Goal: Task Accomplishment & Management: Complete application form

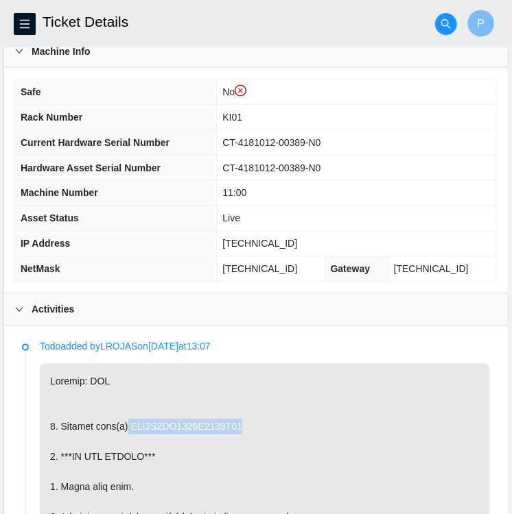
scroll to position [445, 0]
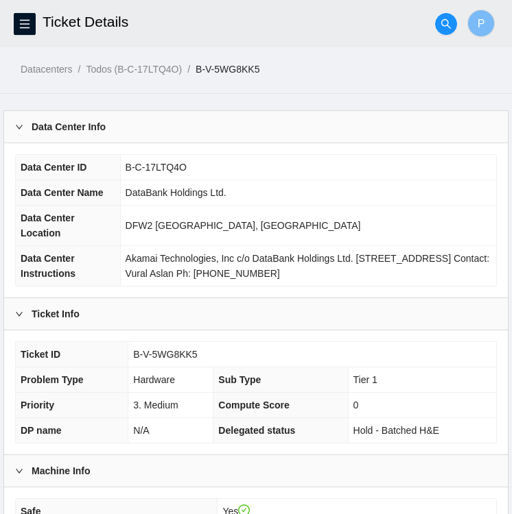
scroll to position [342, 0]
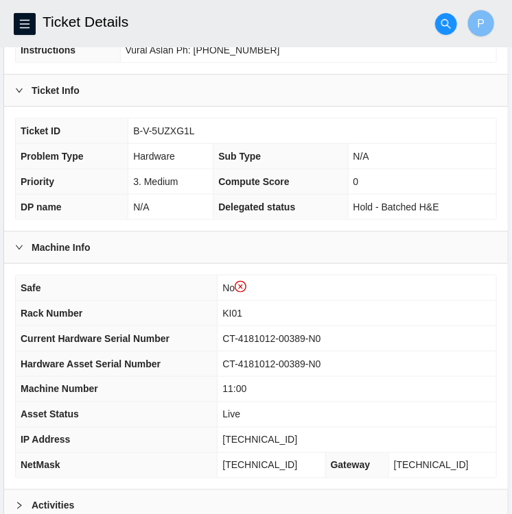
scroll to position [249, 0]
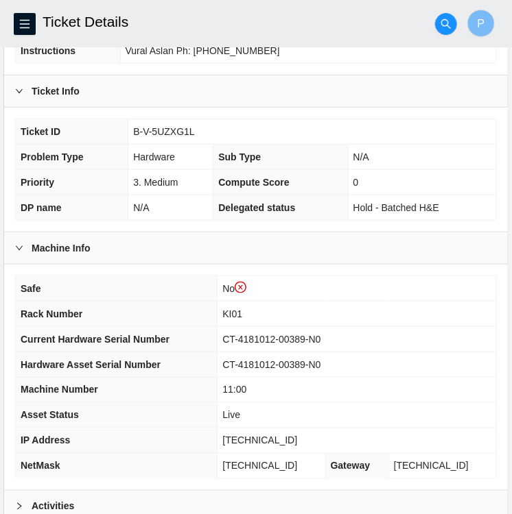
click at [145, 280] on th "Safe" at bounding box center [117, 288] width 202 height 25
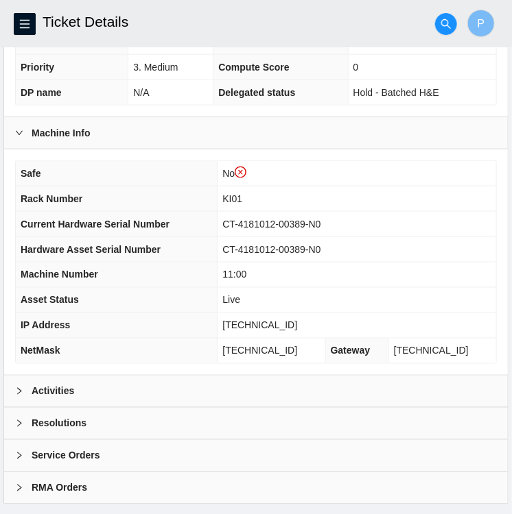
scroll to position [382, 0]
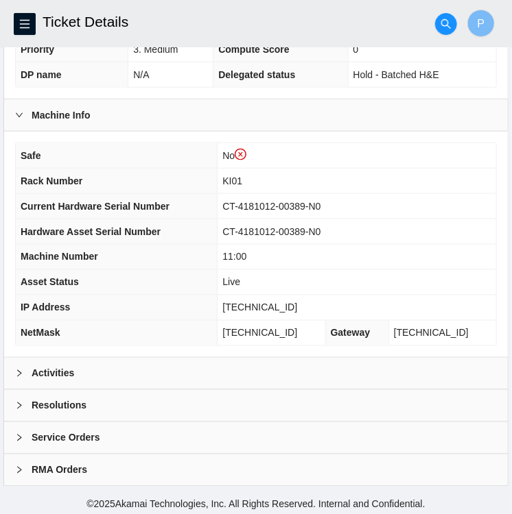
click at [335, 239] on td "CT-4181012-00389-N0" at bounding box center [356, 231] width 278 height 25
click at [241, 368] on div "Activities" at bounding box center [255, 374] width 503 height 32
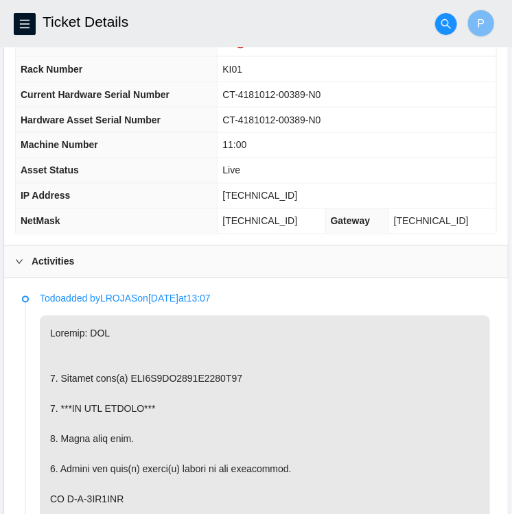
scroll to position [226, 0]
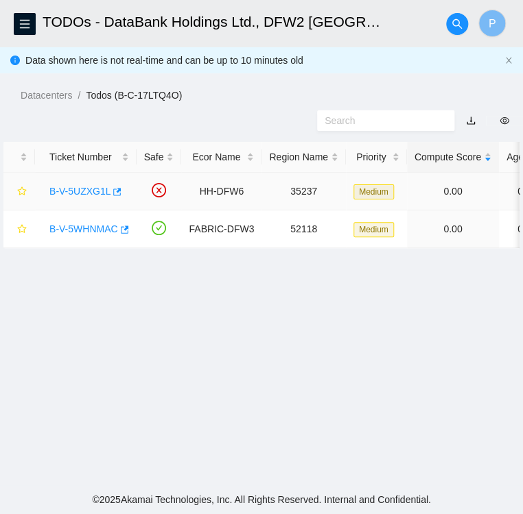
click at [67, 195] on link "B-V-5UZXG1L" at bounding box center [79, 191] width 61 height 11
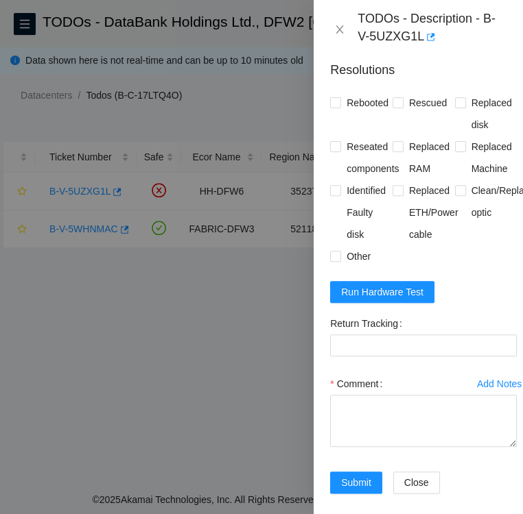
scroll to position [458, 0]
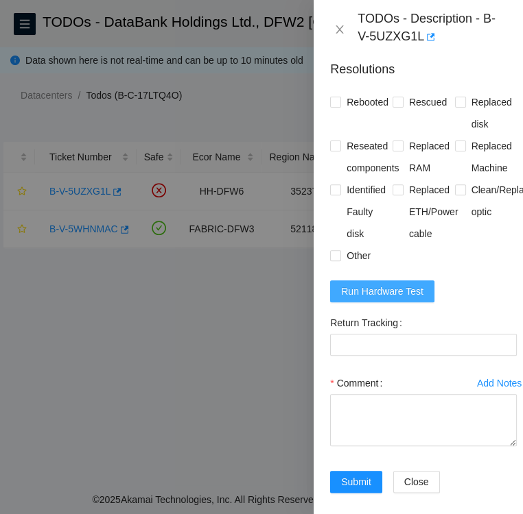
click at [368, 284] on span "Run Hardware Test" at bounding box center [382, 291] width 82 height 15
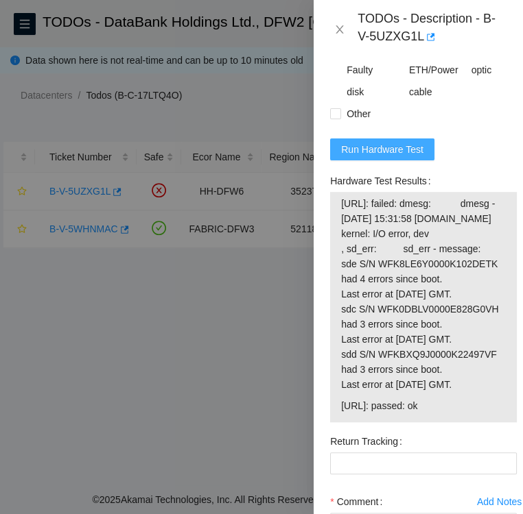
scroll to position [601, 0]
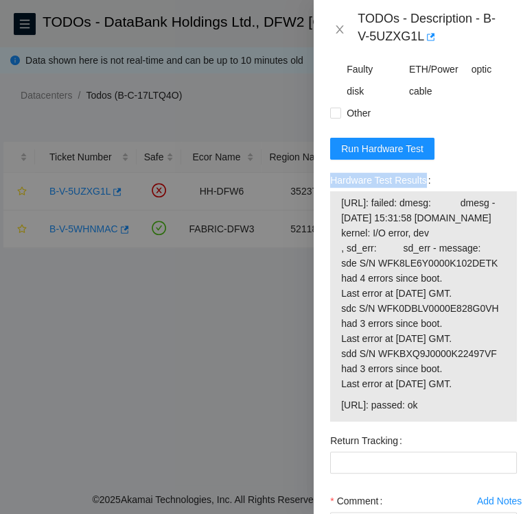
drag, startPoint x: 329, startPoint y: 147, endPoint x: 429, endPoint y: 158, distance: 101.4
click at [429, 169] on div "Hardware Test Results 23.32.18.100: failed: dmesg: dmesg - Sep 26 15:31:58 s100…" at bounding box center [423, 299] width 198 height 261
drag, startPoint x: 339, startPoint y: 433, endPoint x: 438, endPoint y: 442, distance: 99.2
click at [438, 422] on div "23.32.18.100: failed: dmesg: dmesg - Sep 26 15:31:58 s100t.ddc.akamai.com kerne…" at bounding box center [423, 306] width 187 height 230
copy tbody "23.32.18.100: failed: dmesg: dmesg - Sep 26 15:31:58 s100t.ddc.akamai.com kerne…"
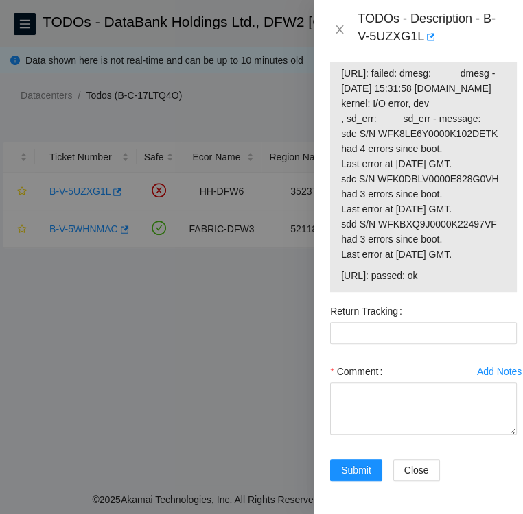
scroll to position [740, 0]
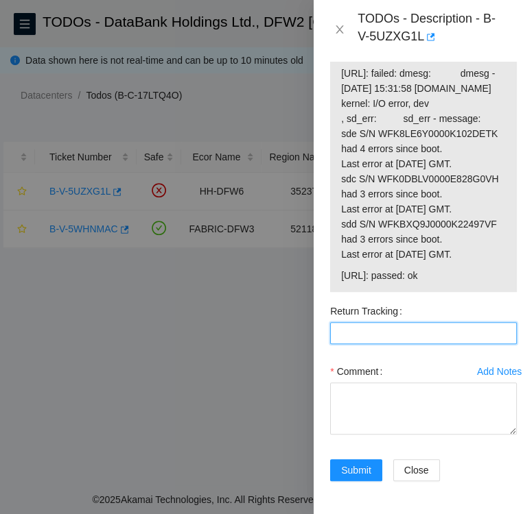
click at [386, 342] on Tracking "Return Tracking" at bounding box center [423, 333] width 187 height 22
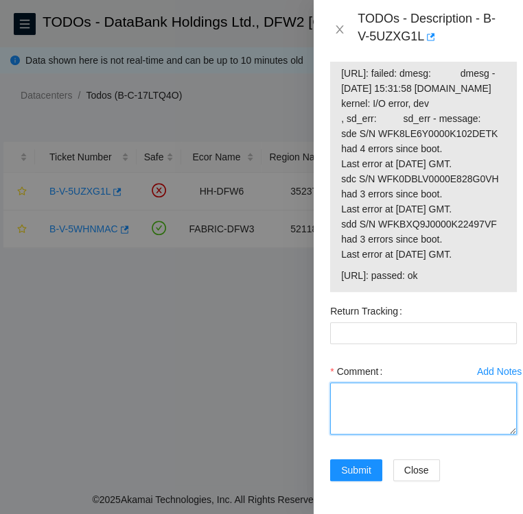
click at [357, 416] on textarea "Comment" at bounding box center [423, 409] width 187 height 52
paste textarea "23.32.18.100: failed: dmesg: dmesg - Sep 26 15:31:58 s100t.ddc.akamai.com kerne…"
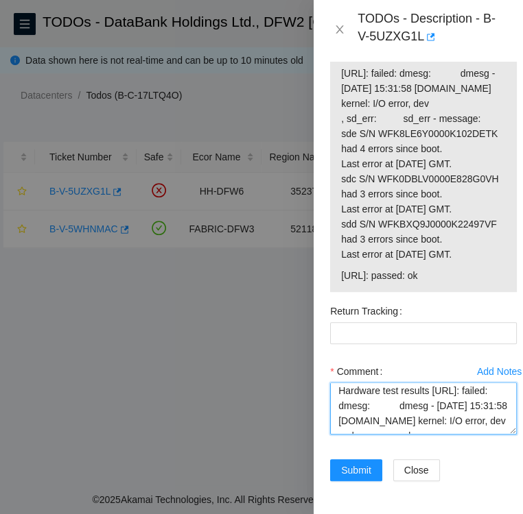
scroll to position [0, 0]
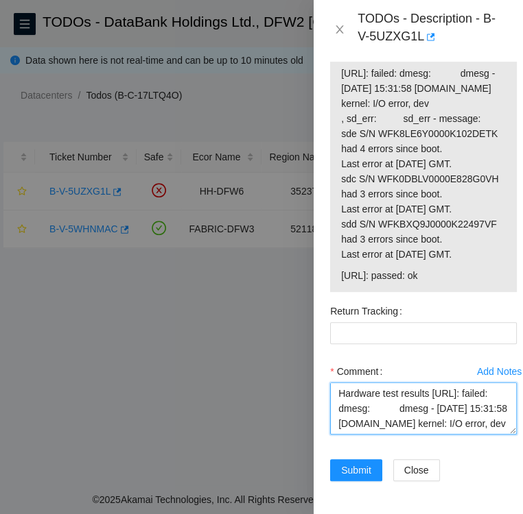
click at [337, 412] on textarea "Hardware test results 23.32.18.100: failed: dmesg: dmesg - Sep 26 15:31:58 s100…" at bounding box center [423, 409] width 187 height 52
type textarea "Replacement Hardware test results 23.32.18.100: failed: dmesg: dmesg - Sep 26 1…"
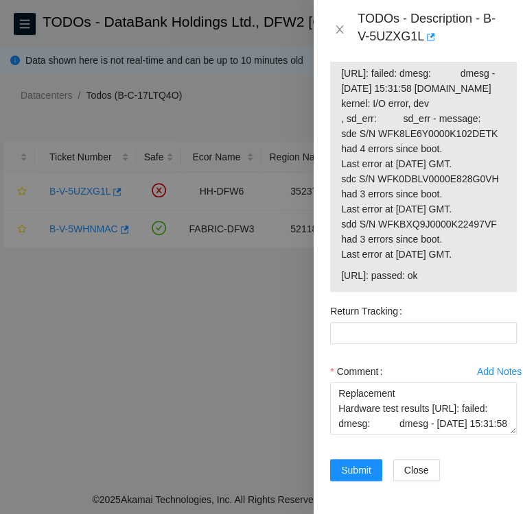
drag, startPoint x: 446, startPoint y: 300, endPoint x: 341, endPoint y: 291, distance: 105.3
click at [341, 283] on span "23.32.18.99: passed: ok" at bounding box center [423, 275] width 165 height 15
copy span "23.32.18.99: passed: ok"
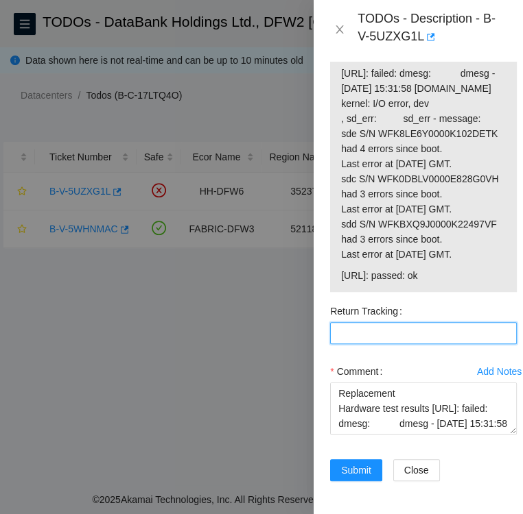
click at [353, 344] on Tracking "Return Tracking" at bounding box center [423, 333] width 187 height 22
paste Tracking "473665217755"
type Tracking "473665217755"
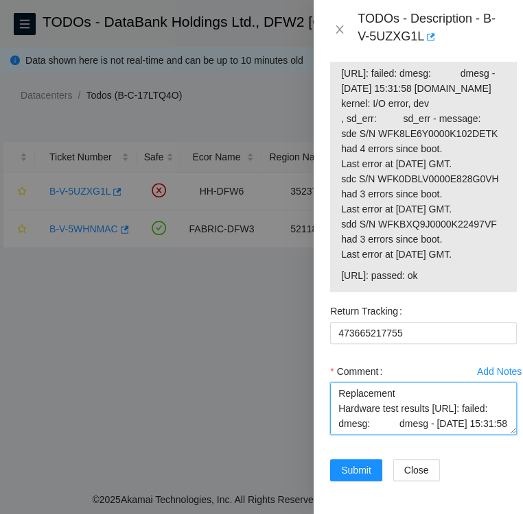
click at [397, 418] on textarea "Replacement Hardware test results 23.32.18.100: failed: dmesg: dmesg - Sep 26 1…" at bounding box center [423, 409] width 187 height 52
paste textarea "SN:WFK8YB78"
click at [404, 426] on textarea "Replacement Disk SN: WFK8YB78 Hardware test results 23.32.18.100: failed: dmesg…" at bounding box center [423, 409] width 187 height 52
type textarea "Replacement Disk SN: WFK8YB78 Hardware test results 23.32.18.100: failed: dmesg…"
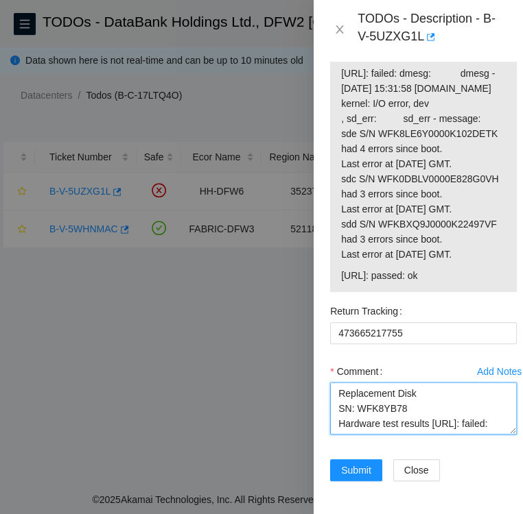
scroll to position [256, 0]
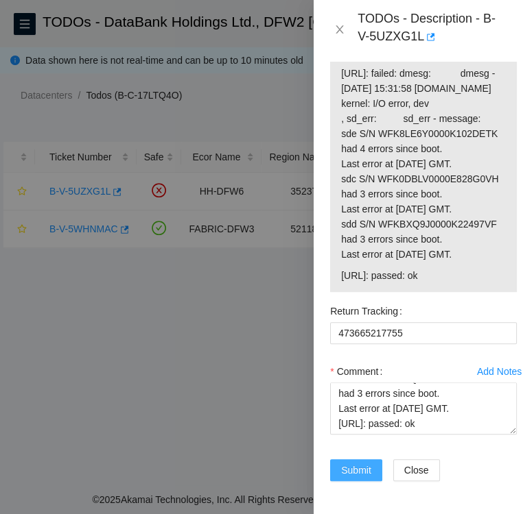
click at [344, 463] on span "Submit" at bounding box center [356, 470] width 30 height 15
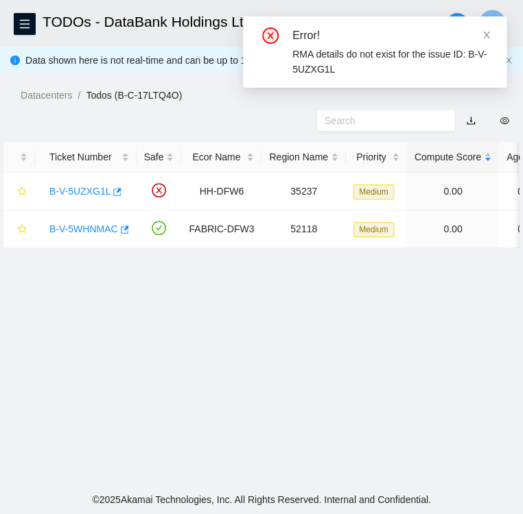
scroll to position [354, 0]
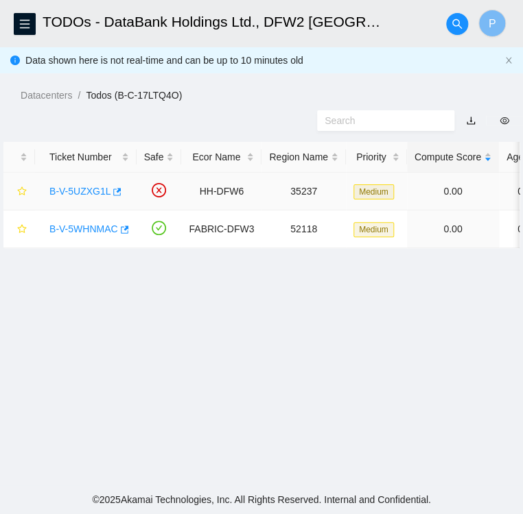
click at [89, 189] on link "B-V-5UZXG1L" at bounding box center [79, 191] width 61 height 11
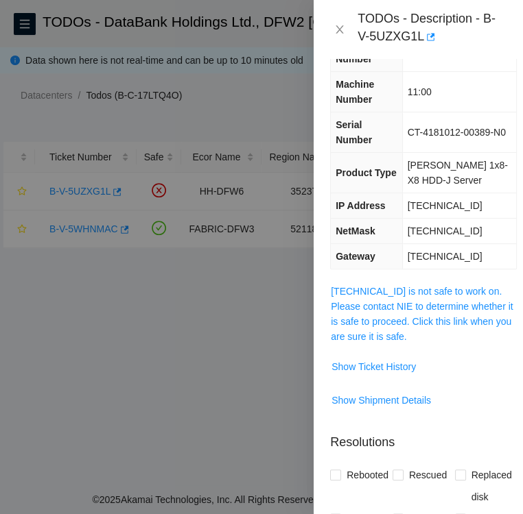
scroll to position [85, 0]
click at [340, 26] on icon "close" at bounding box center [339, 29] width 11 height 11
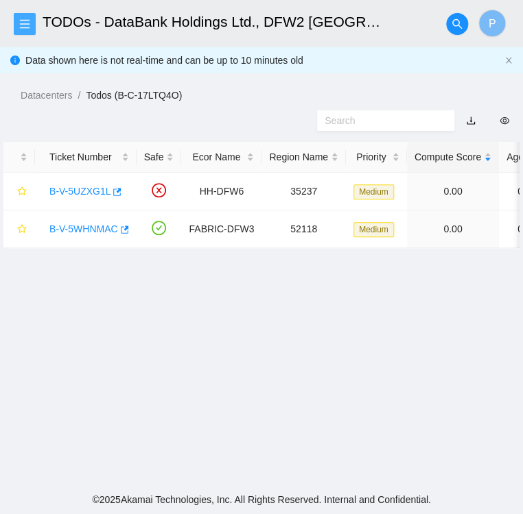
click at [26, 22] on icon "menu" at bounding box center [24, 24] width 11 height 11
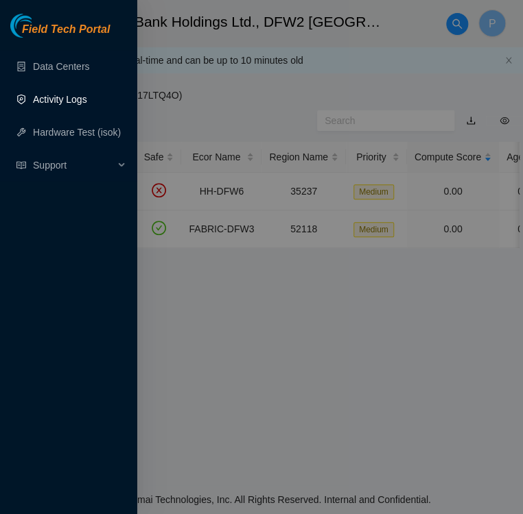
click at [49, 102] on link "Activity Logs" at bounding box center [60, 99] width 54 height 11
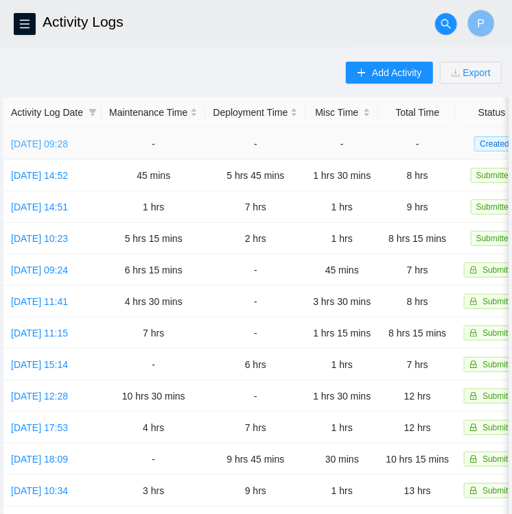
click at [34, 139] on link "Fri, 26 Sep 2025 09:28" at bounding box center [39, 144] width 57 height 11
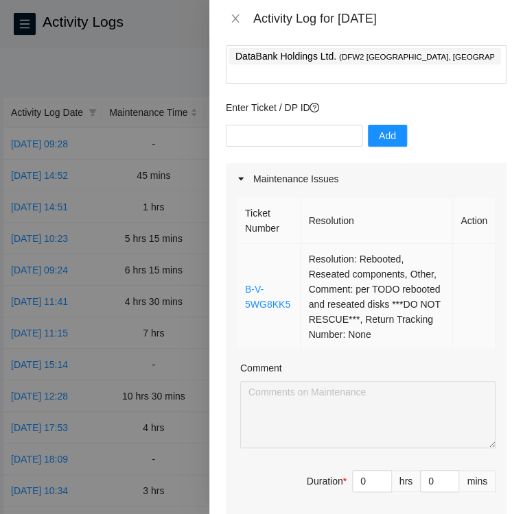
scroll to position [71, 0]
click at [145, 30] on div at bounding box center [261, 257] width 523 height 514
click at [236, 14] on icon "close" at bounding box center [235, 18] width 11 height 11
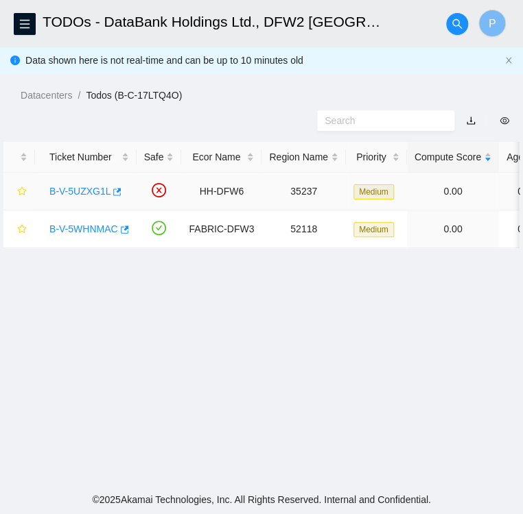
click at [80, 188] on link "B-V-5UZXG1L" at bounding box center [79, 191] width 61 height 11
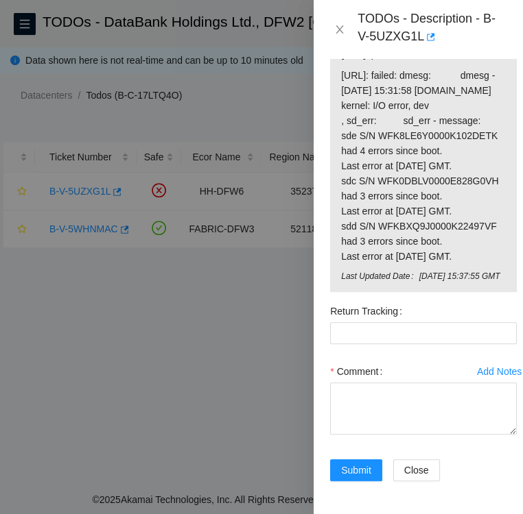
scroll to position [753, 0]
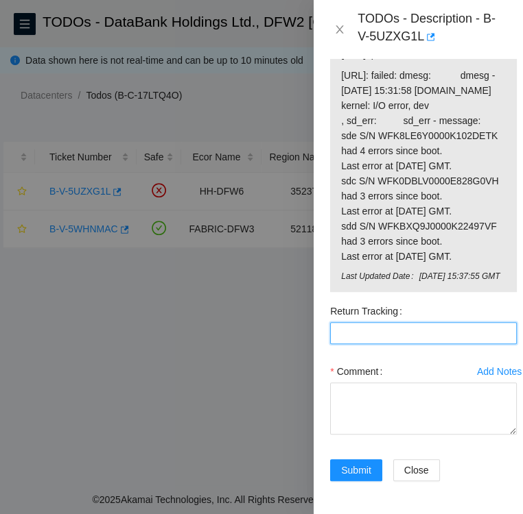
click at [356, 344] on Tracking "Return Tracking" at bounding box center [423, 333] width 187 height 22
click at [352, 344] on Tracking "Return Tracking" at bounding box center [423, 333] width 187 height 22
paste Tracking "473665217755"
type Tracking "473665217755"
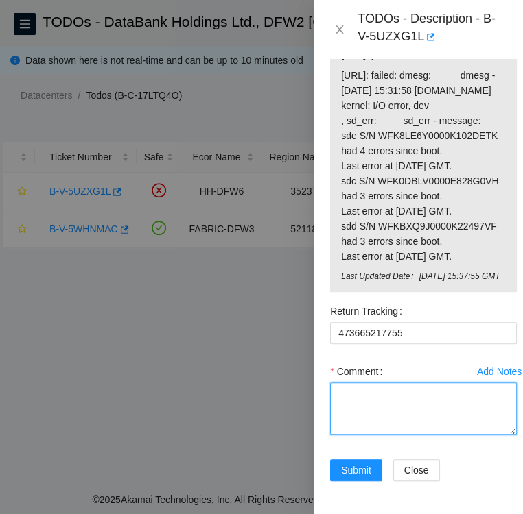
click at [372, 433] on textarea "Comment" at bounding box center [423, 409] width 187 height 52
click at [372, 435] on textarea "per TODO *DO NOT RESCUE** Replacement disk SN:" at bounding box center [423, 409] width 187 height 52
paste textarea "WFK8YB78"
click at [405, 416] on textarea "per TODO *DO NOT RESCUE** Replacement disk SN: WFK8YB78" at bounding box center [423, 409] width 187 height 52
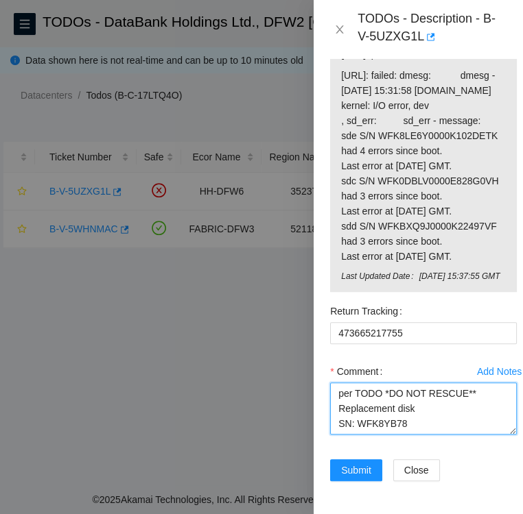
click at [334, 402] on textarea "per TODO *DO NOT RESCUE** Replacement disk SN: WFK8YB78" at bounding box center [423, 409] width 187 height 52
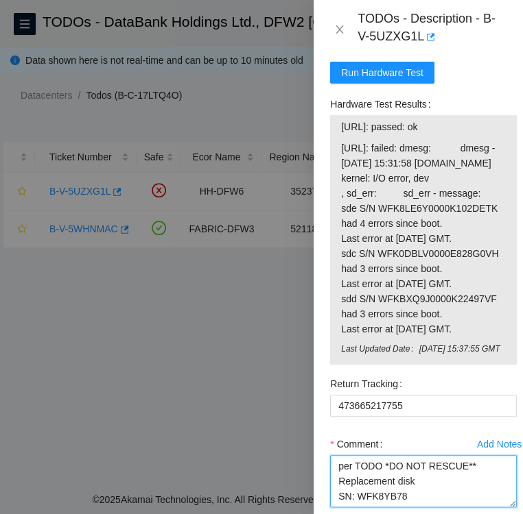
scroll to position [678, 0]
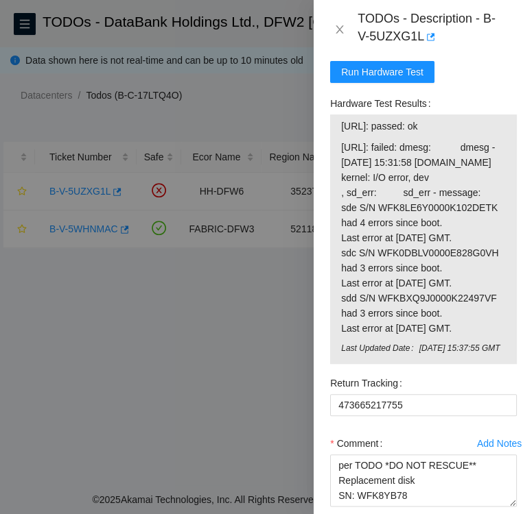
drag, startPoint x: 438, startPoint y: 95, endPoint x: 335, endPoint y: 95, distance: 103.6
click at [335, 115] on div "23.32.18.99: passed: ok 23.32.18.100: failed: dmesg: dmesg - Sep 26 15:31:58 s1…" at bounding box center [423, 240] width 187 height 250
copy tbody "23.32.18.99: passed: ok"
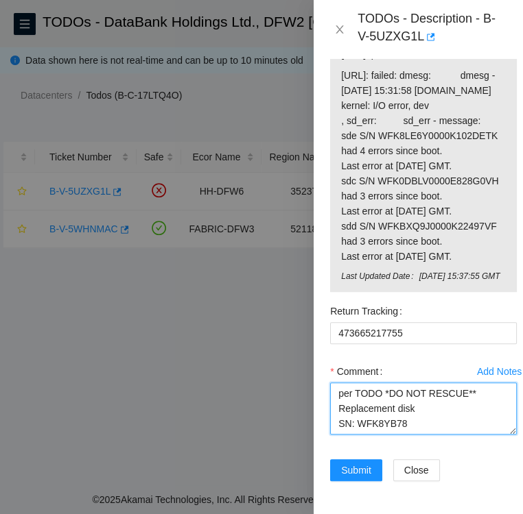
click at [414, 404] on textarea "per TODO *DO NOT RESCUE** Replacement disk SN: WFK8YB78" at bounding box center [423, 409] width 187 height 52
paste textarea "23.32.18.99: passed: ok"
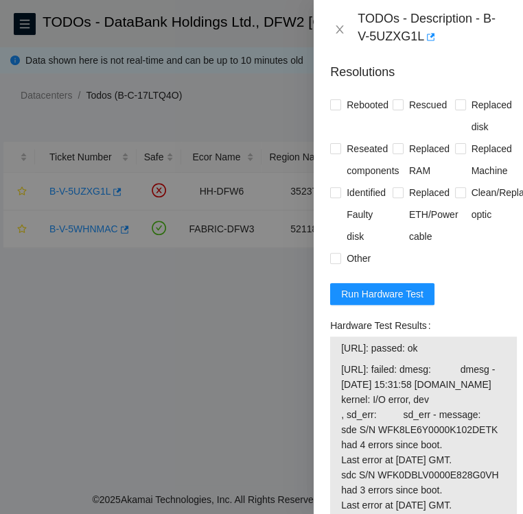
scroll to position [455, 0]
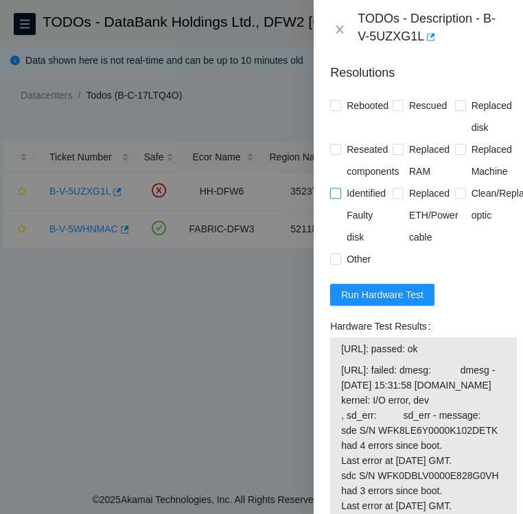
type textarea "per TODO *DO NOT RESCUE** Replacement disk SN: WFK8YB78 23.32.18.99: passed: ok"
click at [335, 188] on input "Identified Faulty disk" at bounding box center [335, 193] width 10 height 10
checkbox input "true"
click at [335, 254] on input "Other" at bounding box center [335, 259] width 10 height 10
checkbox input "true"
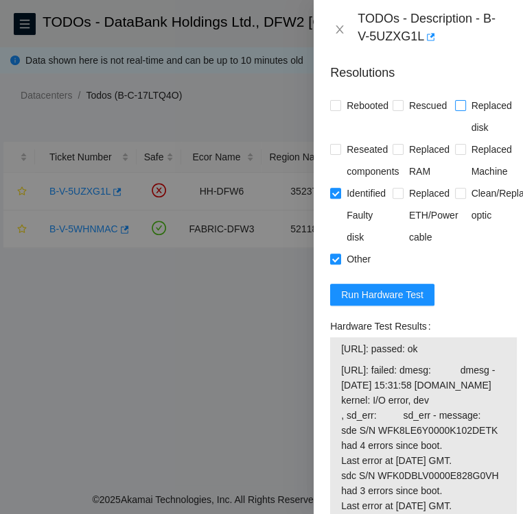
click at [456, 100] on input "Replaced disk" at bounding box center [460, 105] width 10 height 10
checkbox input "true"
click at [339, 100] on span at bounding box center [335, 105] width 11 height 11
click at [339, 100] on input "Rebooted" at bounding box center [335, 105] width 10 height 10
checkbox input "true"
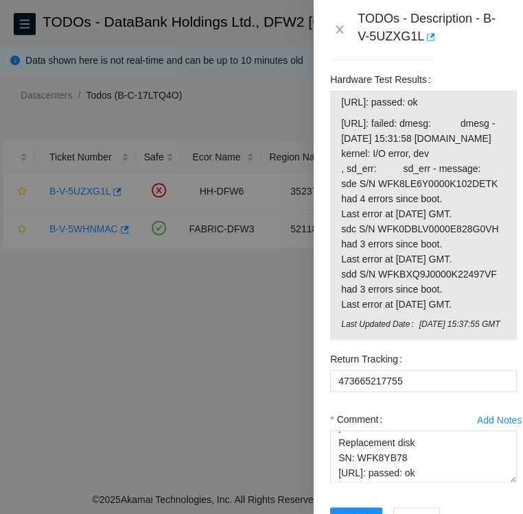
scroll to position [811, 0]
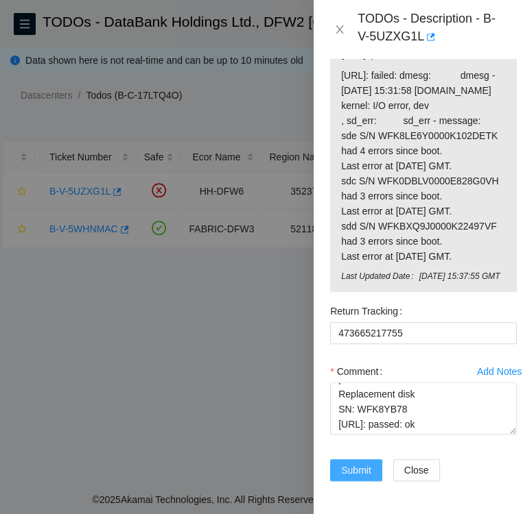
click at [358, 463] on span "Submit" at bounding box center [356, 470] width 30 height 15
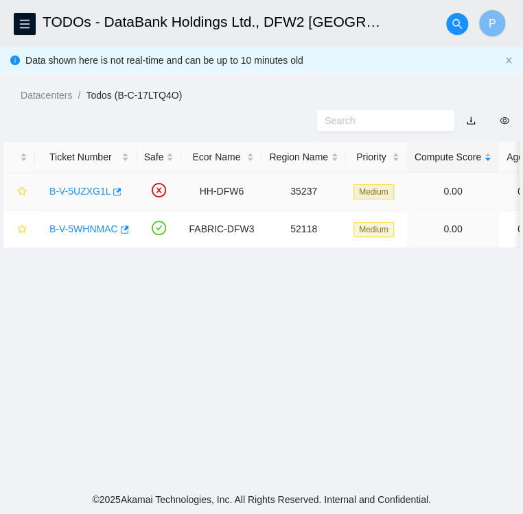
click at [75, 191] on link "B-V-5UZXG1L" at bounding box center [79, 191] width 61 height 11
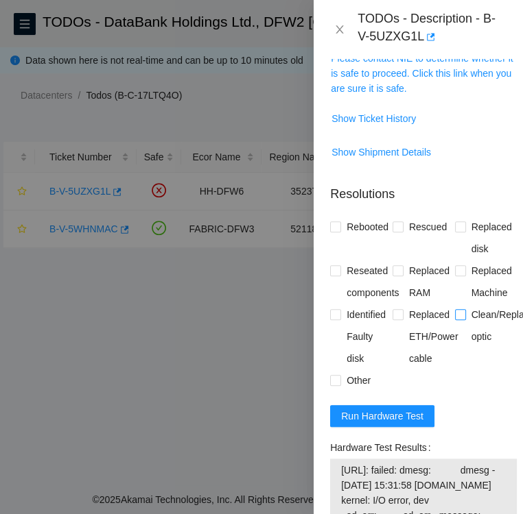
scroll to position [334, 0]
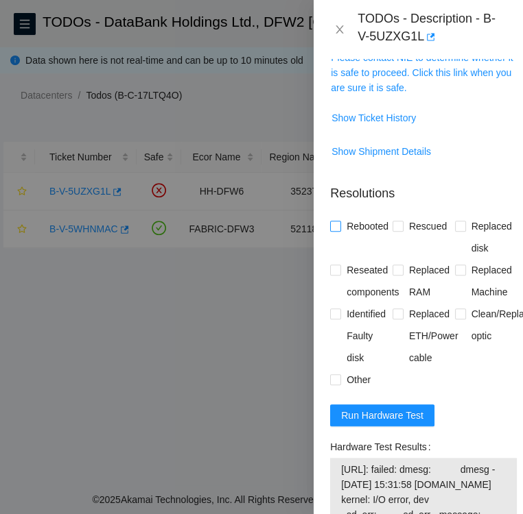
click at [335, 221] on input "Rebooted" at bounding box center [335, 226] width 10 height 10
checkbox input "true"
click at [455, 221] on input "Replaced disk" at bounding box center [460, 226] width 10 height 10
checkbox input "true"
click at [334, 309] on input "Identified Faulty disk" at bounding box center [335, 314] width 10 height 10
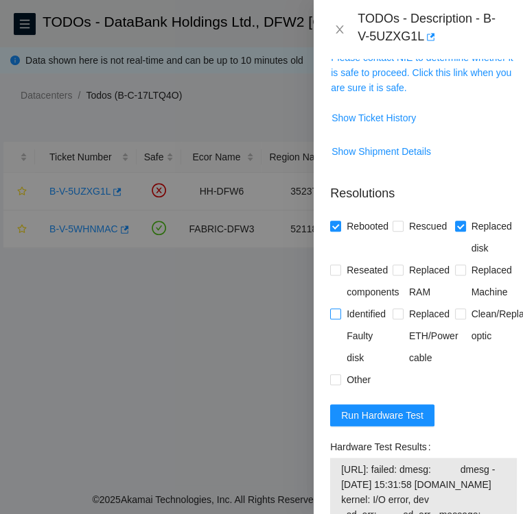
checkbox input "true"
click at [335, 374] on input "Other" at bounding box center [335, 379] width 10 height 10
checkbox input "true"
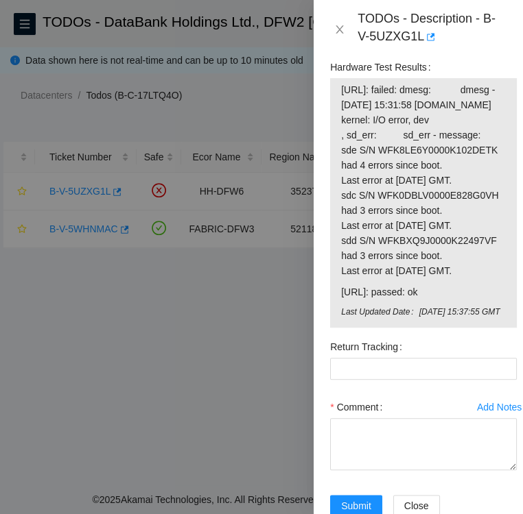
scroll to position [811, 0]
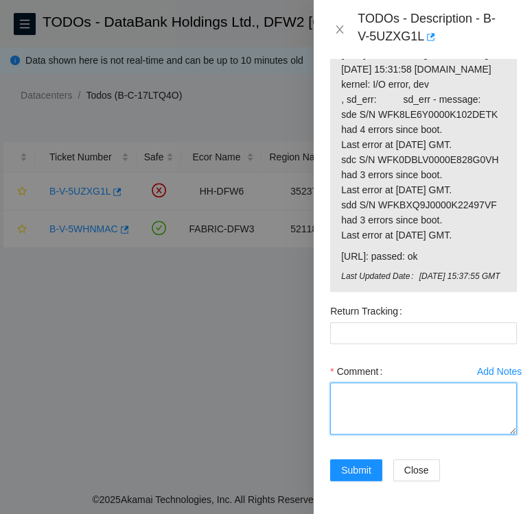
click at [380, 383] on textarea "Comment" at bounding box center [423, 409] width 187 height 52
click at [435, 383] on textarea "Replacement disk SN:" at bounding box center [423, 409] width 187 height 52
paste textarea "WFK8YB78"
click at [479, 383] on textarea "Replacement disk SN: WFK8YB78" at bounding box center [423, 409] width 187 height 52
click at [348, 385] on textarea "Replacement disk SN: WFK8YB78" at bounding box center [423, 409] width 187 height 52
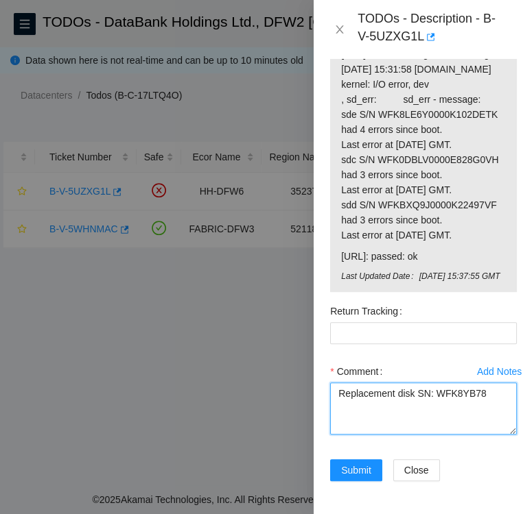
paste textarea "tbound tracking: 473665217755"
click at [486, 390] on textarea "Replacement disk SN: WFK8YB78 outbound tracking: 473665217755" at bounding box center [423, 409] width 187 height 52
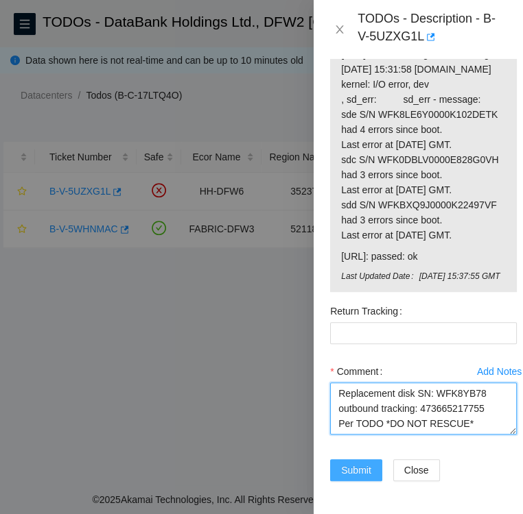
type textarea "Replacement disk SN: WFK8YB78 outbound tracking: 473665217755 Per TODO *DO NOT …"
click at [354, 463] on span "Submit" at bounding box center [356, 470] width 30 height 15
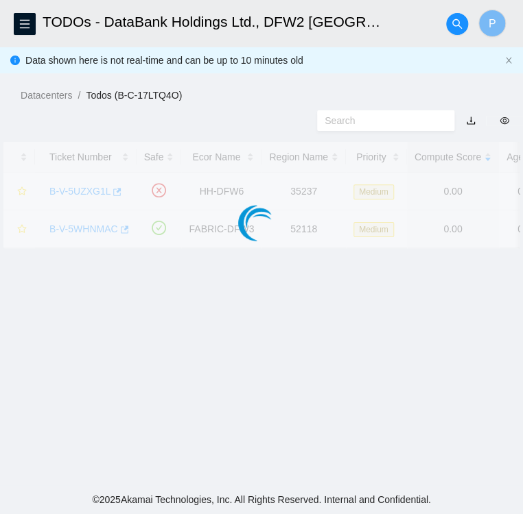
scroll to position [354, 0]
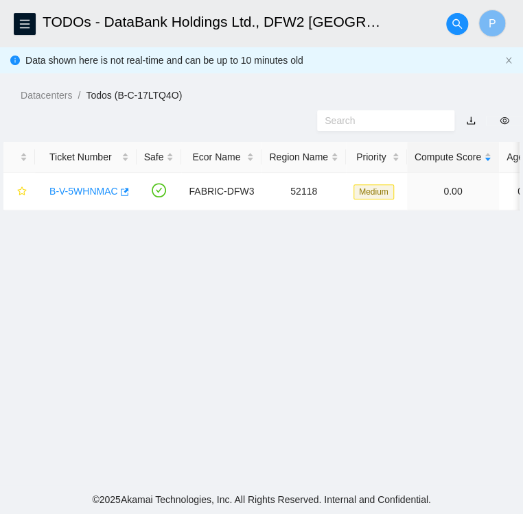
click at [207, 265] on main "TODOs - DataBank Holdings Ltd., DFW2 Richardson, TX P Data shown here is not re…" at bounding box center [261, 243] width 523 height 486
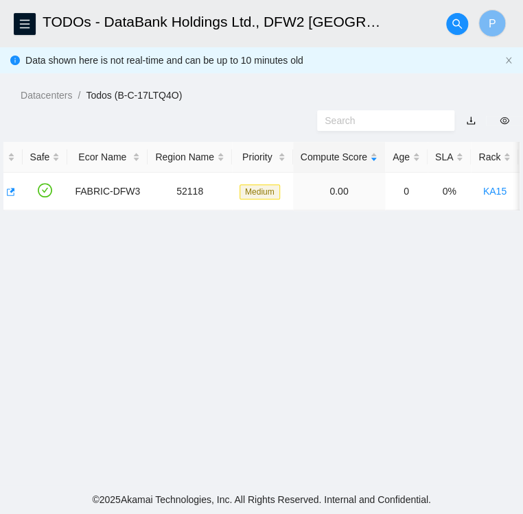
scroll to position [0, 0]
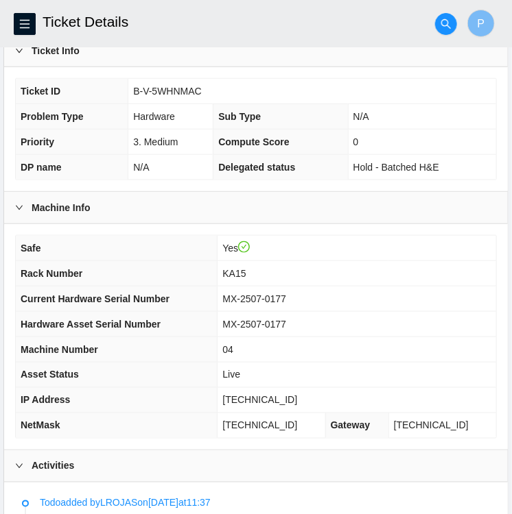
scroll to position [263, 0]
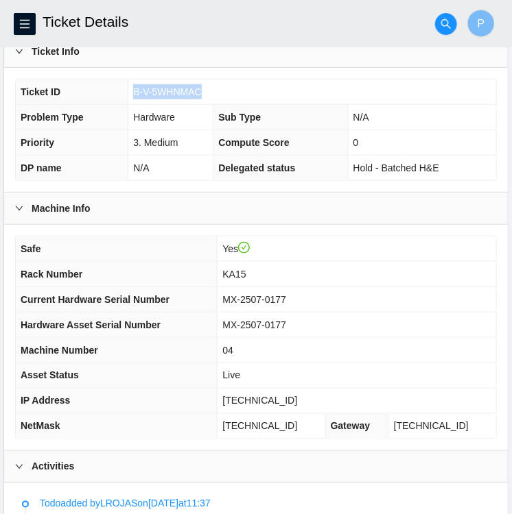
drag, startPoint x: 203, startPoint y: 86, endPoint x: 130, endPoint y: 97, distance: 74.1
click at [130, 97] on td "B-V-5WHNMAC" at bounding box center [312, 92] width 368 height 25
copy span "B-V-5WHNMAC"
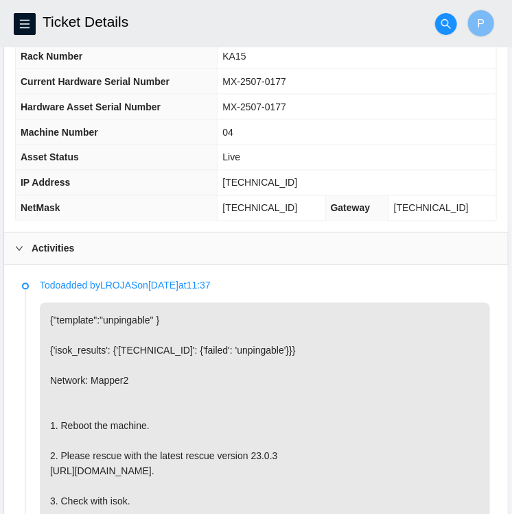
scroll to position [482, 0]
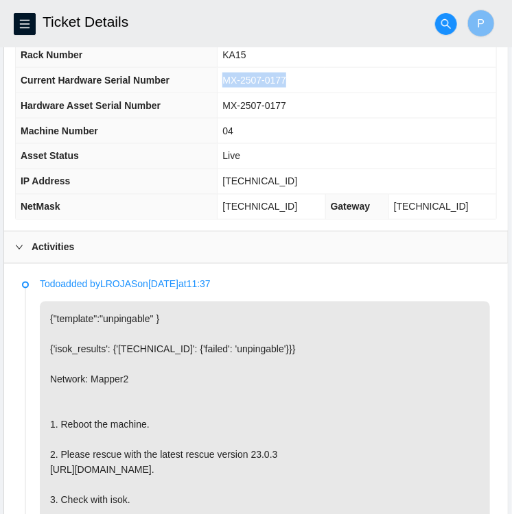
drag, startPoint x: 307, startPoint y: 77, endPoint x: 238, endPoint y: 82, distance: 68.7
click at [238, 82] on td "MX-2507-0177" at bounding box center [356, 80] width 278 height 25
copy span "MX-2507-0177"
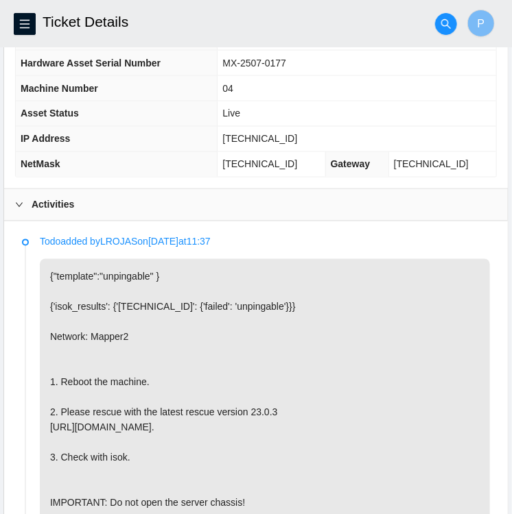
scroll to position [524, 0]
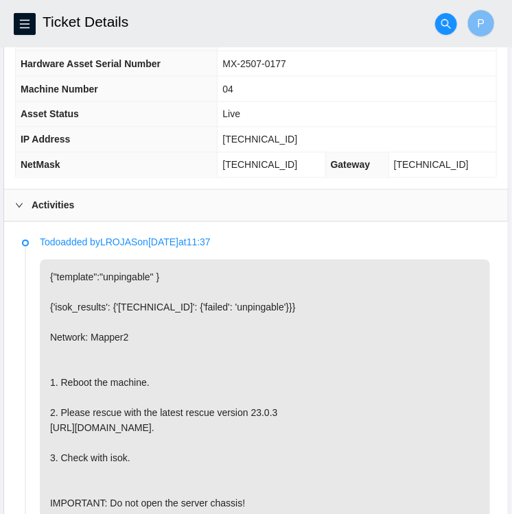
click at [392, 362] on p "{"template":"unpingable" } {'isok_results': {'[TECHNICAL_ID]': {'failed': 'unpi…" at bounding box center [265, 391] width 450 height 262
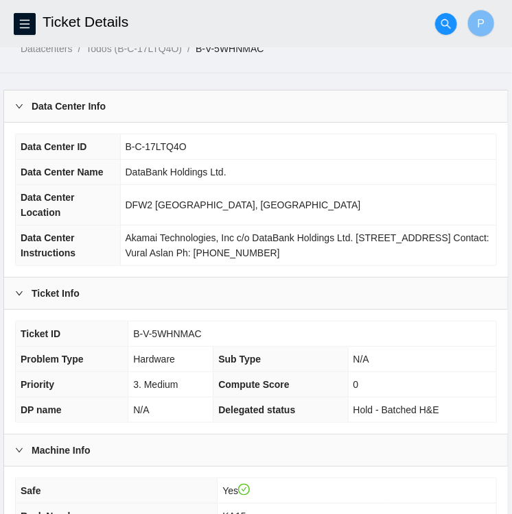
scroll to position [0, 0]
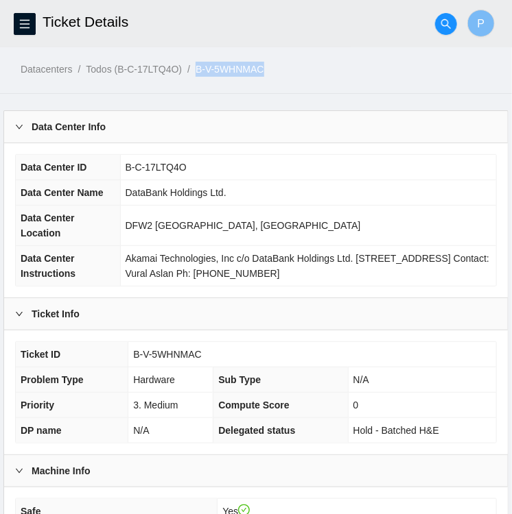
drag, startPoint x: 268, startPoint y: 71, endPoint x: 193, endPoint y: 67, distance: 74.9
click at [193, 67] on ol "Datacenters / Todos (B-C-17LTQ4O) / B-V-5WHNMAC /" at bounding box center [266, 69] width 491 height 15
copy ol "B-V-5WHNMAC"
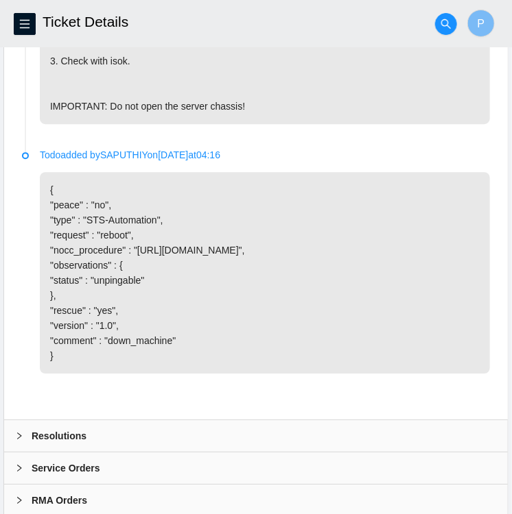
scroll to position [982, 0]
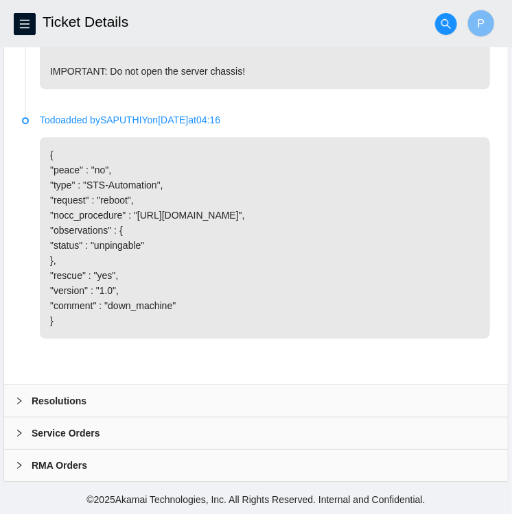
click at [27, 402] on div at bounding box center [23, 401] width 16 height 15
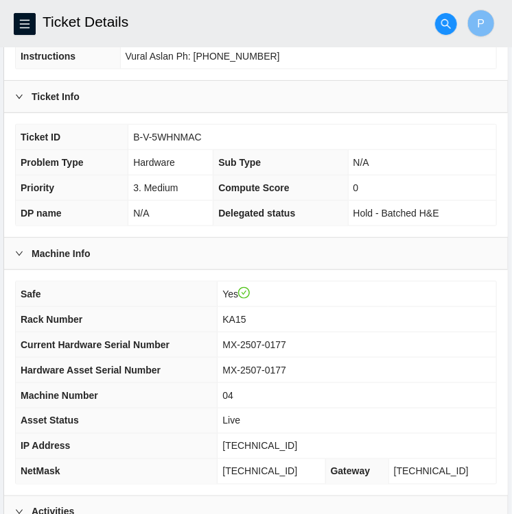
scroll to position [0, 0]
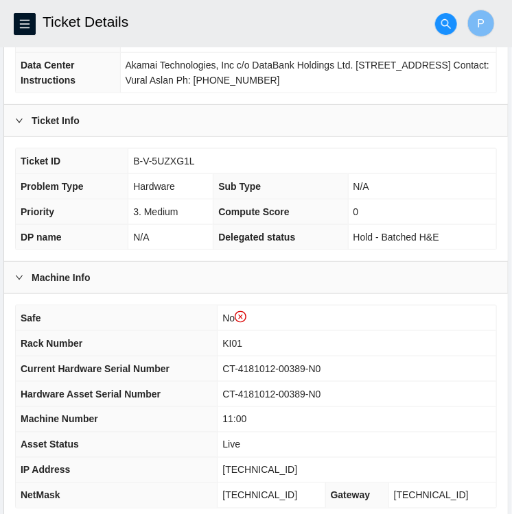
scroll to position [219, 0]
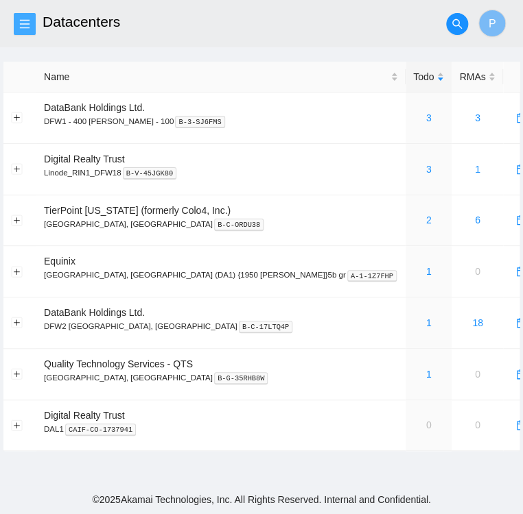
click at [25, 22] on icon "menu" at bounding box center [24, 24] width 11 height 11
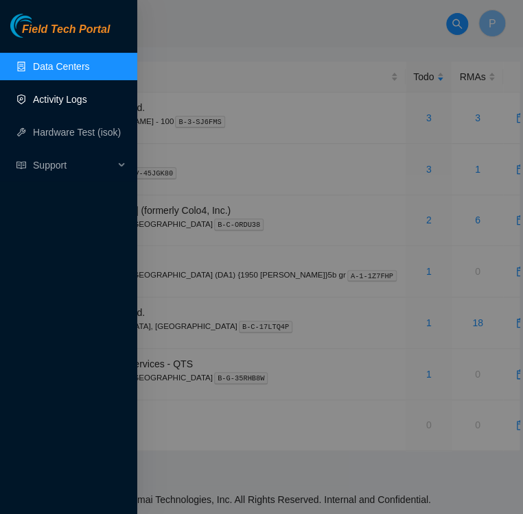
click at [60, 99] on link "Activity Logs" at bounding box center [60, 99] width 54 height 11
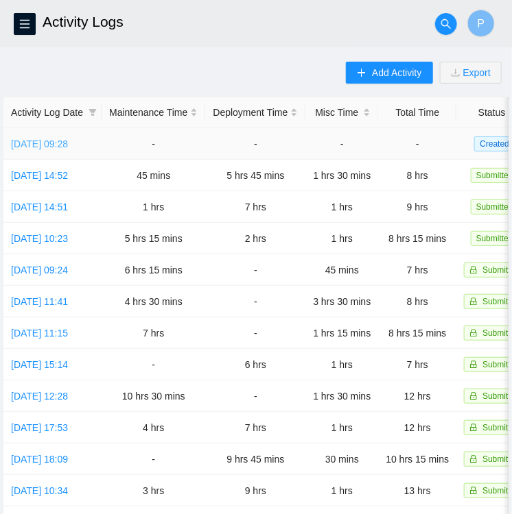
click at [45, 143] on link "[DATE] 09:28" at bounding box center [39, 144] width 57 height 11
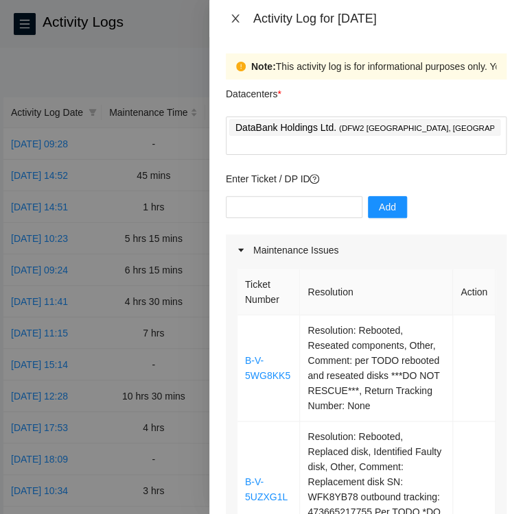
click at [237, 23] on icon "close" at bounding box center [235, 18] width 11 height 11
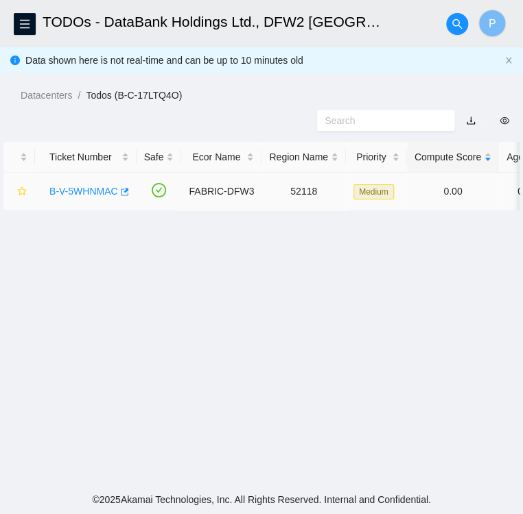
click at [86, 193] on link "B-V-5WHNMAC" at bounding box center [83, 191] width 69 height 11
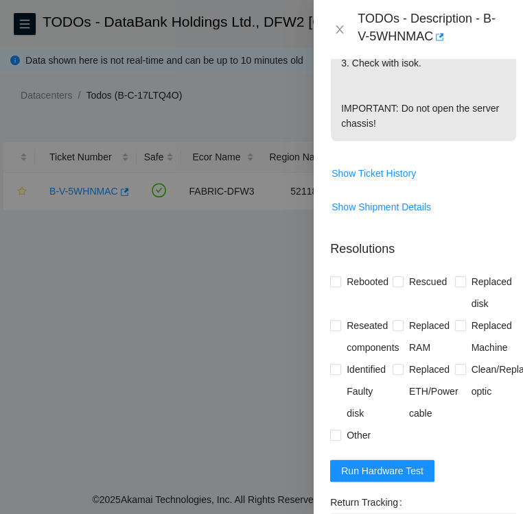
scroll to position [505, 0]
click at [339, 287] on span at bounding box center [335, 281] width 11 height 11
click at [339, 286] on input "Rebooted" at bounding box center [335, 281] width 10 height 10
checkbox input "true"
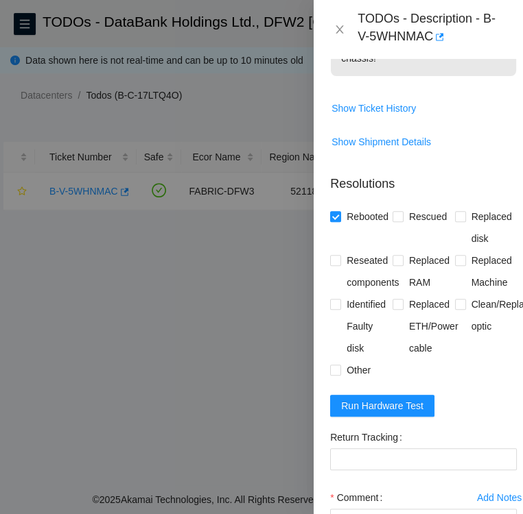
scroll to position [571, 0]
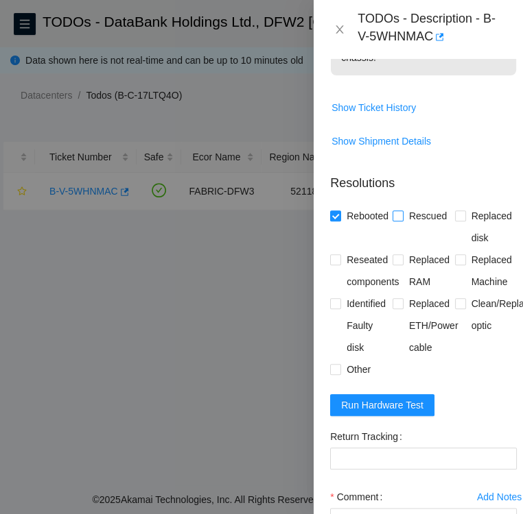
click at [398, 220] on input "Rescued" at bounding box center [397, 216] width 10 height 10
checkbox input "true"
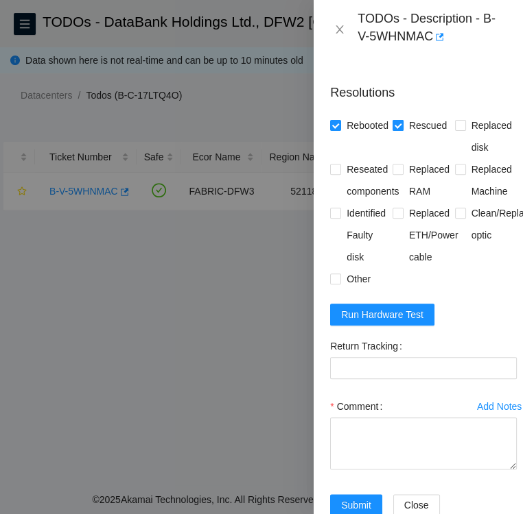
scroll to position [669, 0]
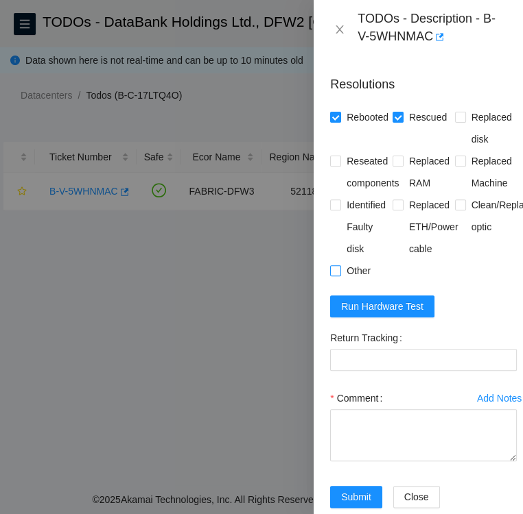
click at [339, 275] on input "Other" at bounding box center [335, 270] width 10 height 10
checkbox input "true"
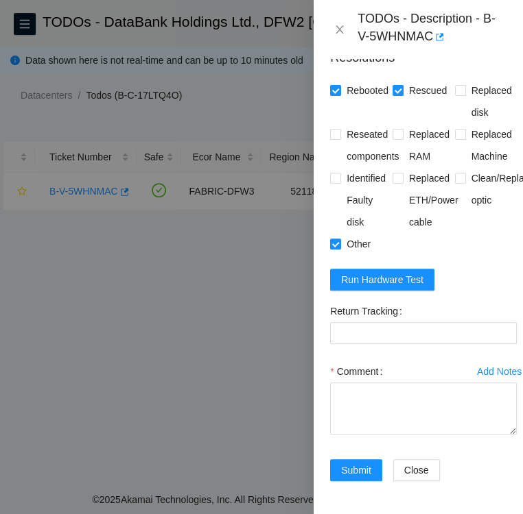
scroll to position [760, 0]
click at [368, 272] on span "Run Hardware Test" at bounding box center [382, 279] width 82 height 15
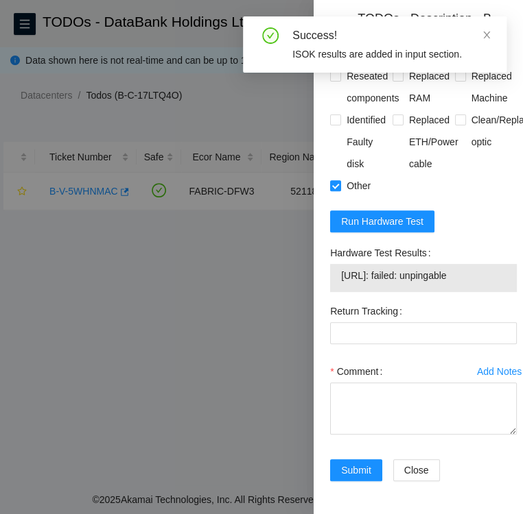
click at [330, 264] on label "Hardware Test Results" at bounding box center [383, 253] width 106 height 22
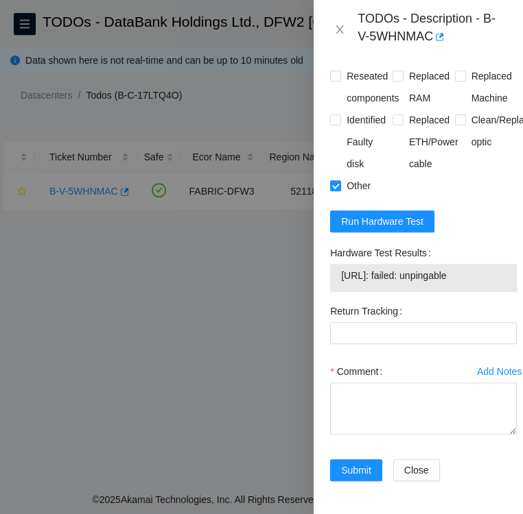
drag, startPoint x: 326, startPoint y: 290, endPoint x: 479, endPoint y: 320, distance: 155.8
click at [479, 300] on div "Hardware Test Results 23.223.18.85: failed: unpingable" at bounding box center [423, 271] width 198 height 58
copy div "Hardware Test Results 23.223.18.85: failed: unpingable"
click at [401, 383] on div "Comment" at bounding box center [423, 372] width 187 height 22
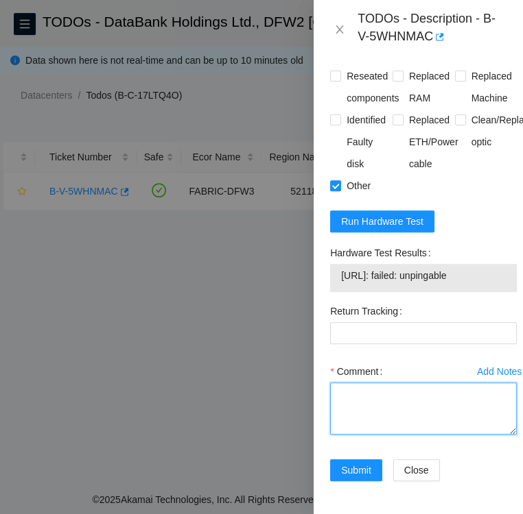
click at [393, 435] on textarea "Comment" at bounding box center [423, 409] width 187 height 52
paste textarea "Hardware Test Results 23.223.18.85: failed: unpingable"
drag, startPoint x: 337, startPoint y: 432, endPoint x: 470, endPoint y: 459, distance: 135.7
click at [470, 435] on textarea "Hardware Test Results 23.223.18.85: failed: unpingable" at bounding box center [423, 409] width 187 height 52
click at [481, 434] on textarea "Hardware Test Results 23.223.18.85: failed: unpingable" at bounding box center [423, 409] width 187 height 52
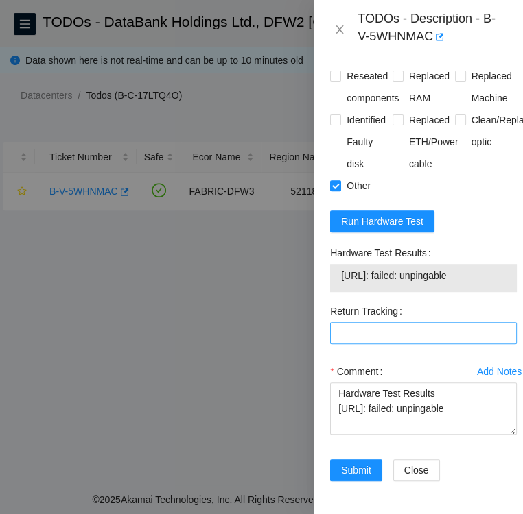
scroll to position [781, 0]
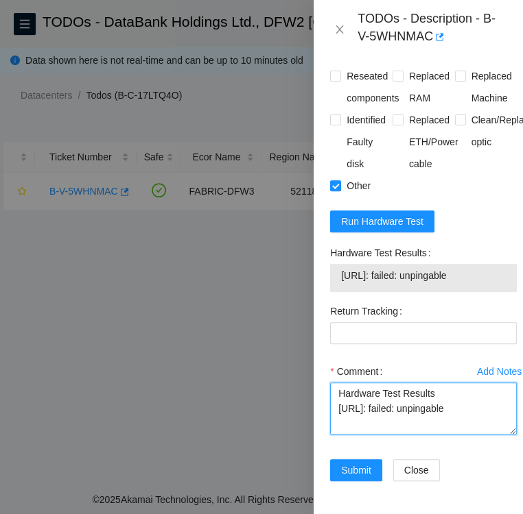
click at [337, 409] on textarea "Hardware Test Results 23.223.18.85: failed: unpingable" at bounding box center [423, 409] width 187 height 52
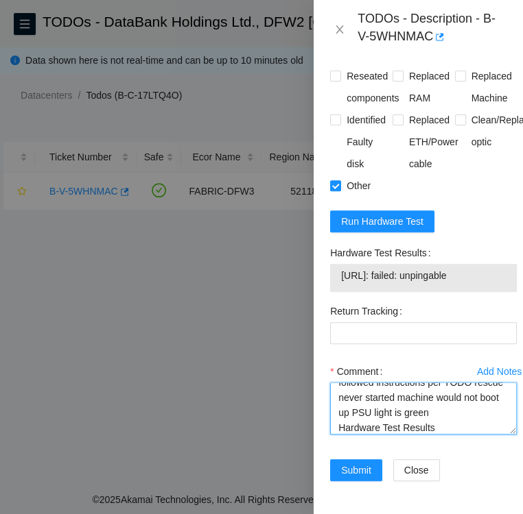
click at [386, 435] on textarea "followed instructions per TODO rescue never started machine would not boot up P…" at bounding box center [423, 409] width 187 height 52
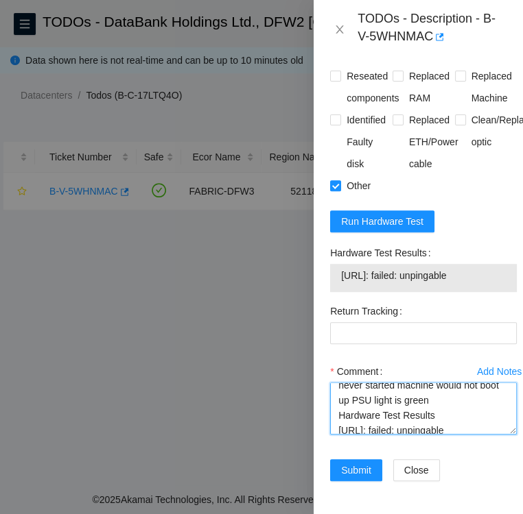
scroll to position [23, 0]
paste textarea "Laura Madrigal"
click at [453, 434] on textarea "followed instructions per TODO rescue never started machine would not boot up P…" at bounding box center [423, 409] width 187 height 52
paste textarea "submit resolution with all steps taken"
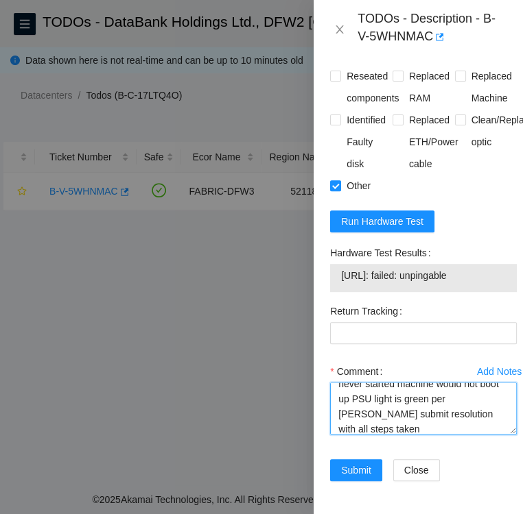
scroll to position [26, 0]
click at [361, 428] on textarea "followed instructions per TODO rescue never started machine would not boot up P…" at bounding box center [423, 409] width 187 height 52
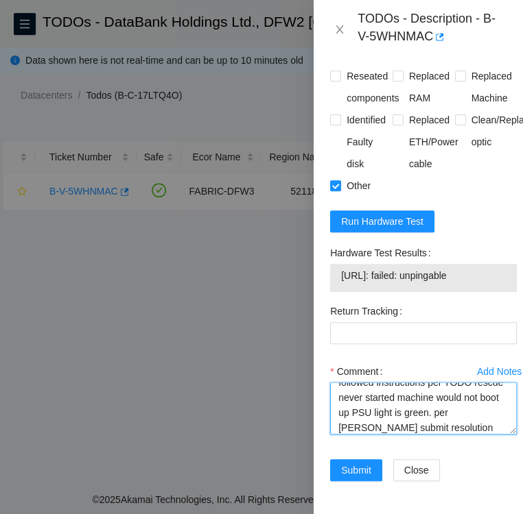
scroll to position [10, 0]
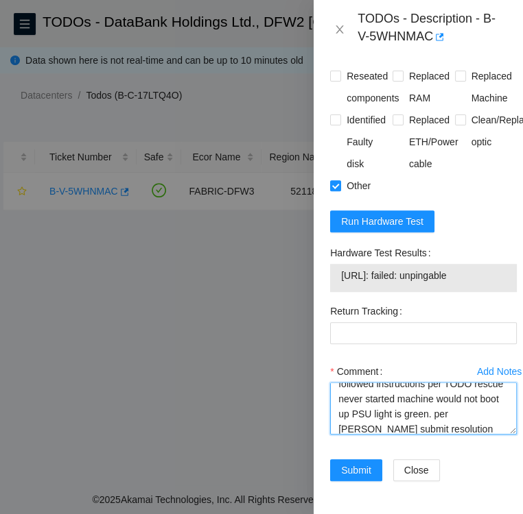
click at [426, 415] on textarea "followed instructions per TODO rescue never started machine would not boot up P…" at bounding box center [423, 409] width 187 height 52
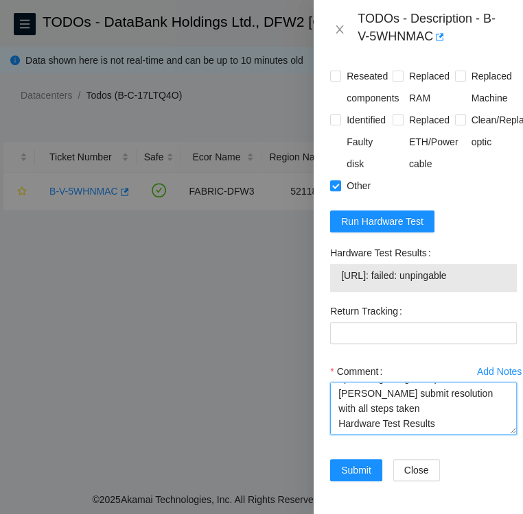
scroll to position [75, 0]
click at [414, 412] on textarea "followed instructions per TODO rescue never started. I was instructed to unplug…" at bounding box center [423, 409] width 187 height 52
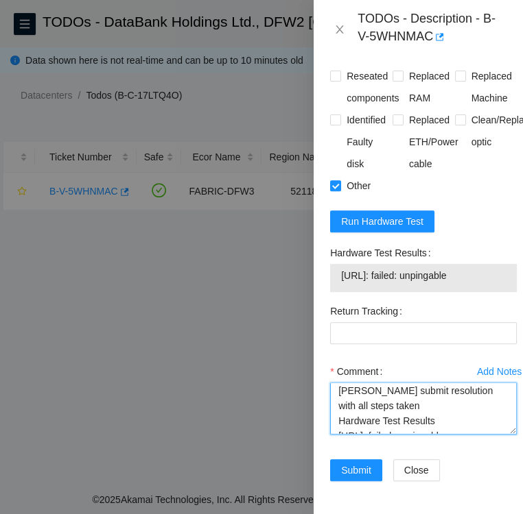
scroll to position [66, 0]
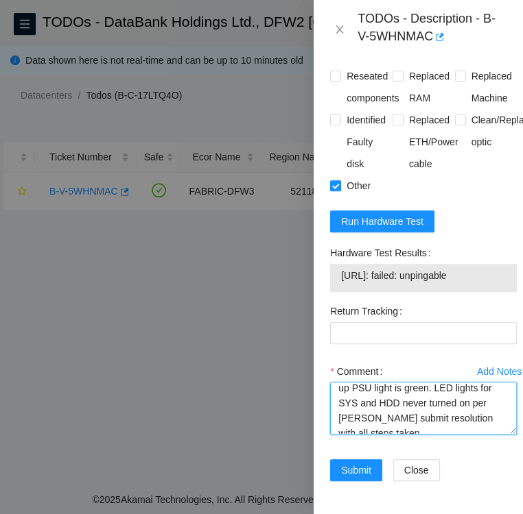
click at [459, 385] on textarea "followed instructions per TODO rescue never started. I was instructed to unplug…" at bounding box center [423, 409] width 187 height 52
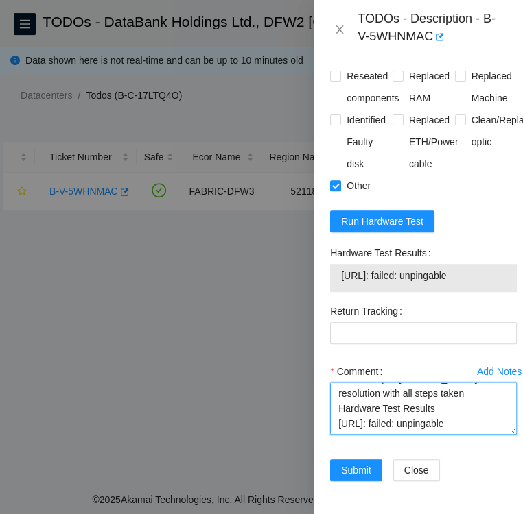
scroll to position [135, 0]
type textarea "followed instructions per TODO rescue never started. I was instructed to unplug…"
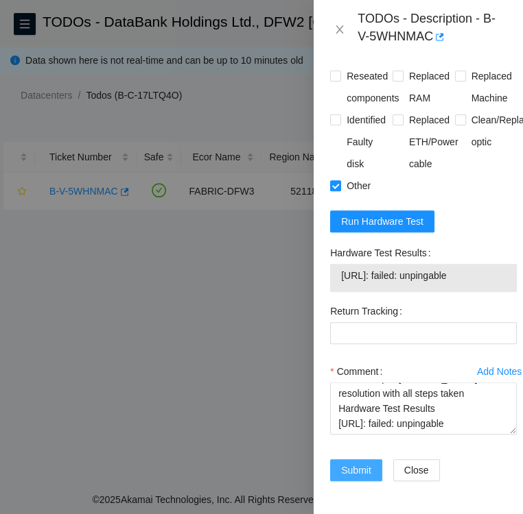
click at [363, 463] on span "Submit" at bounding box center [356, 470] width 30 height 15
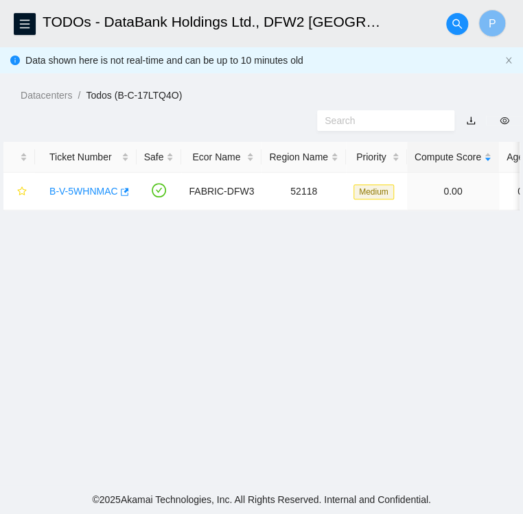
scroll to position [354, 0]
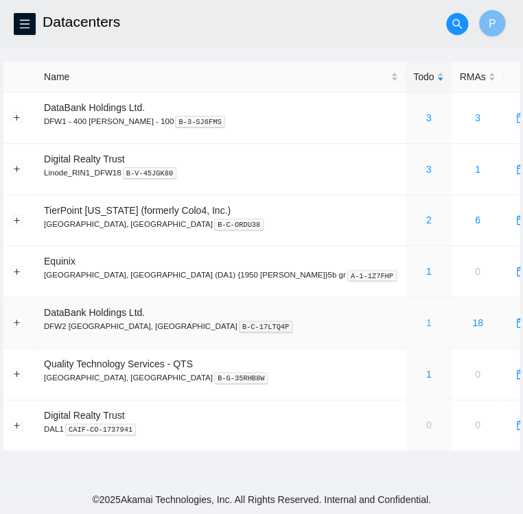
click at [426, 329] on link "1" at bounding box center [428, 323] width 5 height 11
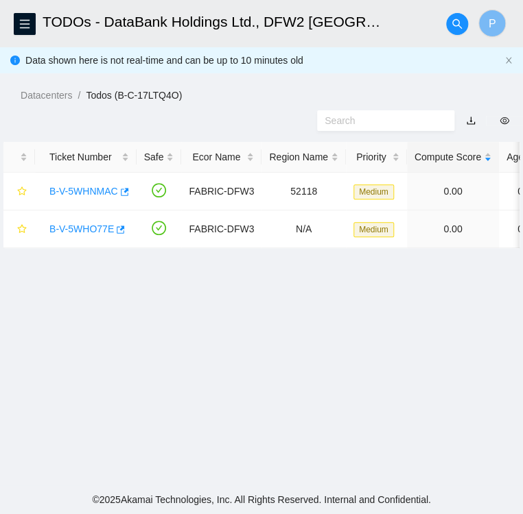
click at [394, 272] on main "TODOs - DataBank Holdings Ltd., DFW2 [GEOGRAPHIC_DATA], [GEOGRAPHIC_DATA] P Dat…" at bounding box center [261, 243] width 523 height 486
click at [71, 193] on link "B-V-5WHNMAC" at bounding box center [83, 191] width 69 height 11
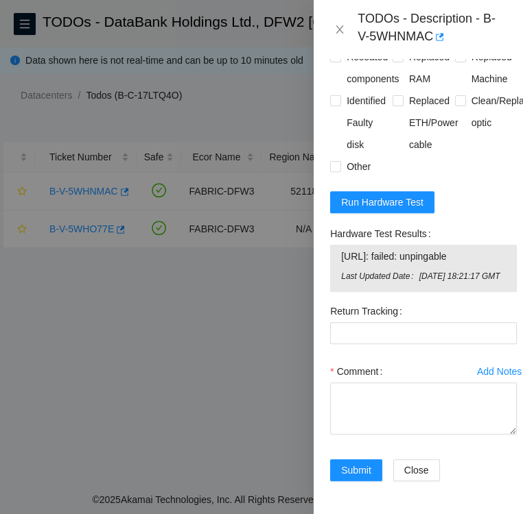
scroll to position [850, 0]
click at [449, 385] on textarea "Comment" at bounding box center [423, 409] width 187 height 52
drag, startPoint x: 331, startPoint y: 194, endPoint x: 480, endPoint y: 232, distance: 153.5
click at [480, 232] on div "Hardware Test Results [URL]: failed: unpingable Last Updated Date [DATE] 18:21:…" at bounding box center [423, 257] width 187 height 69
copy div "Hardware Test Results [URL]: failed: unpingable"
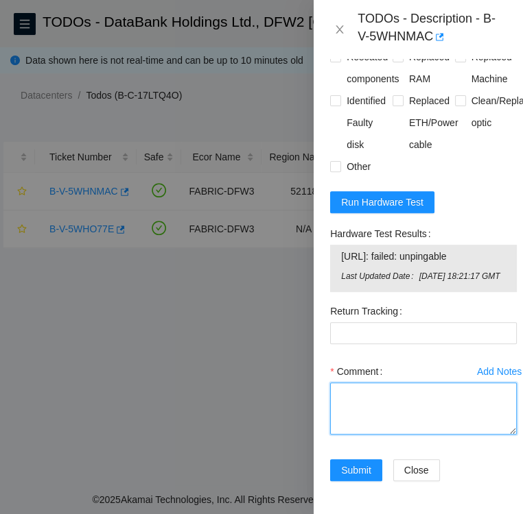
click at [390, 387] on textarea "Comment" at bounding box center [423, 409] width 187 height 52
paste textarea "Hardware Test Results 23.223.18.85: failed: unpingable"
click at [335, 383] on textarea "Hardware Test Results 23.223.18.85: failed: unpingable" at bounding box center [423, 409] width 187 height 52
type textarea "followed instructions Hardware Test Results 23.223.18.85: failed: unpingable"
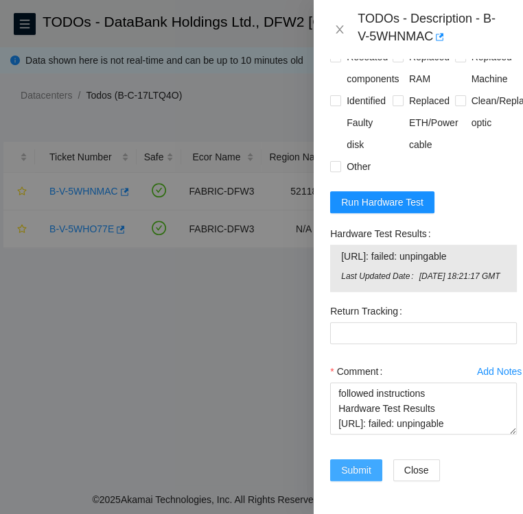
click at [359, 463] on span "Submit" at bounding box center [356, 470] width 30 height 15
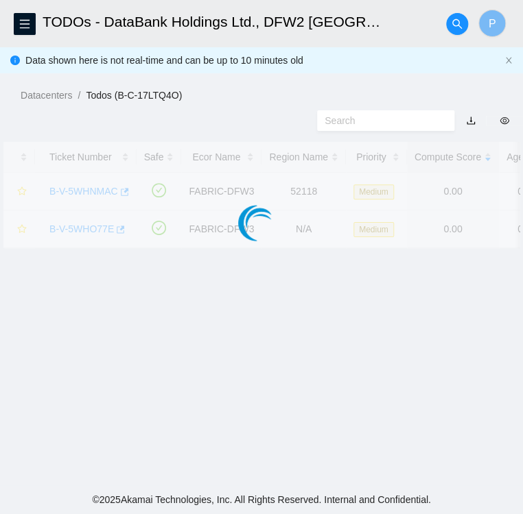
scroll to position [354, 0]
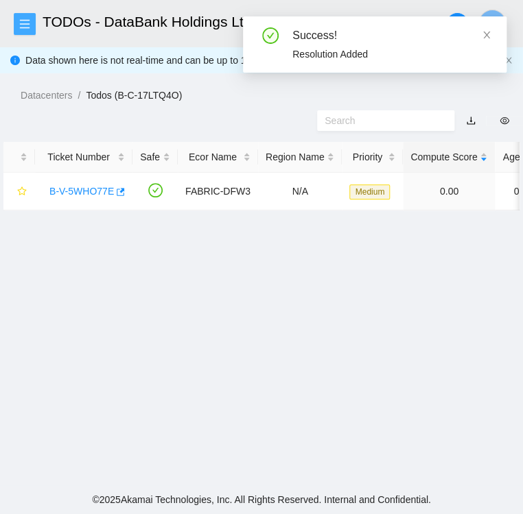
click at [24, 19] on icon "menu" at bounding box center [24, 24] width 11 height 11
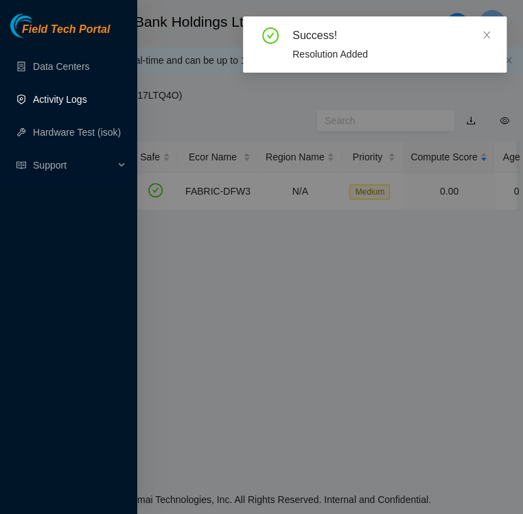
click at [53, 94] on link "Activity Logs" at bounding box center [60, 99] width 54 height 11
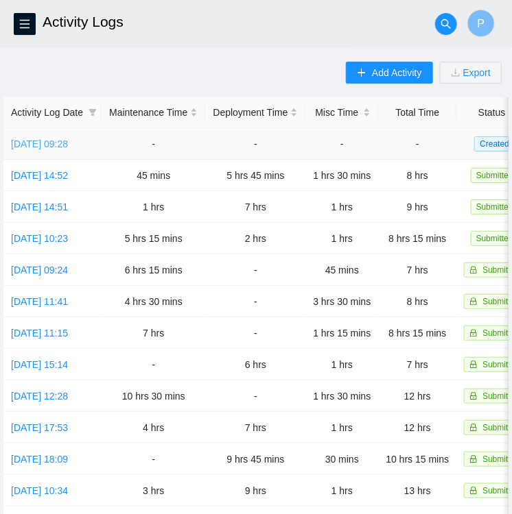
click at [49, 139] on link "[DATE] 09:28" at bounding box center [39, 144] width 57 height 11
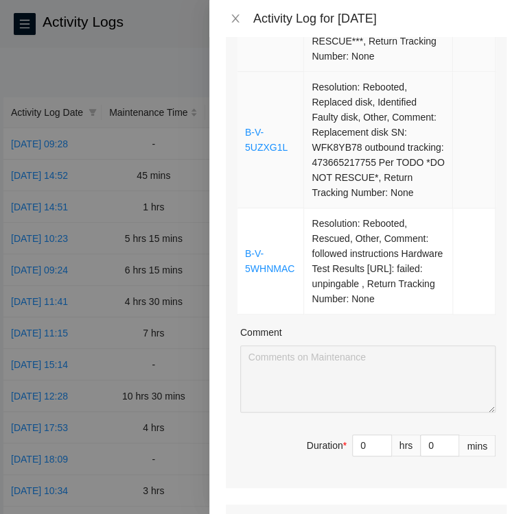
scroll to position [350, 0]
click at [41, 43] on div at bounding box center [261, 257] width 523 height 514
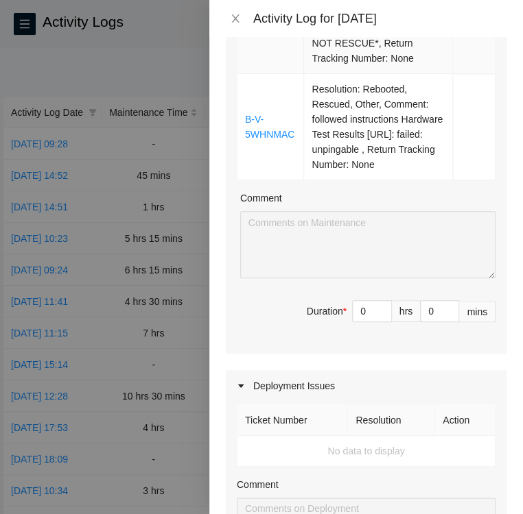
scroll to position [486, 0]
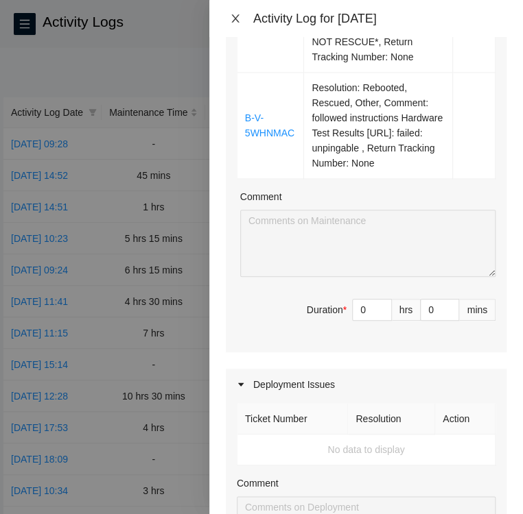
click at [238, 20] on icon "close" at bounding box center [235, 18] width 11 height 11
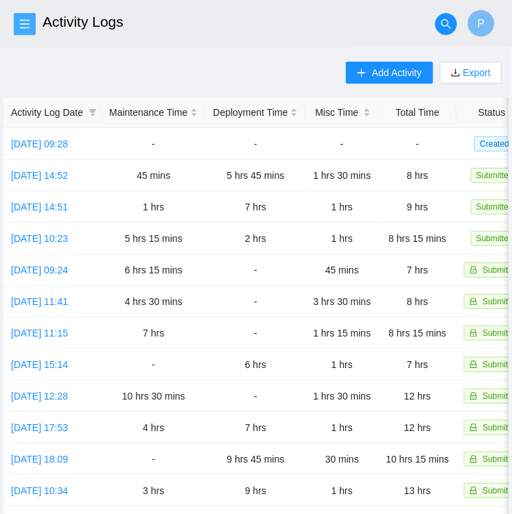
click at [27, 25] on icon "menu" at bounding box center [24, 24] width 11 height 11
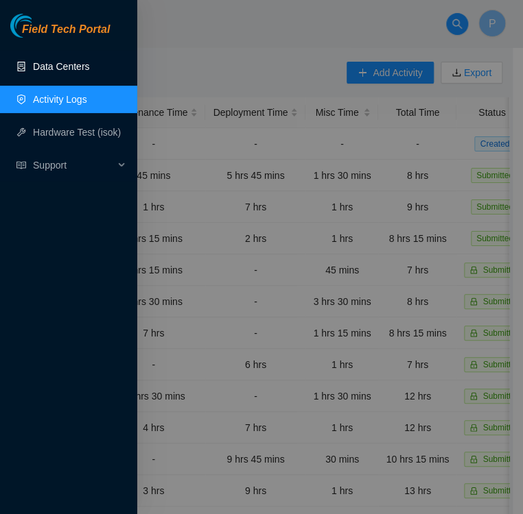
click at [56, 68] on link "Data Centers" at bounding box center [61, 66] width 56 height 11
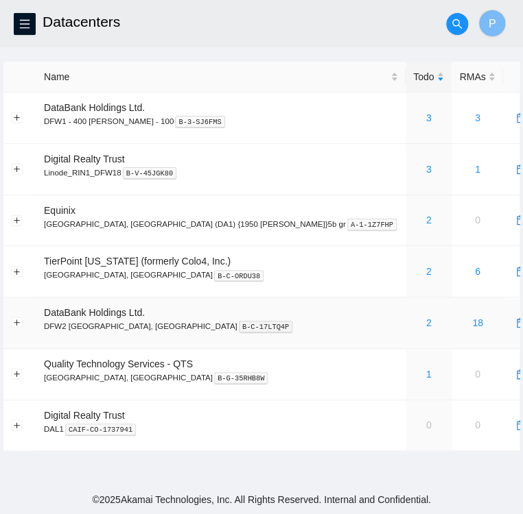
click at [413, 322] on div "2" at bounding box center [428, 322] width 31 height 15
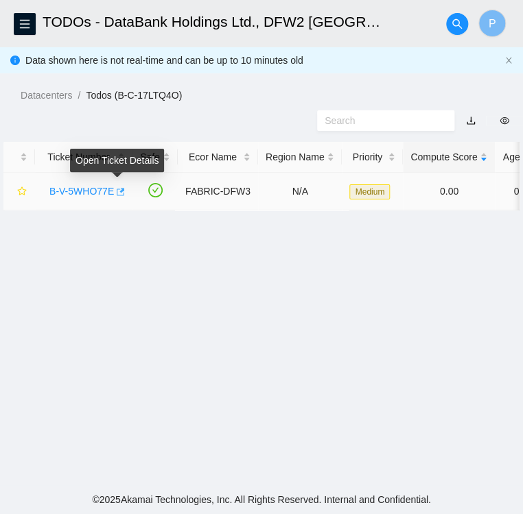
click at [117, 193] on icon "button" at bounding box center [121, 192] width 8 height 8
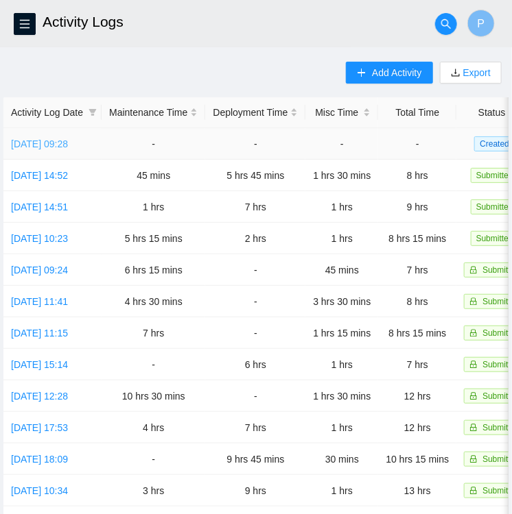
click at [44, 141] on link "[DATE] 09:28" at bounding box center [39, 144] width 57 height 11
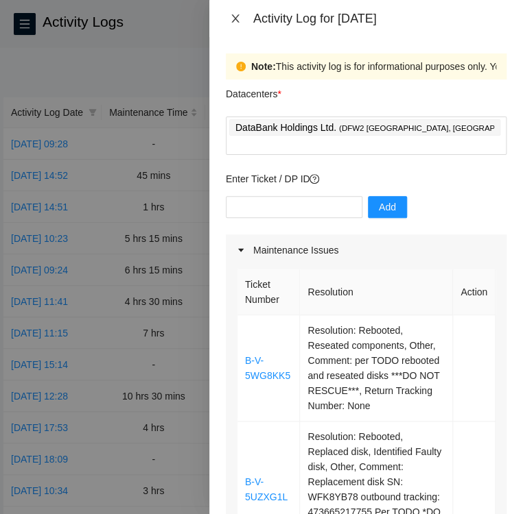
click at [239, 17] on icon "close" at bounding box center [235, 18] width 11 height 11
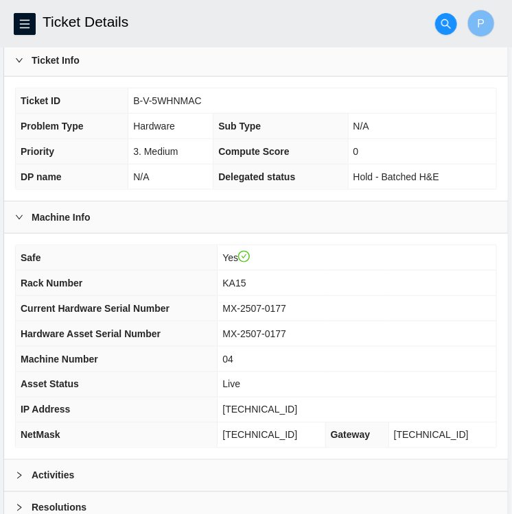
scroll to position [356, 0]
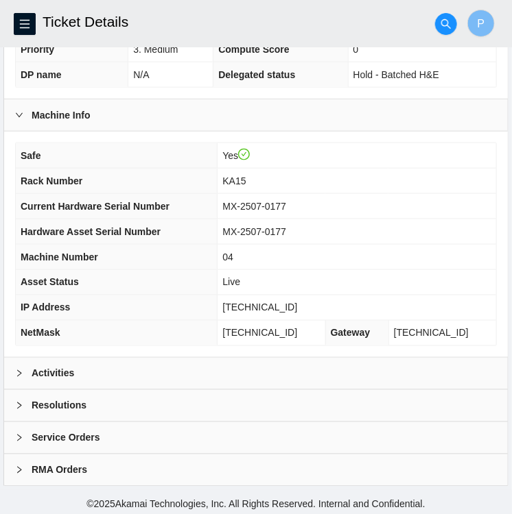
click at [18, 370] on icon "right" at bounding box center [19, 374] width 8 height 8
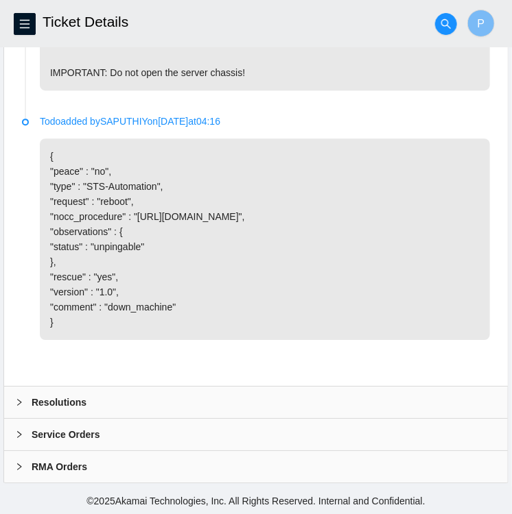
scroll to position [982, 0]
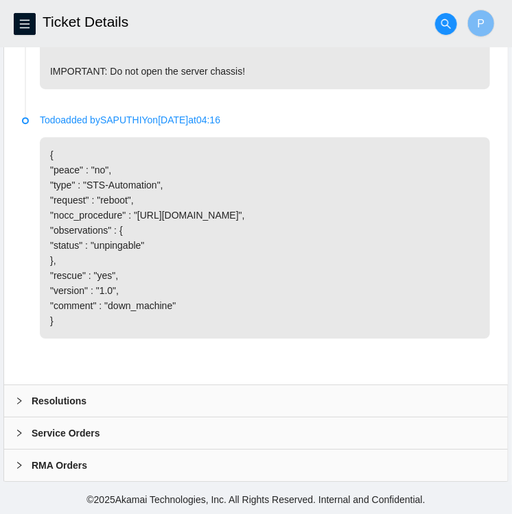
click at [22, 403] on icon "right" at bounding box center [19, 401] width 8 height 8
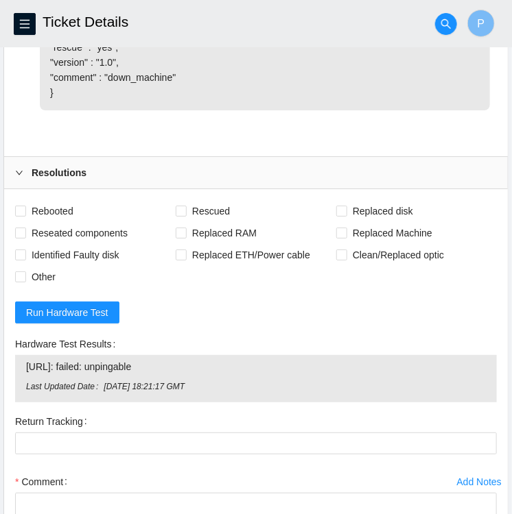
scroll to position [1186, 0]
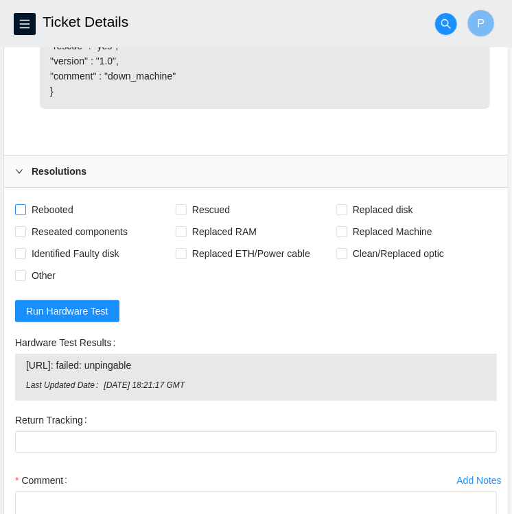
click at [19, 214] on input "Rebooted" at bounding box center [20, 209] width 10 height 10
checkbox input "true"
click at [186, 215] on span at bounding box center [181, 209] width 11 height 11
click at [185, 214] on input "Rescued" at bounding box center [181, 209] width 10 height 10
checkbox input "true"
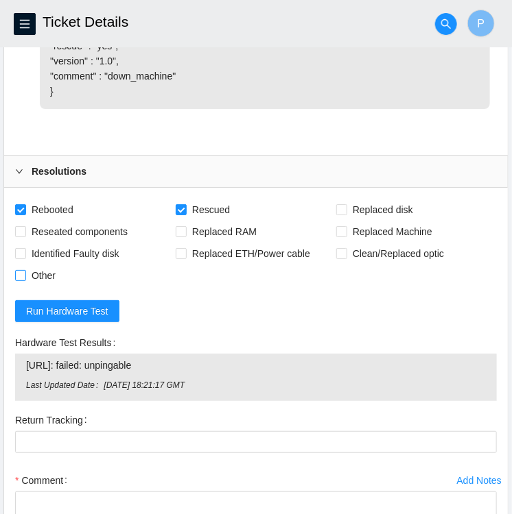
click at [23, 280] on input "Other" at bounding box center [20, 275] width 10 height 10
checkbox input "true"
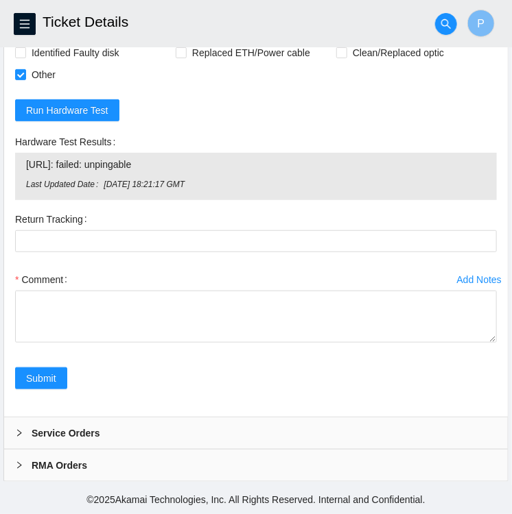
scroll to position [1394, 0]
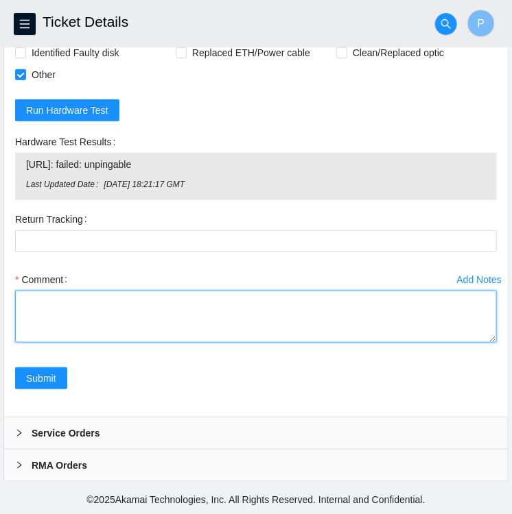
click at [112, 320] on textarea "Comment" at bounding box center [255, 317] width 481 height 52
paste textarea "Hardware Test Results [URL]: failed: unpingable"
click at [19, 322] on textarea "Hardware Test Results [URL]: failed: unpingable" at bounding box center [255, 317] width 481 height 52
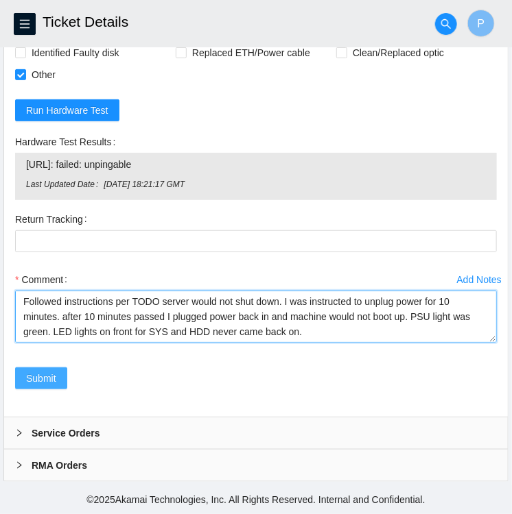
type textarea "Followed instructions per TODO server would not shut down. I was instructed to …"
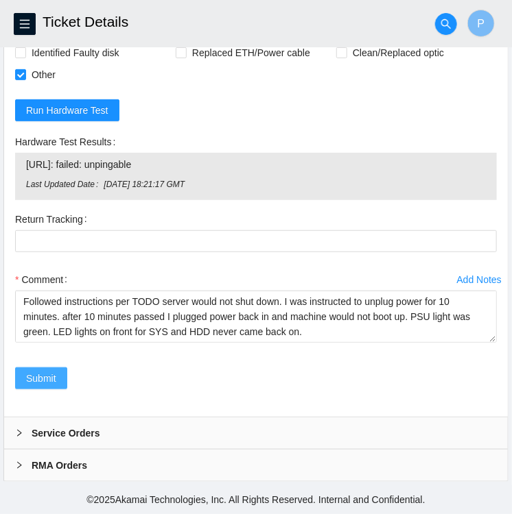
click at [42, 386] on span "Submit" at bounding box center [41, 378] width 30 height 15
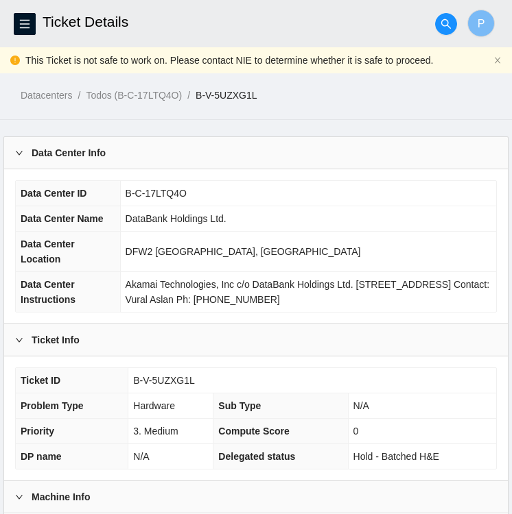
scroll to position [219, 0]
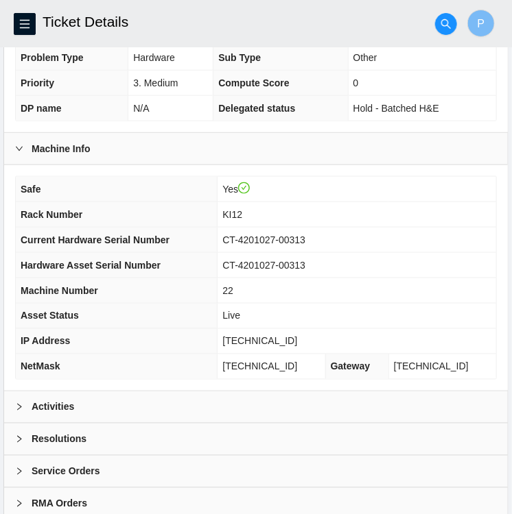
scroll to position [356, 0]
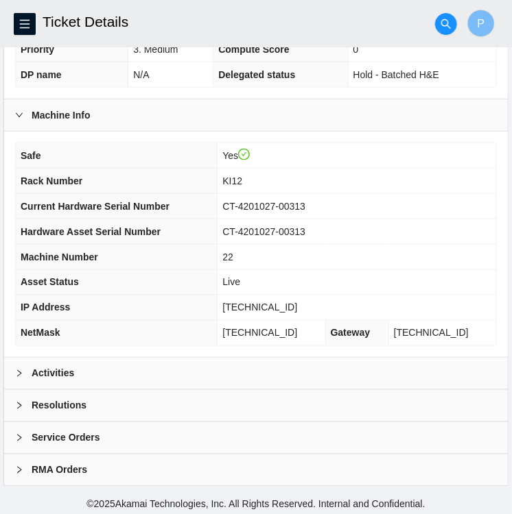
click at [78, 368] on div "Activities" at bounding box center [255, 374] width 503 height 32
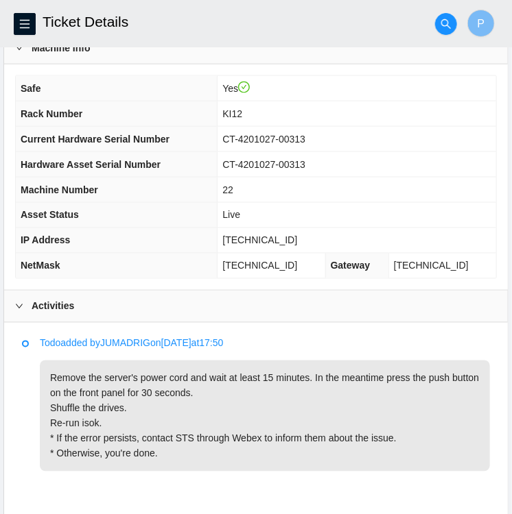
scroll to position [423, 0]
click at [252, 379] on p "Remove the server's power cord and wait at least 15 minutes. In the meantime pr…" at bounding box center [265, 416] width 450 height 111
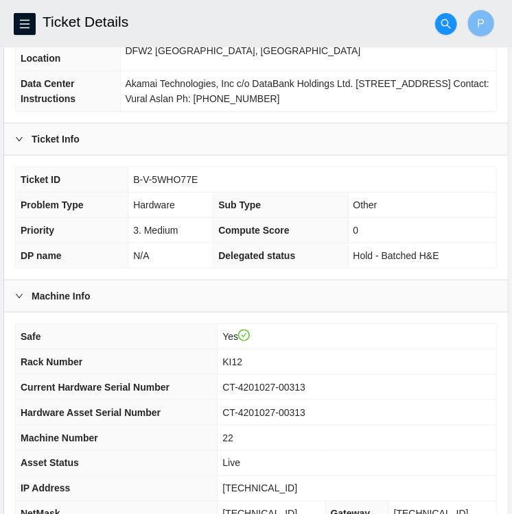
scroll to position [174, 0]
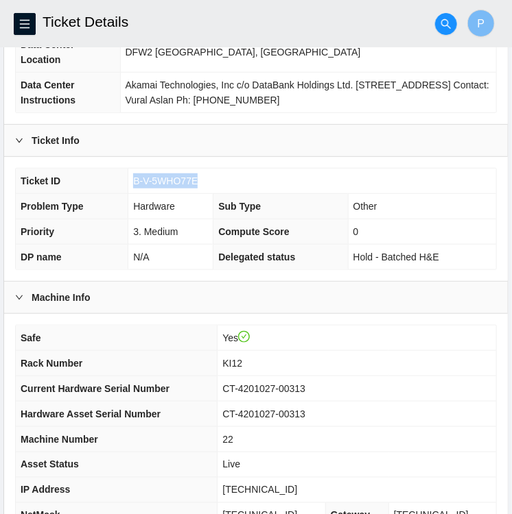
drag, startPoint x: 200, startPoint y: 177, endPoint x: 133, endPoint y: 182, distance: 66.8
click at [133, 182] on td "B-V-5WHO77E" at bounding box center [312, 181] width 368 height 25
copy span "B-V-5WHO77E"
drag, startPoint x: 321, startPoint y: 386, endPoint x: 237, endPoint y: 384, distance: 84.4
click at [237, 384] on td "CT-4201027-00313" at bounding box center [356, 389] width 278 height 25
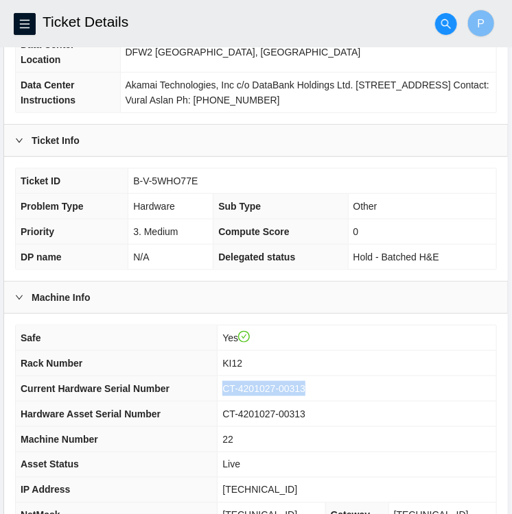
copy span "CT-4201027-00313"
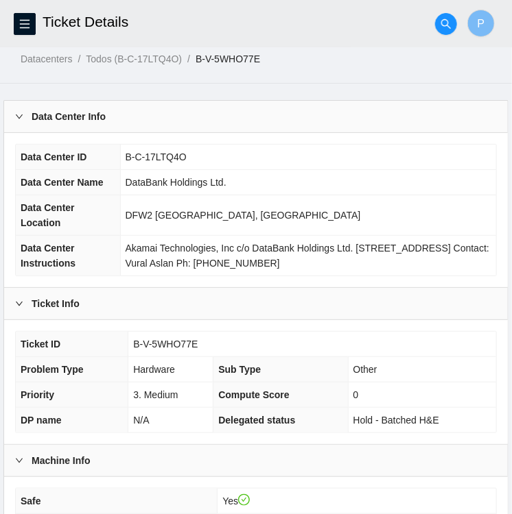
scroll to position [0, 0]
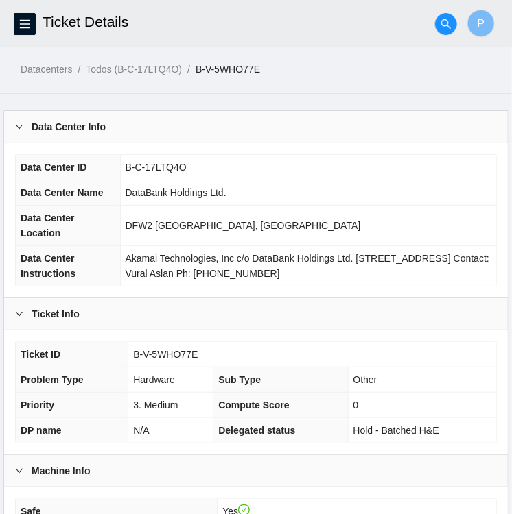
click at [167, 123] on div "Data Center Info" at bounding box center [255, 127] width 503 height 32
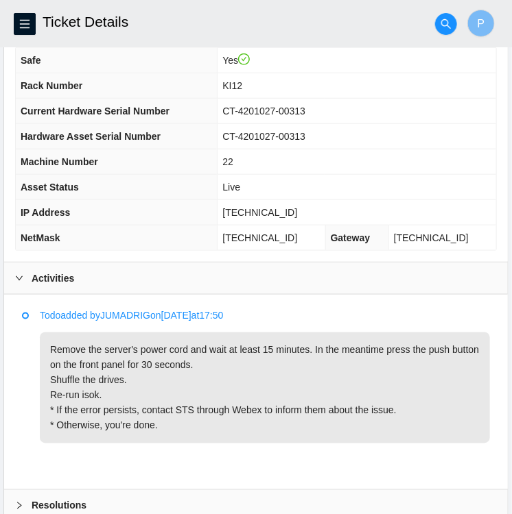
scroll to position [296, 0]
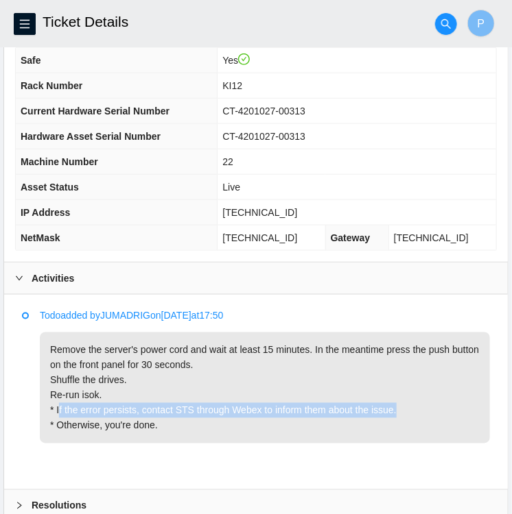
drag, startPoint x: 56, startPoint y: 407, endPoint x: 392, endPoint y: 412, distance: 336.1
click at [392, 412] on p "Remove the server's power cord and wait at least 15 minutes. In the meantime pr…" at bounding box center [265, 388] width 450 height 111
copy p "If the error persists, contact STS through Webex to inform them about the issue"
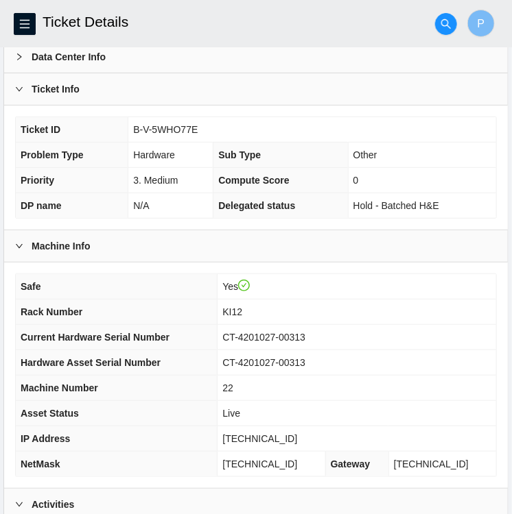
scroll to position [69, 0]
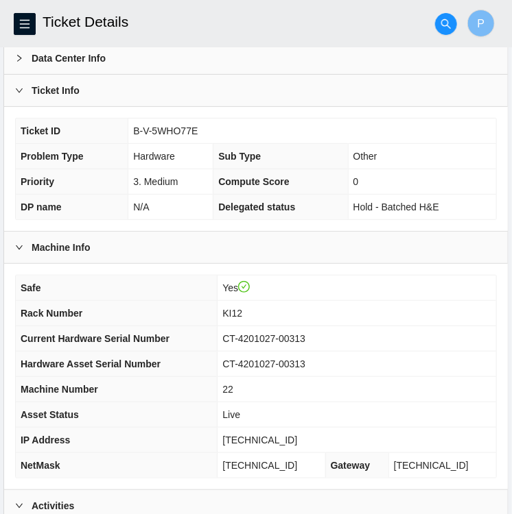
click at [203, 132] on td "B-V-5WHO77E" at bounding box center [312, 131] width 368 height 25
drag, startPoint x: 198, startPoint y: 130, endPoint x: 132, endPoint y: 132, distance: 65.2
click at [132, 132] on td "B-V-5WHO77E" at bounding box center [312, 131] width 368 height 25
copy span "B-V-5WHO77E"
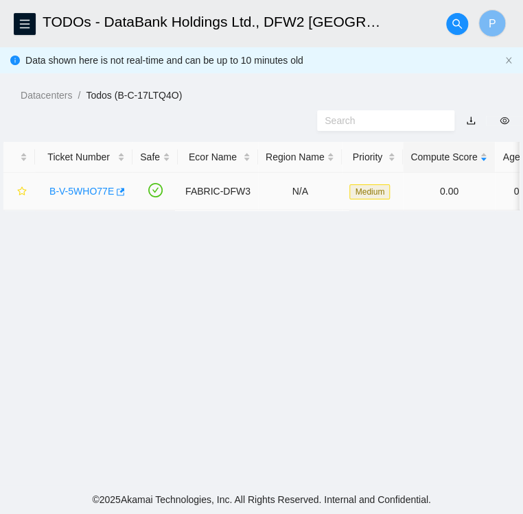
click at [80, 195] on link "B-V-5WHO77E" at bounding box center [81, 191] width 64 height 11
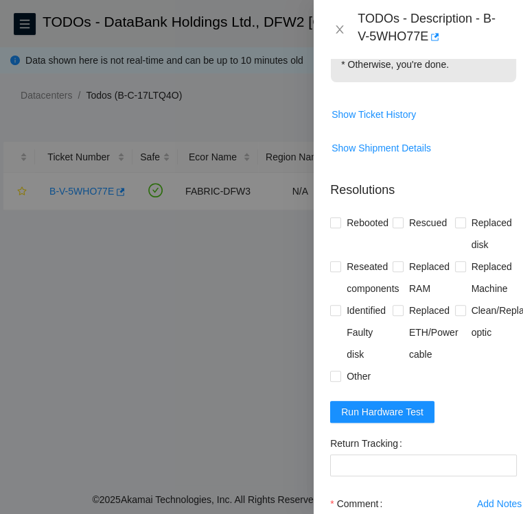
scroll to position [488, 0]
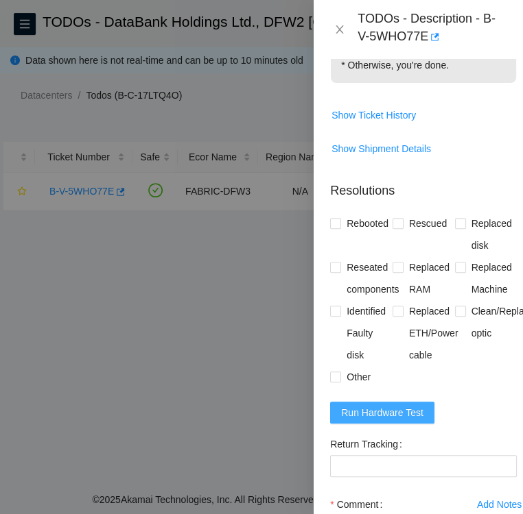
click at [372, 405] on span "Run Hardware Test" at bounding box center [382, 412] width 82 height 15
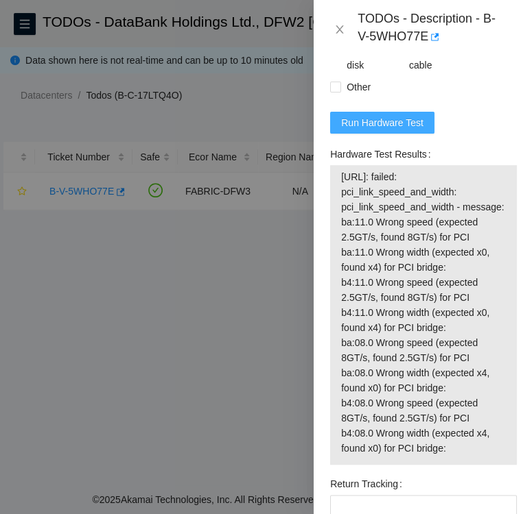
scroll to position [759, 0]
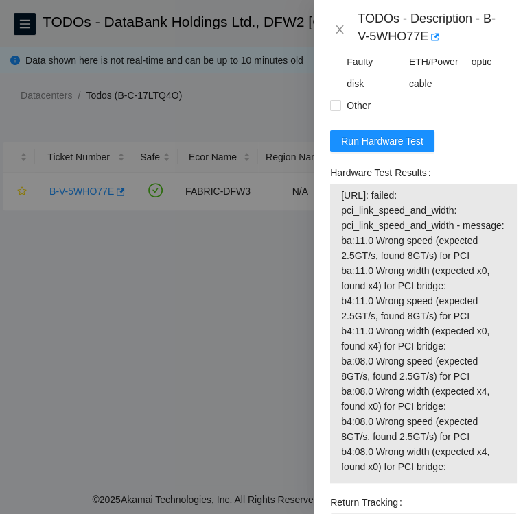
drag, startPoint x: 337, startPoint y: 179, endPoint x: 475, endPoint y: 478, distance: 329.3
click at [475, 478] on div "23.0.163.217: failed: pci_link_speed_and_width: pci_link_speed_and_width - mess…" at bounding box center [423, 334] width 187 height 300
click at [447, 141] on form "Resolutions Rebooted Rescued Replaced disk Reseated components Replaced RAM Rep…" at bounding box center [423, 294] width 187 height 790
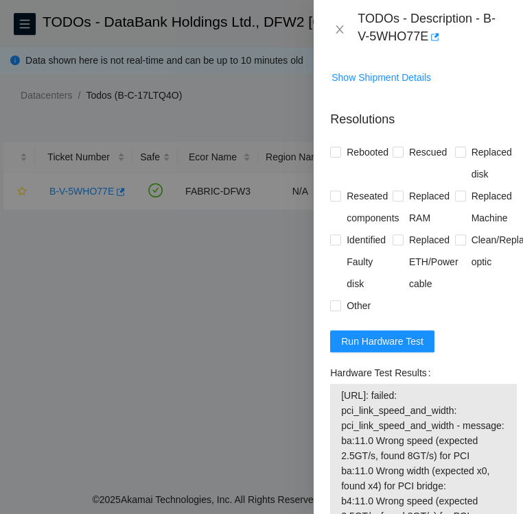
scroll to position [559, 0]
click at [379, 334] on span "Run Hardware Test" at bounding box center [382, 341] width 82 height 15
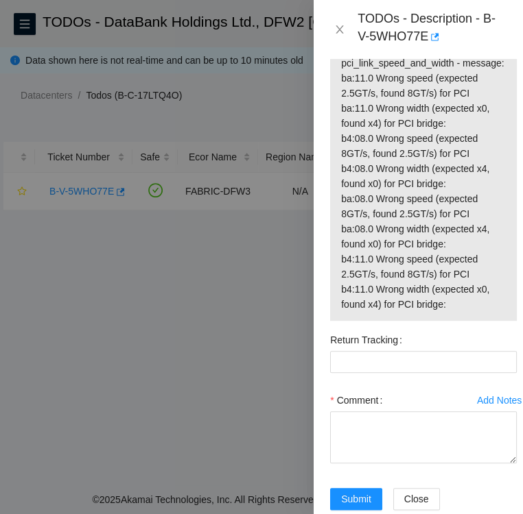
scroll to position [969, 0]
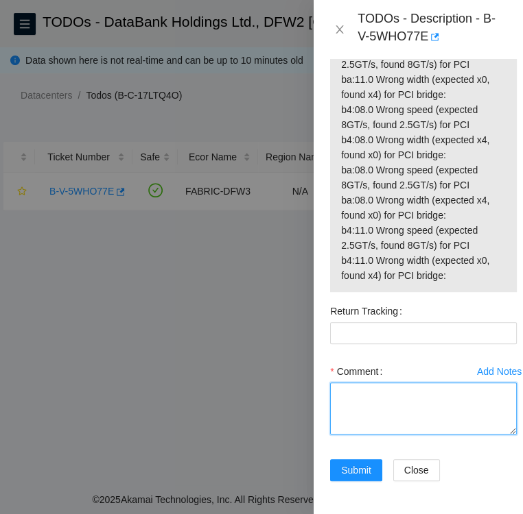
click at [364, 383] on textarea "Comment" at bounding box center [423, 409] width 187 height 52
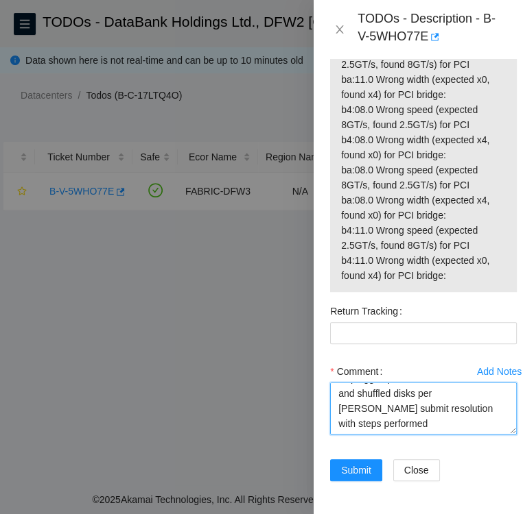
scroll to position [29, 0]
click at [452, 383] on textarea "followed instructions per TODO Unplugged power cord for 15 minutes and shuffled…" at bounding box center [423, 409] width 187 height 52
type textarea "followed instructions per TODO Unplugged power cord for 15 minutes and shuffled…"
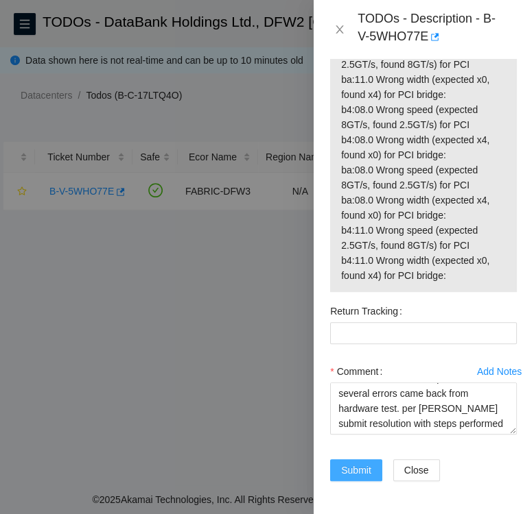
click at [359, 463] on span "Submit" at bounding box center [356, 470] width 30 height 15
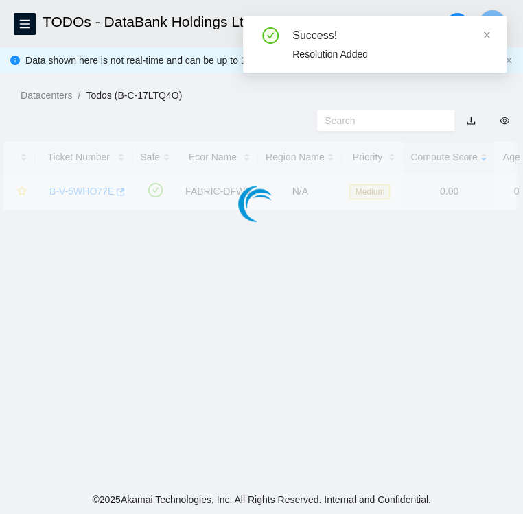
scroll to position [354, 0]
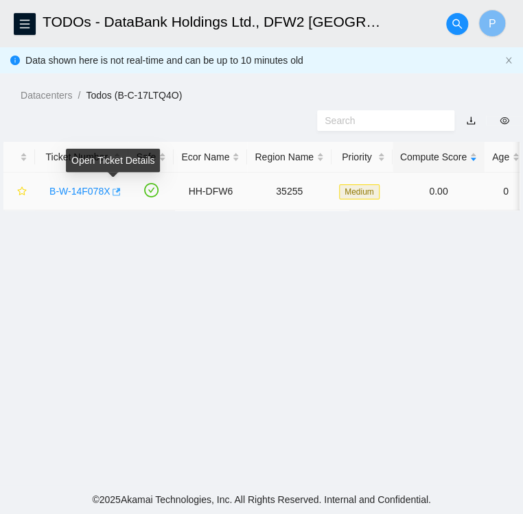
click at [113, 191] on icon "button" at bounding box center [117, 192] width 8 height 8
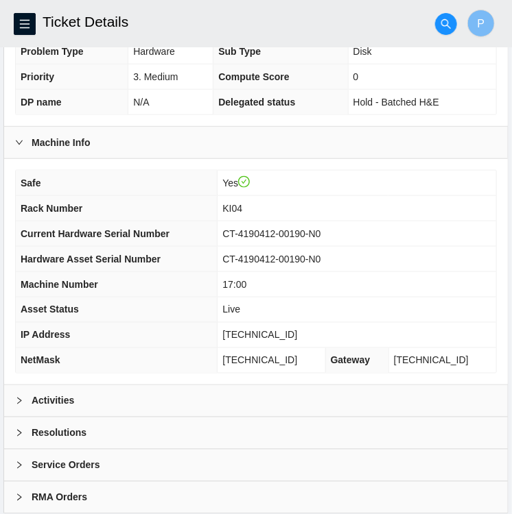
scroll to position [332, 0]
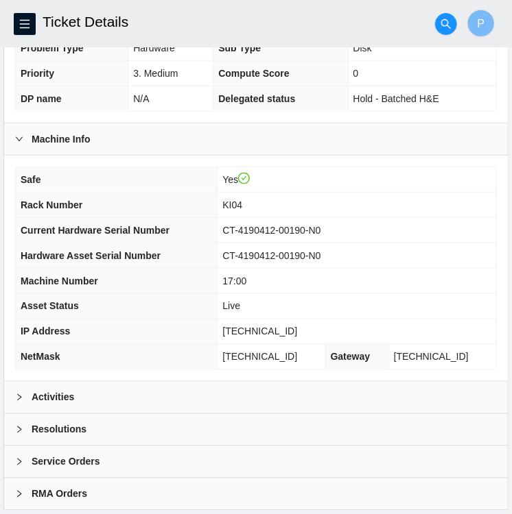
click at [80, 390] on div "Activities" at bounding box center [255, 398] width 503 height 32
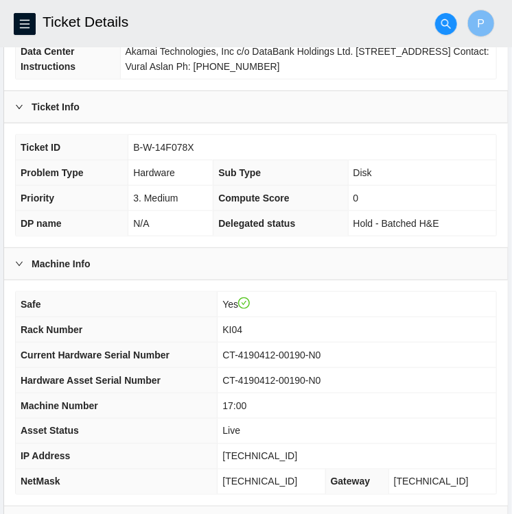
scroll to position [200, 0]
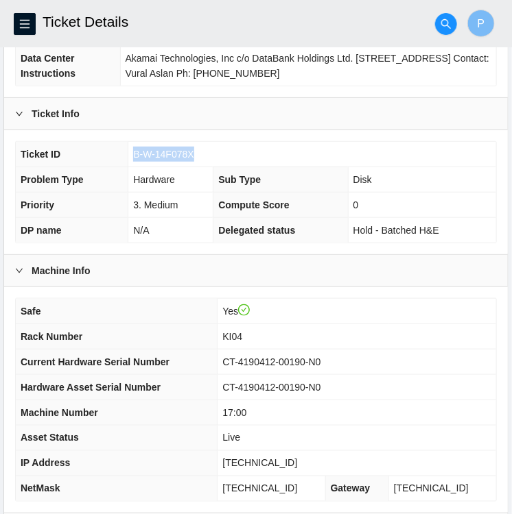
drag, startPoint x: 132, startPoint y: 153, endPoint x: 213, endPoint y: 145, distance: 82.0
click at [213, 145] on td "B-W-14F078X" at bounding box center [312, 154] width 368 height 25
copy span "B-W-14F078X"
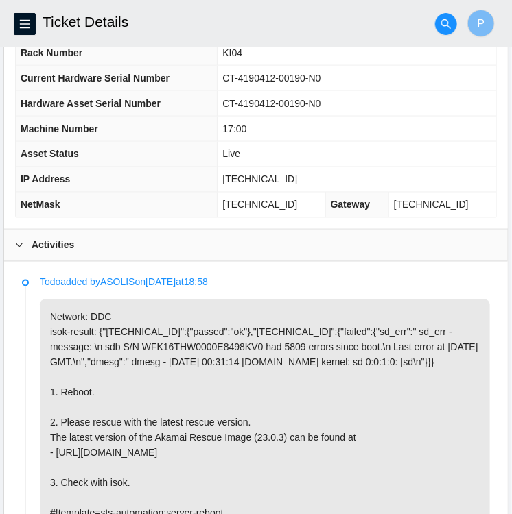
scroll to position [471, 0]
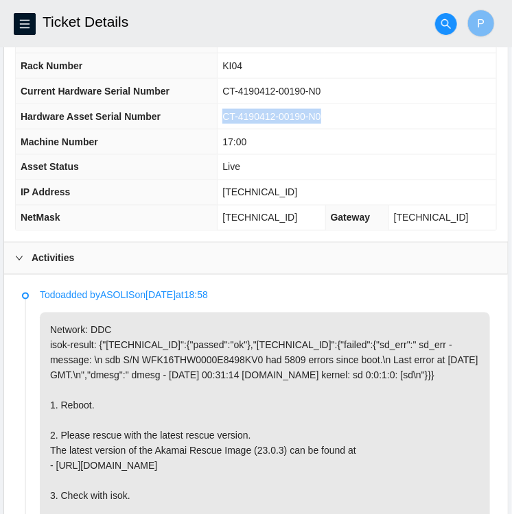
drag, startPoint x: 351, startPoint y: 113, endPoint x: 255, endPoint y: 111, distance: 96.0
click at [255, 111] on td "CT-4190412-00190-N0" at bounding box center [356, 116] width 278 height 25
copy span "CT-4190412-00190-N0"
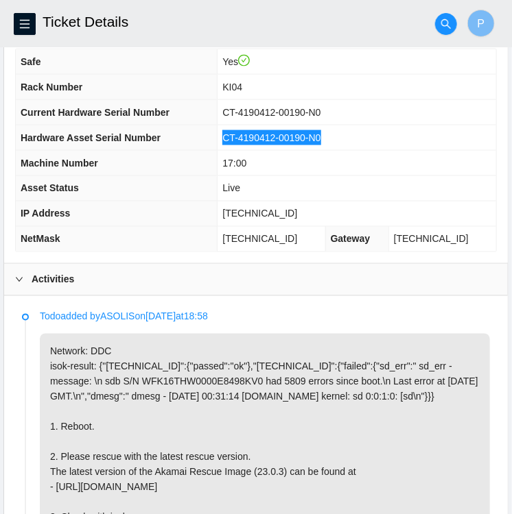
scroll to position [447, 0]
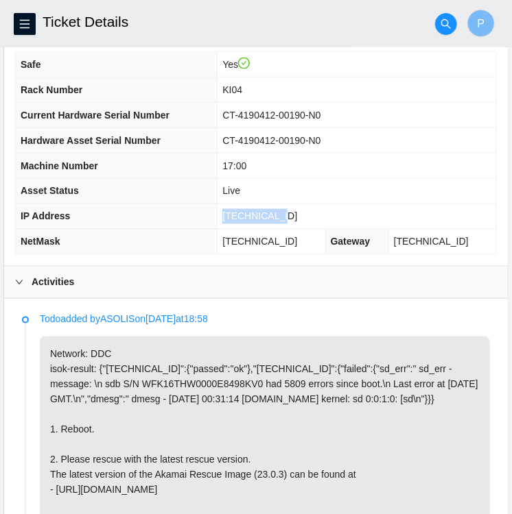
drag, startPoint x: 307, startPoint y: 215, endPoint x: 252, endPoint y: 220, distance: 55.1
click at [252, 220] on td "[TECHNICAL_ID]" at bounding box center [356, 216] width 278 height 25
copy span "[TECHNICAL_ID]"
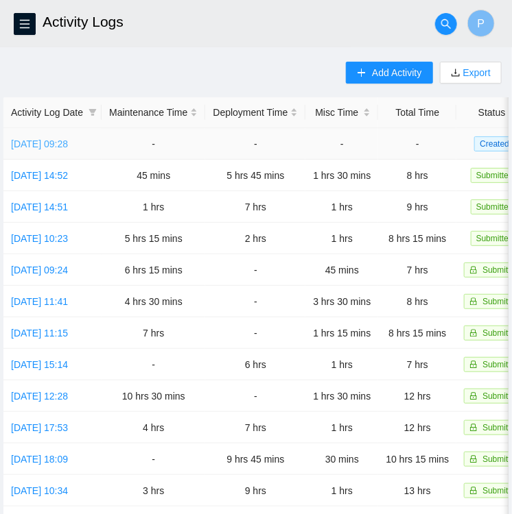
click at [44, 143] on link "[DATE] 09:28" at bounding box center [39, 144] width 57 height 11
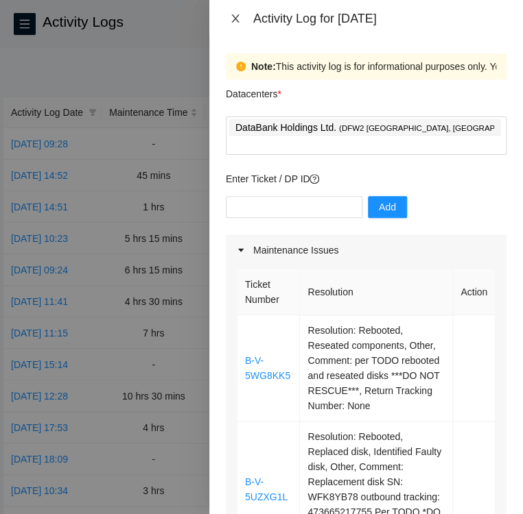
click at [233, 16] on icon "close" at bounding box center [235, 18] width 8 height 8
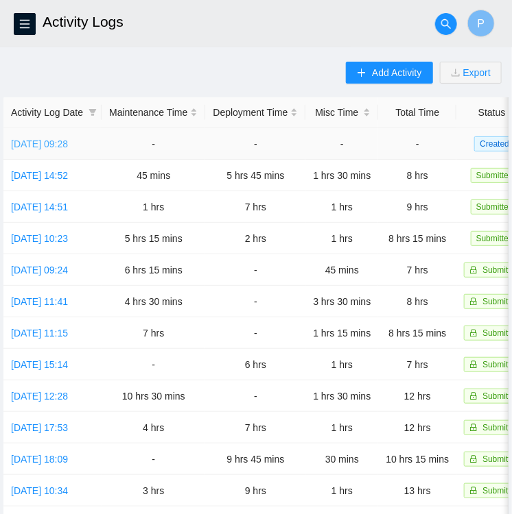
click at [47, 145] on link "[DATE] 09:28" at bounding box center [39, 144] width 57 height 11
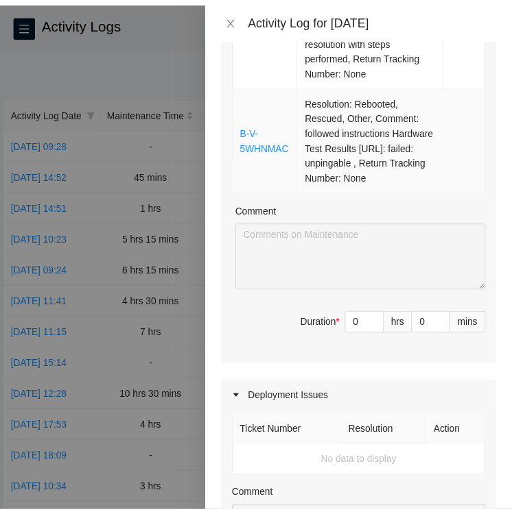
scroll to position [642, 0]
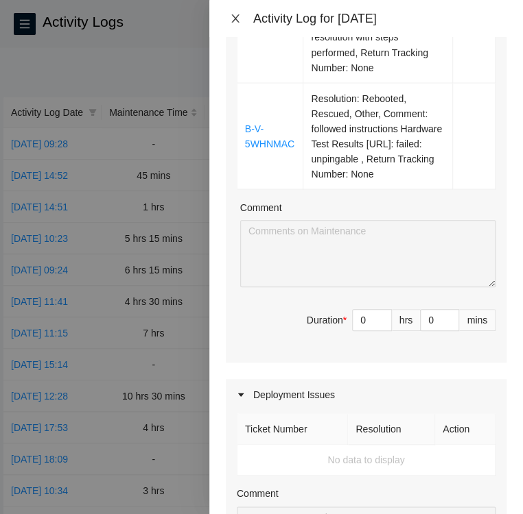
click at [237, 21] on icon "close" at bounding box center [235, 18] width 8 height 8
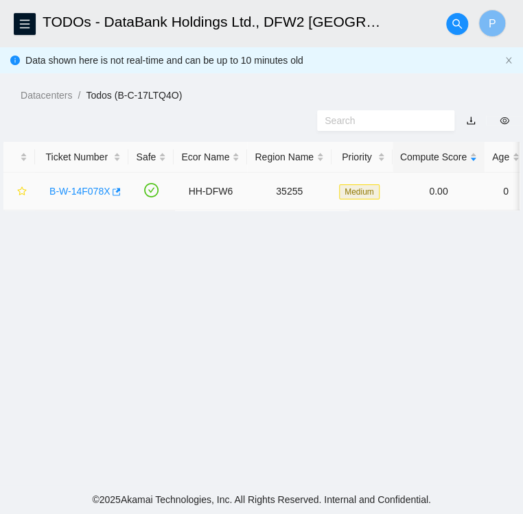
click at [84, 190] on link "B-W-14F078X" at bounding box center [79, 191] width 60 height 11
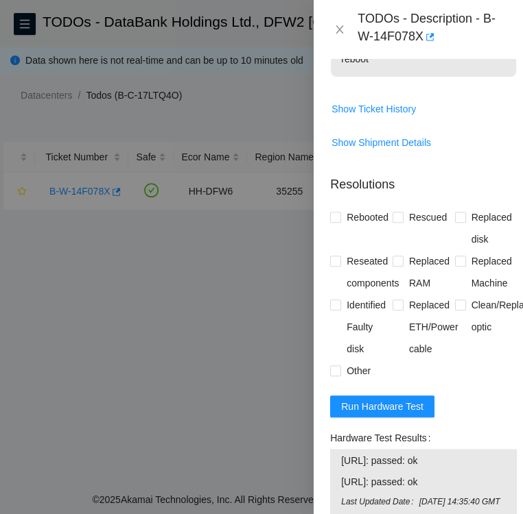
scroll to position [719, 0]
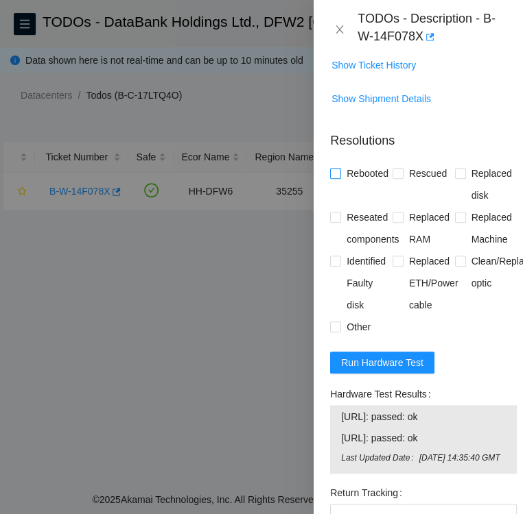
click at [340, 179] on span at bounding box center [335, 173] width 11 height 11
click at [339, 178] on input "Rebooted" at bounding box center [335, 173] width 10 height 10
checkbox input "true"
click at [396, 178] on input "Rescued" at bounding box center [397, 173] width 10 height 10
checkbox input "true"
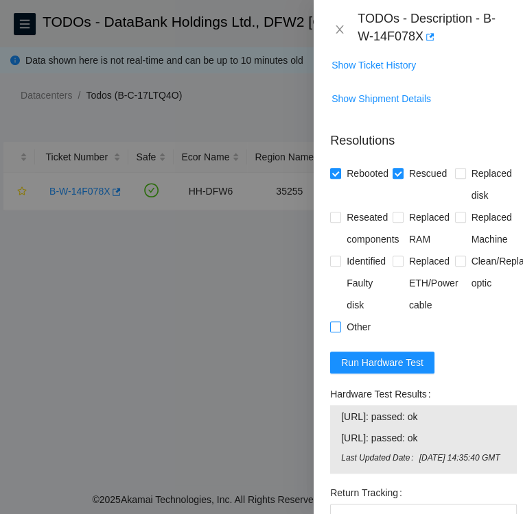
click at [333, 331] on input "Other" at bounding box center [335, 327] width 10 height 10
checkbox input "true"
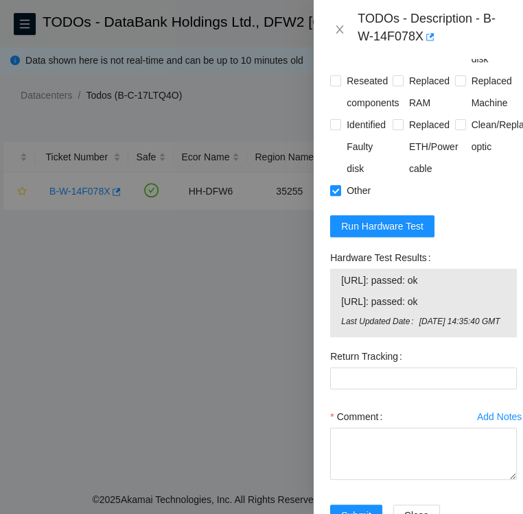
scroll to position [856, 0]
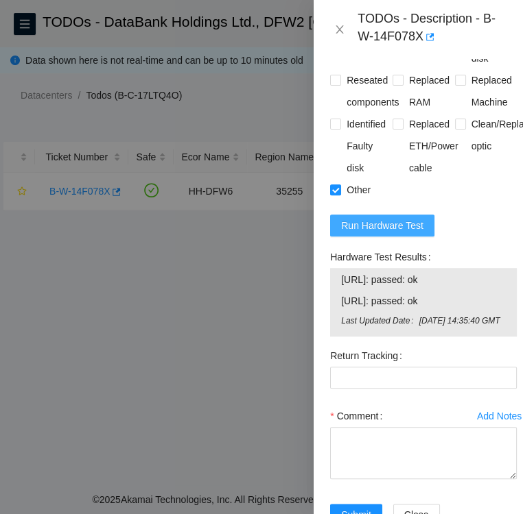
click at [405, 233] on span "Run Hardware Test" at bounding box center [382, 225] width 82 height 15
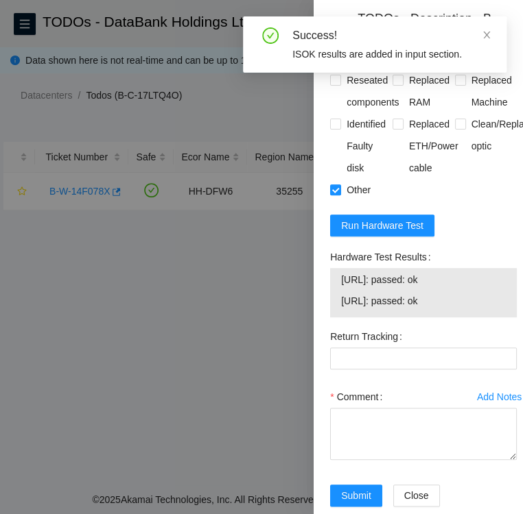
drag, startPoint x: 328, startPoint y: 300, endPoint x: 455, endPoint y: 344, distance: 134.9
click at [455, 326] on div "Hardware Test Results 23.32.18.185: passed: ok 23.32.18.186: passed: ok" at bounding box center [423, 286] width 198 height 80
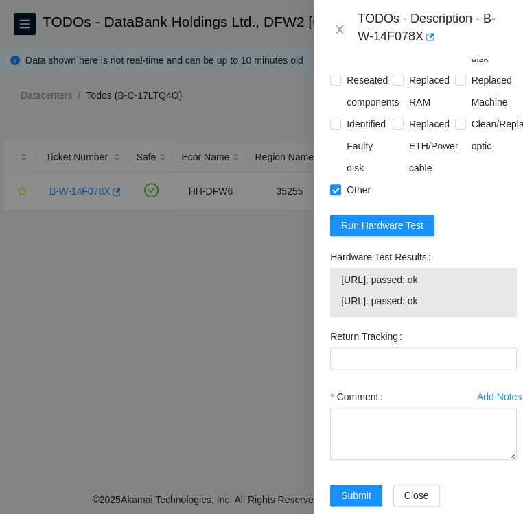
copy div "Hardware Test Results 23.32.18.185: passed: ok 23.32.18.186: passed: ok"
click at [422, 460] on textarea "Comment" at bounding box center [423, 434] width 187 height 52
paste textarea "Hardware Test Results 23.32.18.185: passed: ok 23.32.18.186: passed: ok"
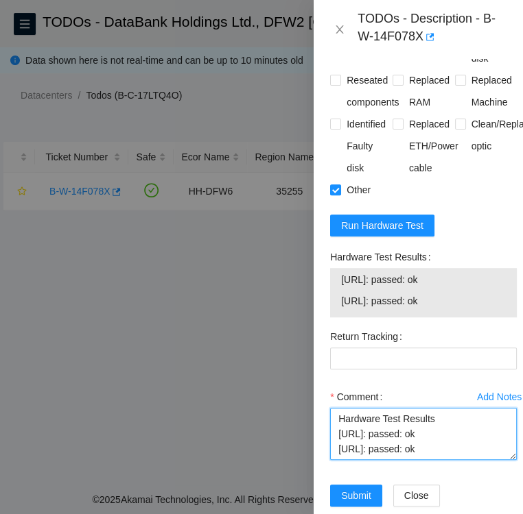
scroll to position [861, 0]
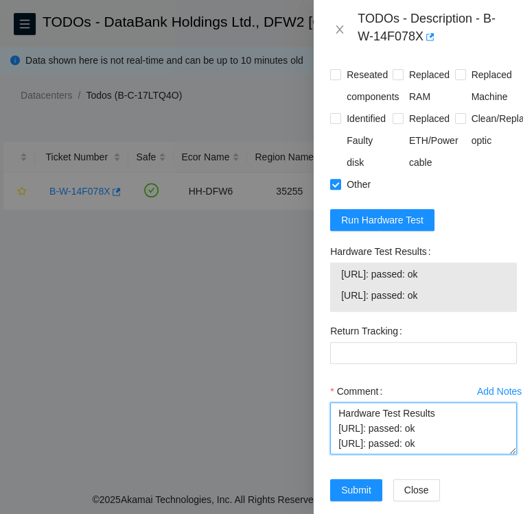
click at [335, 455] on textarea "Hardware Test Results 23.32.18.185: passed: ok 23.32.18.186: passed: ok" at bounding box center [423, 429] width 187 height 52
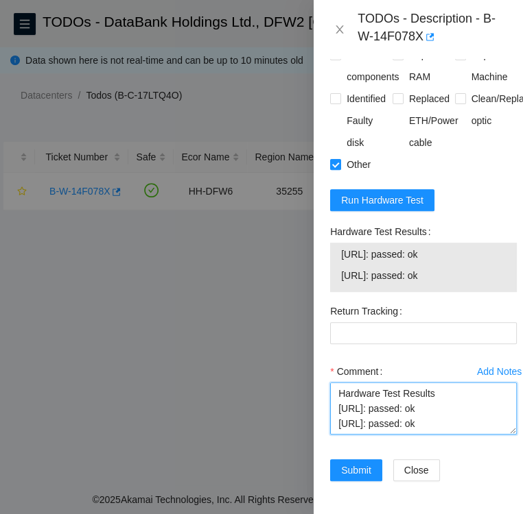
type textarea "Followed instructions per TODO reboot and rescue Hardware Test Results 23.32.18…"
drag, startPoint x: 333, startPoint y: 394, endPoint x: 442, endPoint y: 387, distance: 108.6
click at [442, 387] on textarea "Followed instructions per TODO reboot and rescue Hardware Test Results 23.32.18…" at bounding box center [423, 409] width 187 height 52
drag, startPoint x: 451, startPoint y: 403, endPoint x: 338, endPoint y: 409, distance: 113.3
click at [338, 409] on textarea "Followed instructions per TODO reboot and rescue Hardware Test Results 23.32.18…" at bounding box center [423, 409] width 187 height 52
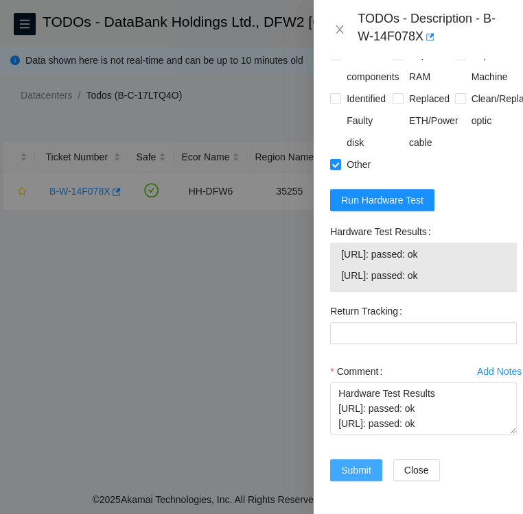
click at [346, 463] on span "Submit" at bounding box center [356, 470] width 30 height 15
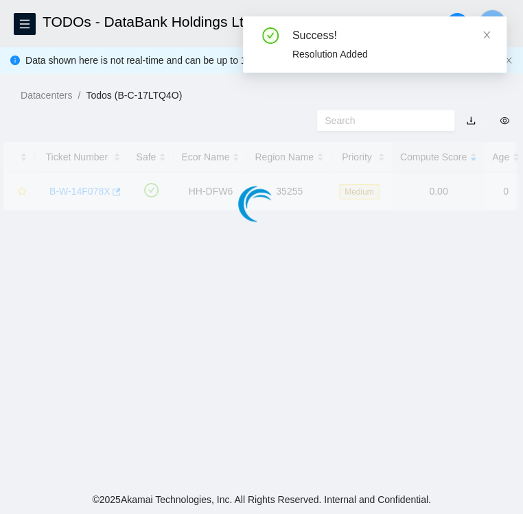
scroll to position [354, 0]
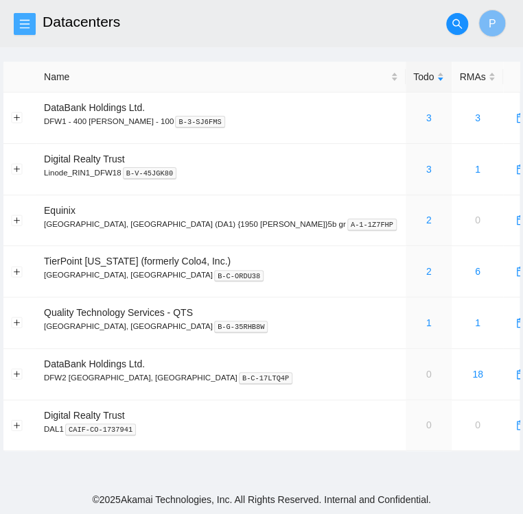
click at [29, 30] on button "button" at bounding box center [25, 24] width 22 height 22
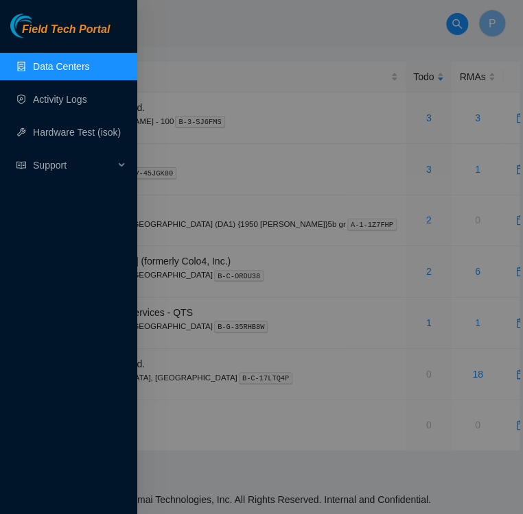
click at [239, 386] on div at bounding box center [261, 257] width 523 height 514
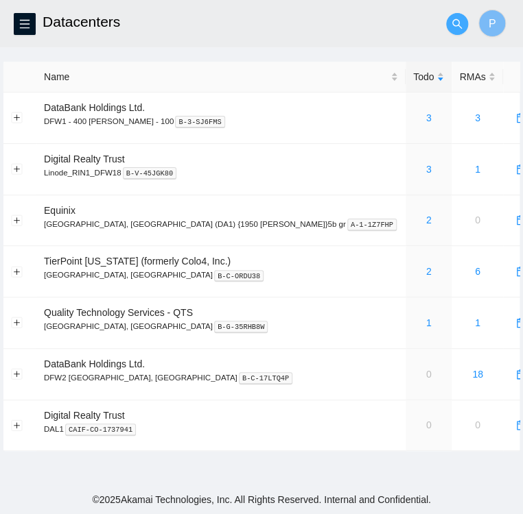
click at [455, 23] on icon "search" at bounding box center [456, 24] width 11 height 11
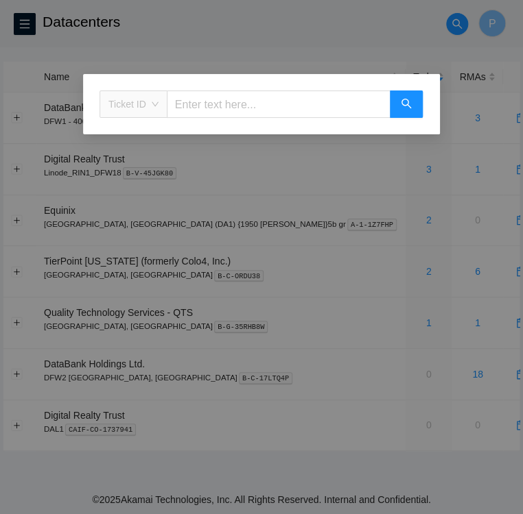
click at [153, 103] on span "Ticket ID" at bounding box center [133, 104] width 50 height 21
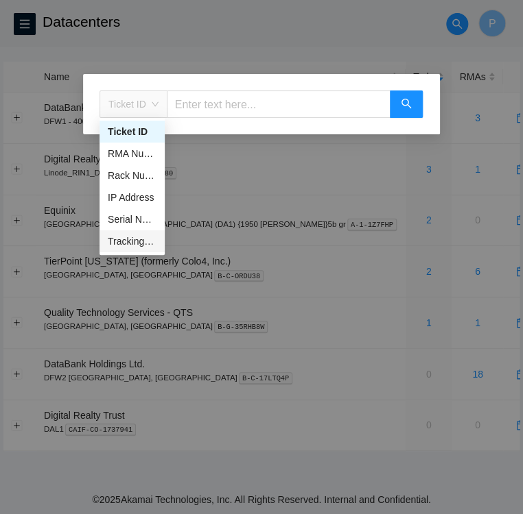
click at [137, 241] on div "Tracking Number" at bounding box center [132, 241] width 49 height 15
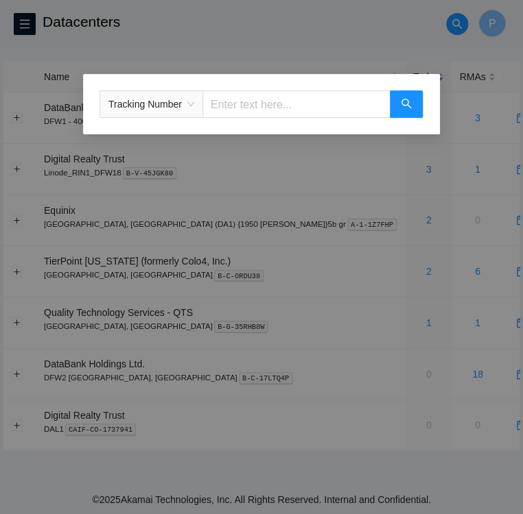
click at [244, 110] on input "text" at bounding box center [296, 104] width 188 height 27
type input "463470058925"
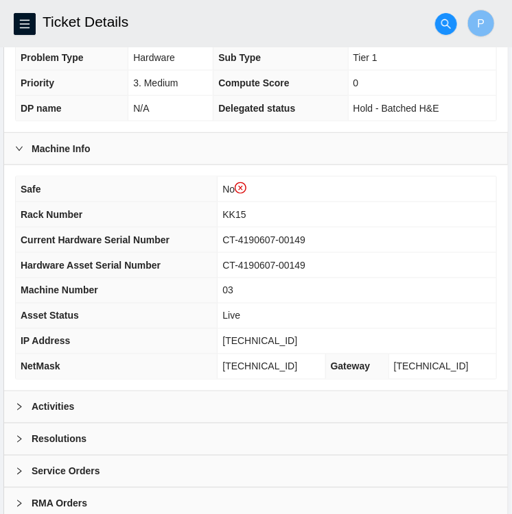
scroll to position [382, 0]
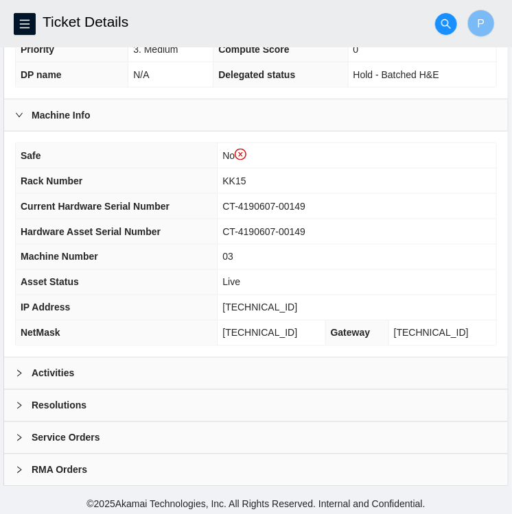
click at [25, 366] on div at bounding box center [23, 373] width 16 height 15
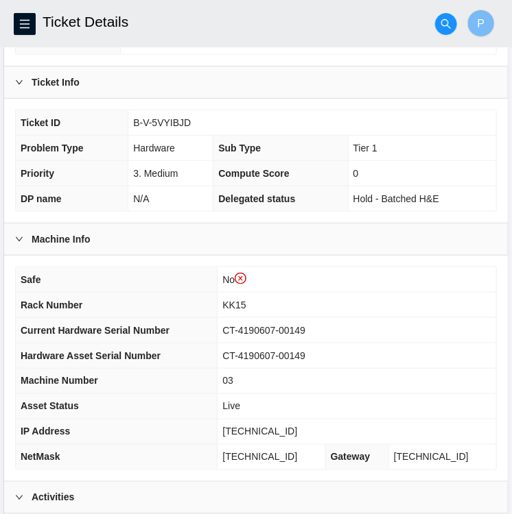
scroll to position [255, 0]
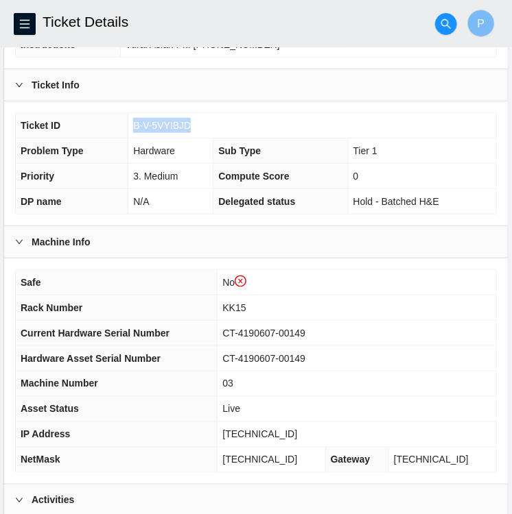
drag, startPoint x: 189, startPoint y: 118, endPoint x: 134, endPoint y: 121, distance: 55.0
click at [134, 121] on td "B-V-5VYIBJD" at bounding box center [312, 125] width 368 height 25
copy span "B-V-5VYIBJD"
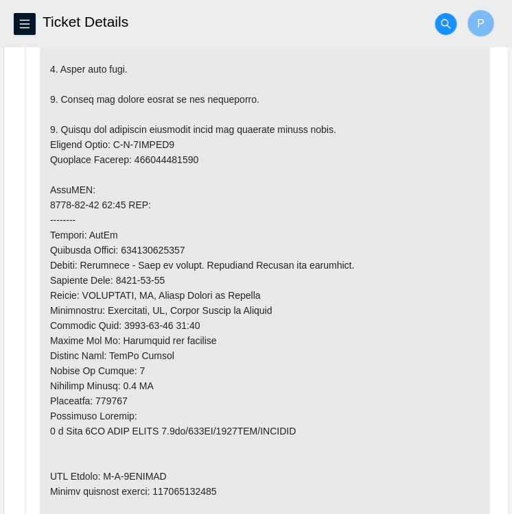
scroll to position [1031, 0]
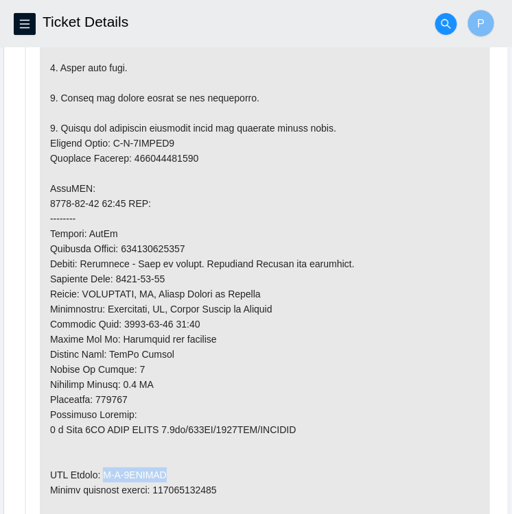
drag, startPoint x: 167, startPoint y: 470, endPoint x: 107, endPoint y: 476, distance: 59.9
click at [107, 476] on p at bounding box center [265, 173] width 450 height 790
copy p "B-V-5VZRCKC"
drag, startPoint x: 170, startPoint y: 135, endPoint x: 112, endPoint y: 138, distance: 57.7
click at [112, 138] on p at bounding box center [265, 173] width 450 height 790
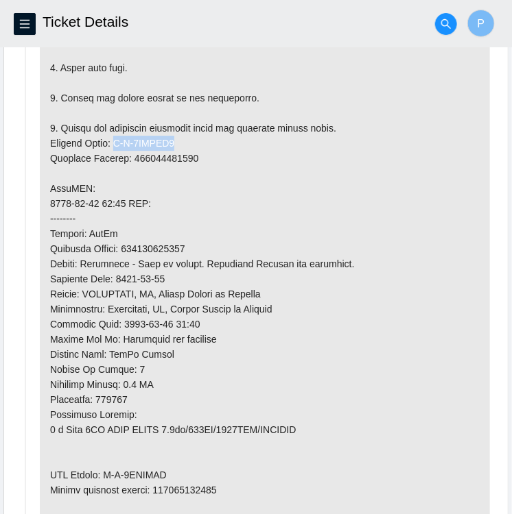
copy p "B-V-5VZRCK3"
click at [197, 239] on p at bounding box center [265, 173] width 450 height 790
drag, startPoint x: 192, startPoint y: 241, endPoint x: 128, endPoint y: 242, distance: 63.8
click at [128, 242] on p at bounding box center [265, 173] width 450 height 790
copy p "463470058925"
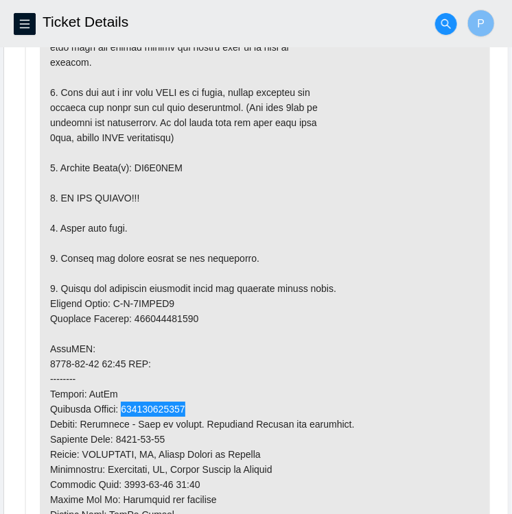
scroll to position [870, 0]
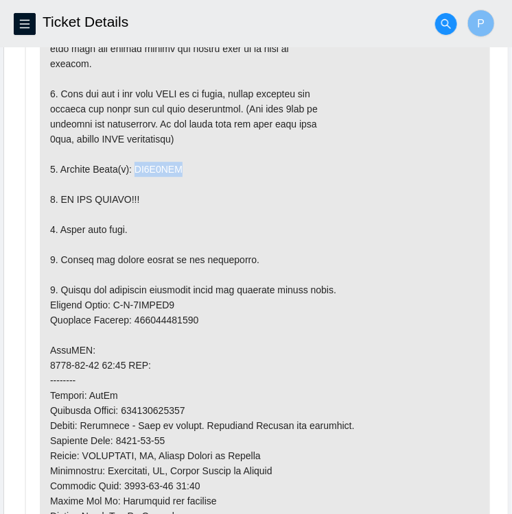
drag, startPoint x: 178, startPoint y: 163, endPoint x: 130, endPoint y: 163, distance: 47.3
click at [130, 163] on p at bounding box center [265, 335] width 450 height 790
copy p "ZC1A9QFF"
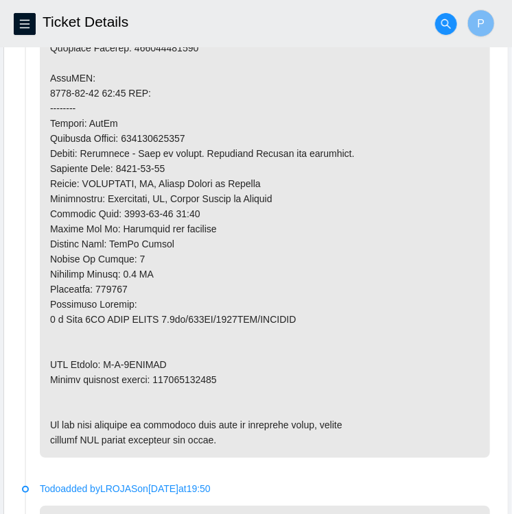
scroll to position [1141, 0]
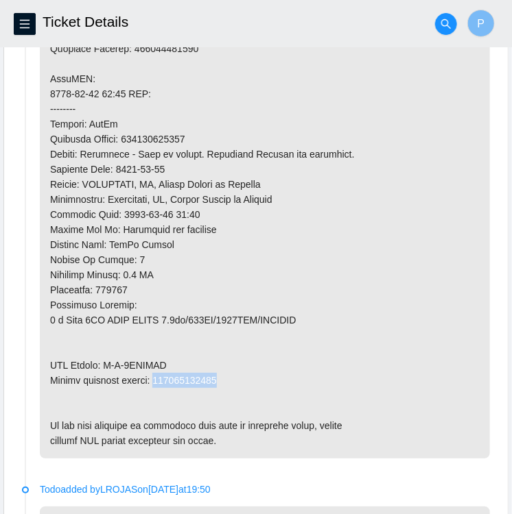
drag, startPoint x: 220, startPoint y: 374, endPoint x: 155, endPoint y: 374, distance: 65.2
click at [155, 374] on p at bounding box center [265, 64] width 450 height 790
copy p "463470058936"
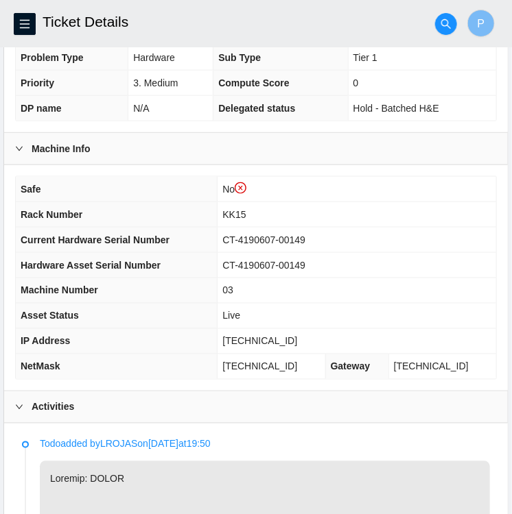
scroll to position [346, 0]
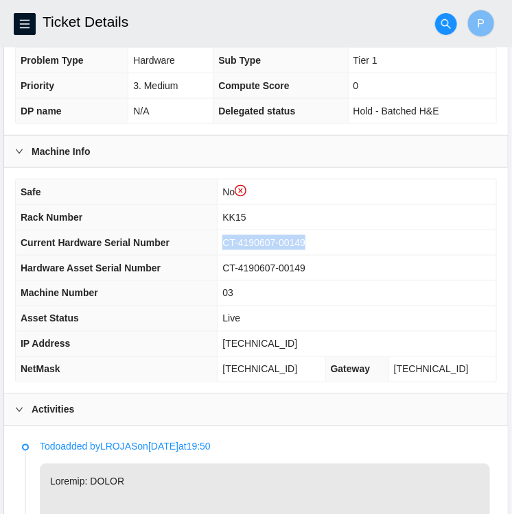
drag, startPoint x: 315, startPoint y: 237, endPoint x: 235, endPoint y: 242, distance: 80.4
click at [235, 242] on span "CT-4190607-00149" at bounding box center [263, 242] width 83 height 11
copy span "CT-4190607-00149"
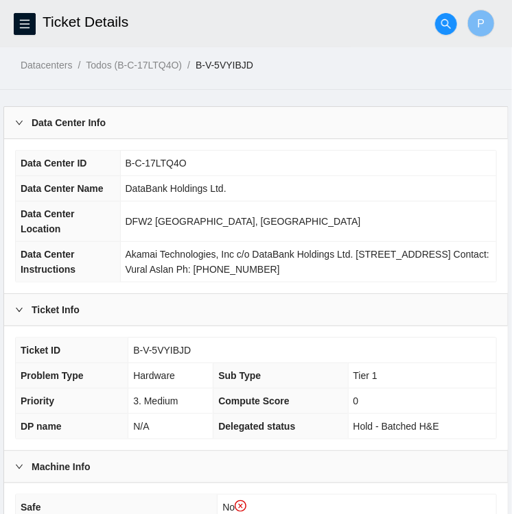
scroll to position [0, 0]
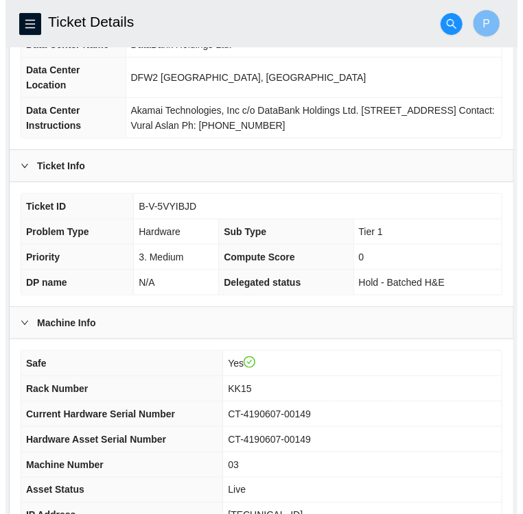
scroll to position [150, 0]
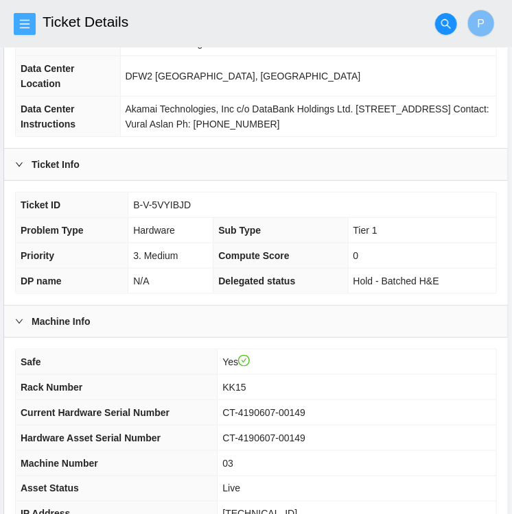
click at [22, 19] on icon "menu" at bounding box center [24, 24] width 11 height 11
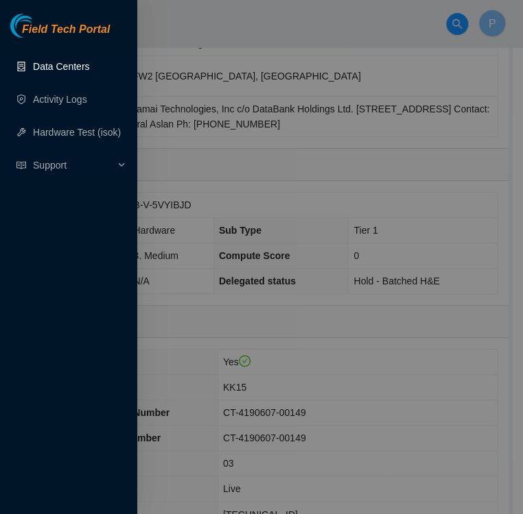
click at [47, 64] on link "Data Centers" at bounding box center [61, 66] width 56 height 11
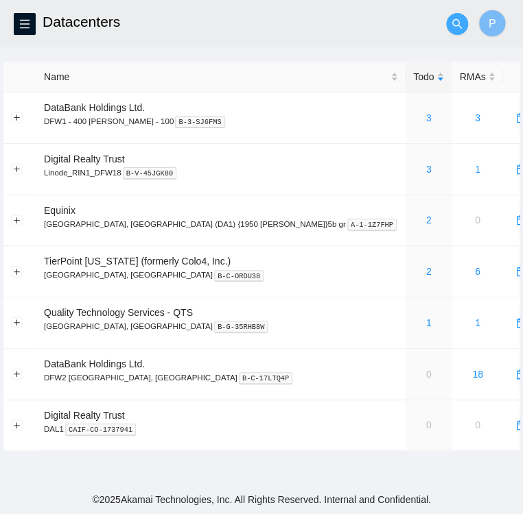
click at [455, 21] on icon "search" at bounding box center [456, 24] width 11 height 11
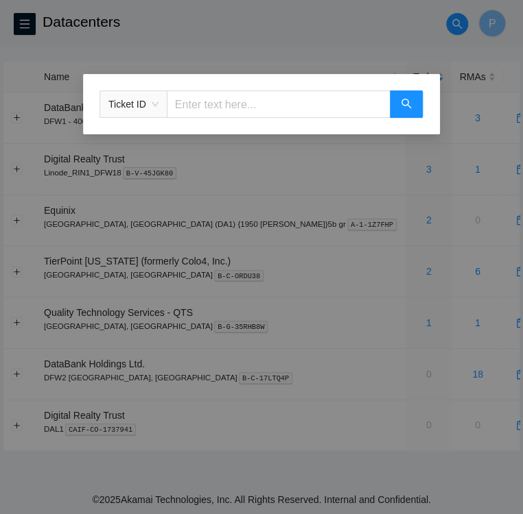
click at [208, 108] on input "text" at bounding box center [279, 104] width 224 height 27
paste input "B-V-5VYIBJD"
type input "B-V-5VYIBJD"
click at [408, 108] on icon "search" at bounding box center [406, 103] width 11 height 11
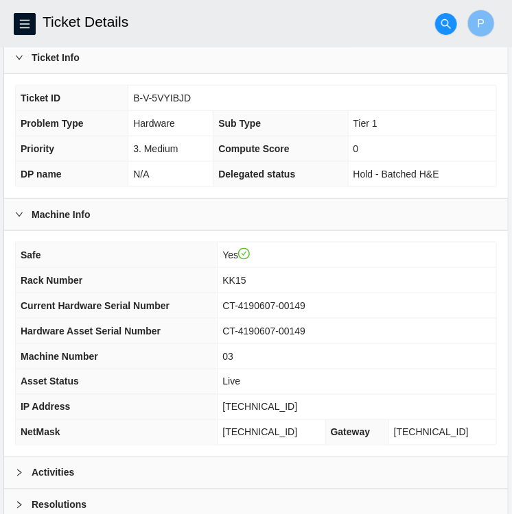
scroll to position [356, 0]
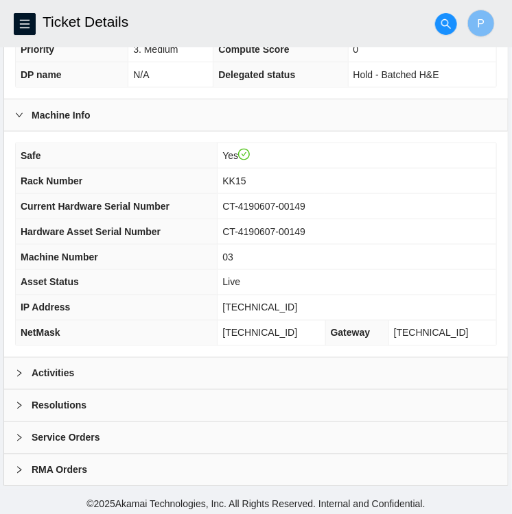
click at [30, 370] on div at bounding box center [23, 373] width 16 height 15
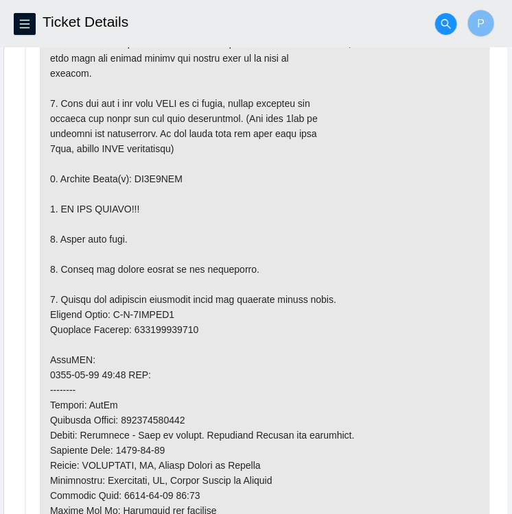
scroll to position [833, 0]
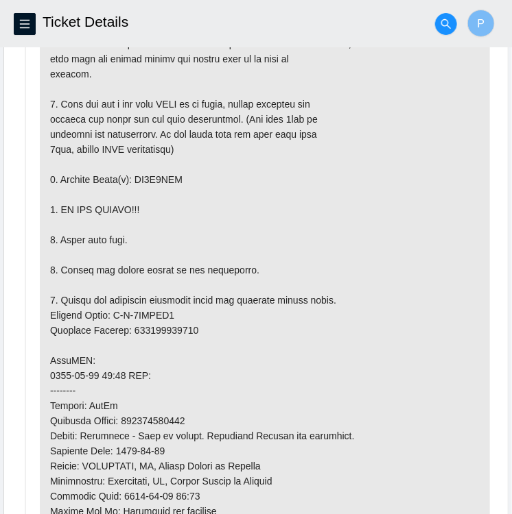
click at [148, 178] on p at bounding box center [265, 346] width 450 height 790
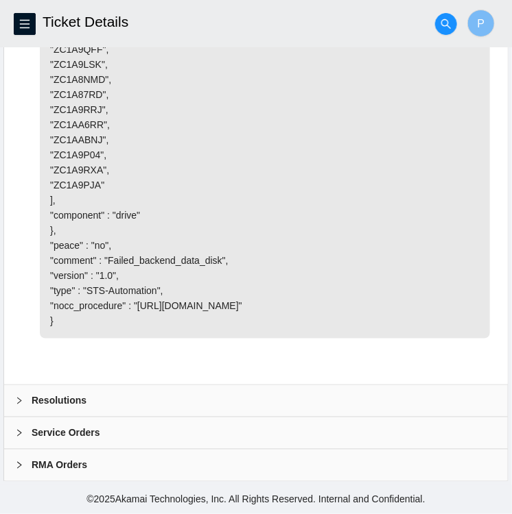
scroll to position [3020, 0]
click at [25, 403] on div at bounding box center [23, 401] width 16 height 15
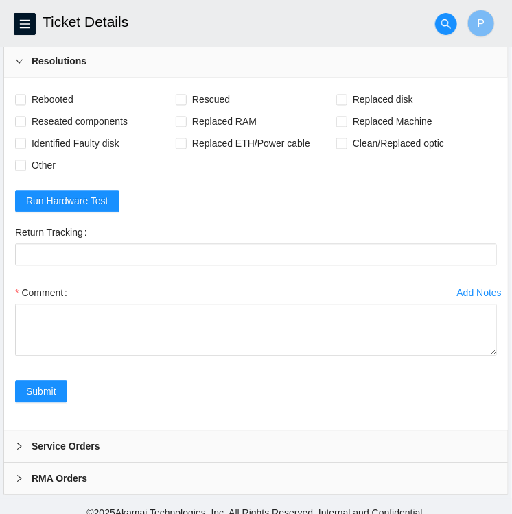
scroll to position [3234, 0]
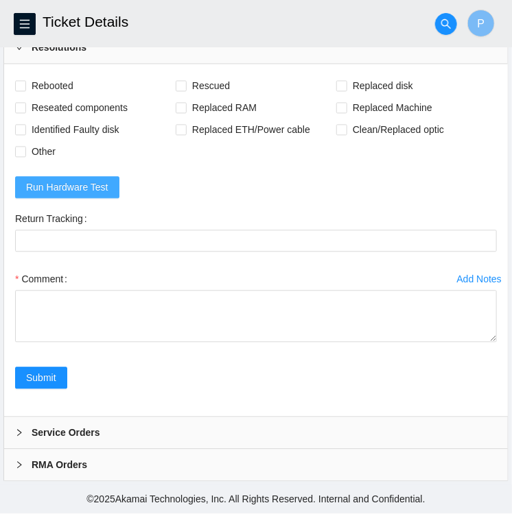
click at [64, 195] on span "Run Hardware Test" at bounding box center [67, 187] width 82 height 15
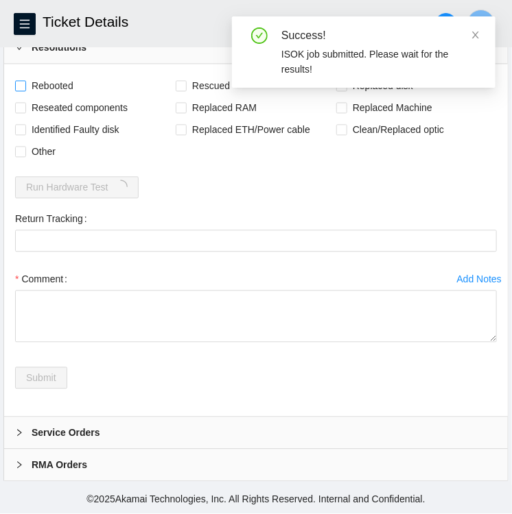
click at [23, 91] on input "Rebooted" at bounding box center [20, 86] width 10 height 10
checkbox input "true"
click at [347, 97] on span "Replaced disk" at bounding box center [382, 86] width 71 height 22
click at [346, 91] on input "Replaced disk" at bounding box center [341, 86] width 10 height 10
checkbox input "true"
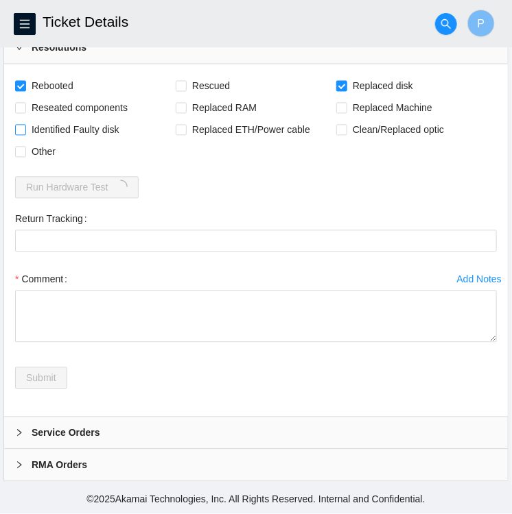
click at [21, 134] on input "Identified Faulty disk" at bounding box center [20, 130] width 10 height 10
checkbox input "true"
click at [23, 156] on input "Other" at bounding box center [20, 152] width 10 height 10
checkbox input "true"
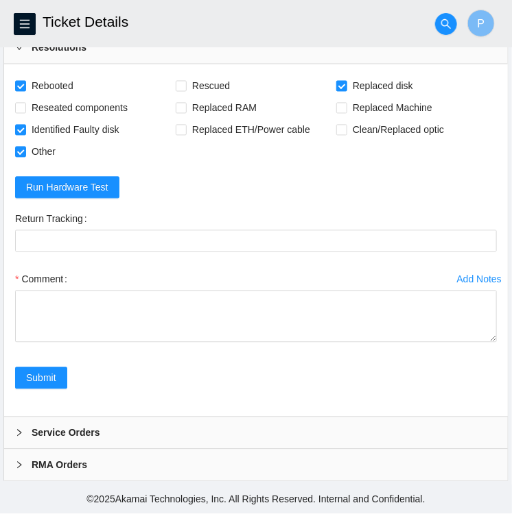
scroll to position [3373, 0]
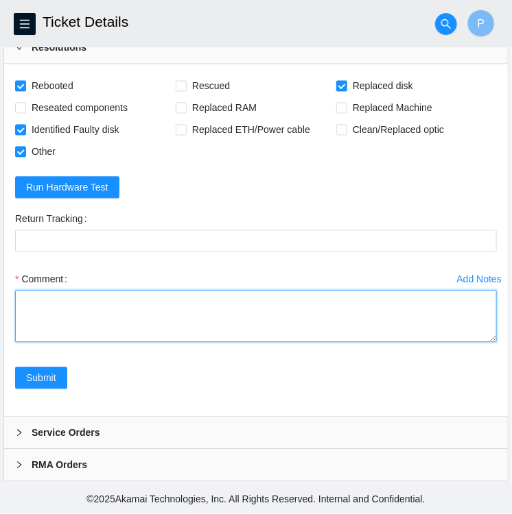
click at [60, 294] on textarea "Comment" at bounding box center [255, 317] width 481 height 52
paste textarea "[TECHNICAL_ID] : passed: ok"
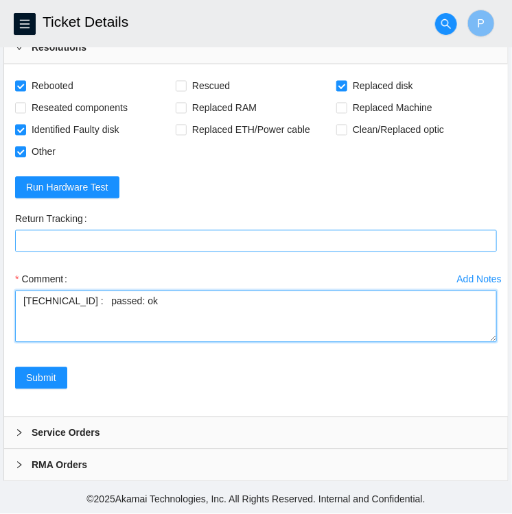
type textarea "[TECHNICAL_ID] : passed: ok"
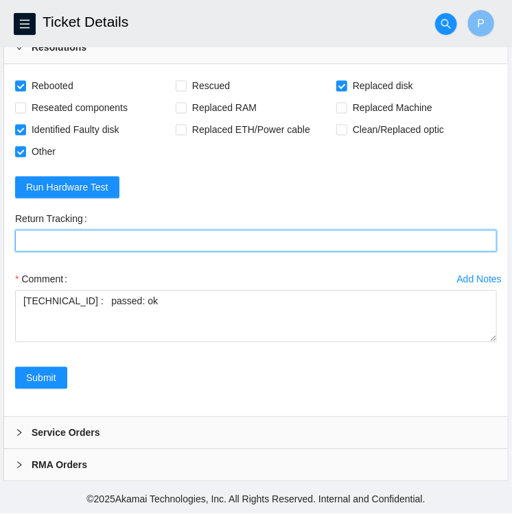
click at [64, 238] on Tracking "Return Tracking" at bounding box center [255, 241] width 481 height 22
click at [80, 239] on Tracking "Return Tracking" at bounding box center [255, 241] width 481 height 22
paste Tracking "463470058936"
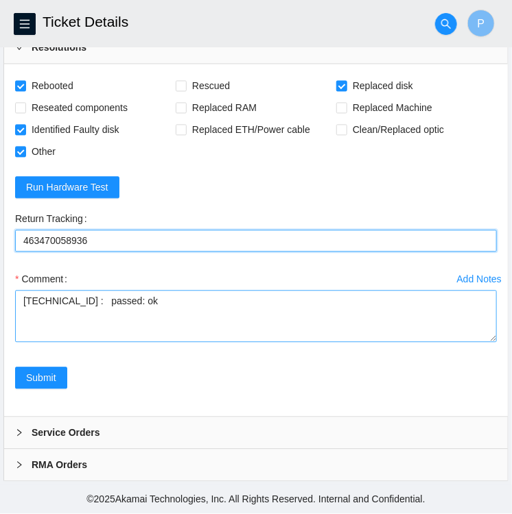
type Tracking "463470058936"
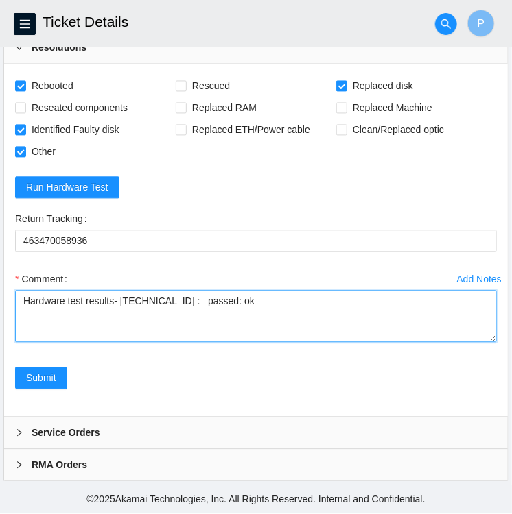
click at [189, 304] on textarea "Hardware test results- [TECHNICAL_ID] : passed: ok" at bounding box center [255, 317] width 481 height 52
click at [246, 302] on textarea "Hardware test results- 104.123.157.6 : passed: ok" at bounding box center [255, 317] width 481 height 52
click at [27, 311] on textarea "Hardware test results- 104.123.157.6 : passed: ok" at bounding box center [255, 317] width 481 height 52
paste textarea "SN: Z1Z78H0X"
click at [21, 299] on textarea "Hardware test results- 104.123.157.6 : passed: ok Replacement disk SN: Z1Z78H0X" at bounding box center [255, 317] width 481 height 52
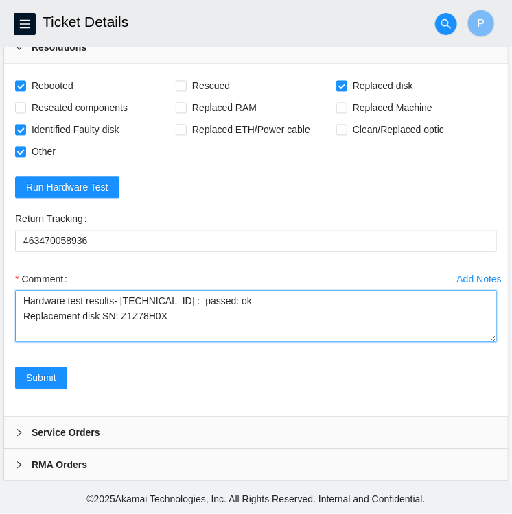
drag, startPoint x: 21, startPoint y: 299, endPoint x: 246, endPoint y: 307, distance: 225.1
click at [246, 307] on textarea "Hardware test results- 104.123.157.6 : passed: ok Replacement disk SN: Z1Z78H0X" at bounding box center [255, 317] width 481 height 52
click at [176, 318] on textarea "Replacement disk SN: Z1Z78H0X" at bounding box center [255, 317] width 481 height 52
paste textarea "Hardware test results- 104.123.157.6 : passed: ok"
click at [54, 296] on textarea "Replacement disk SN: Z1Z78H0X Hardware test results- 104.123.157.6 : passed: ok" at bounding box center [255, 317] width 481 height 52
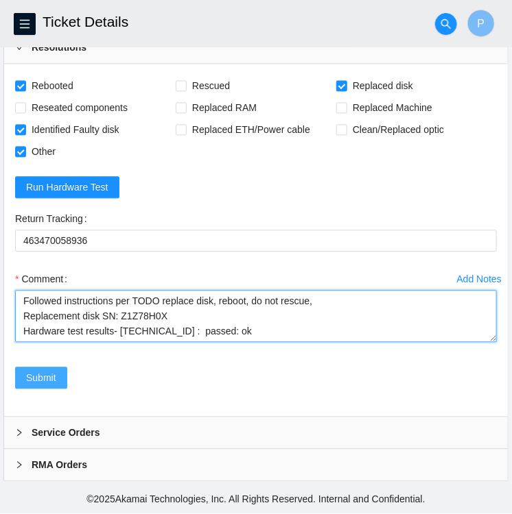
type textarea "Followed instructions per TODO replace disk, reboot, do not rescue, Replacement…"
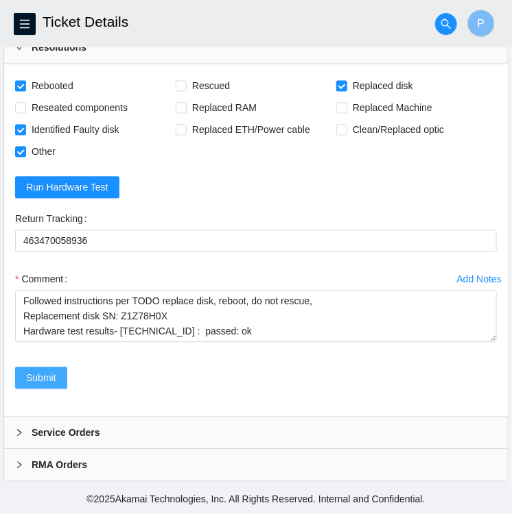
click at [58, 377] on button "Submit" at bounding box center [41, 379] width 52 height 22
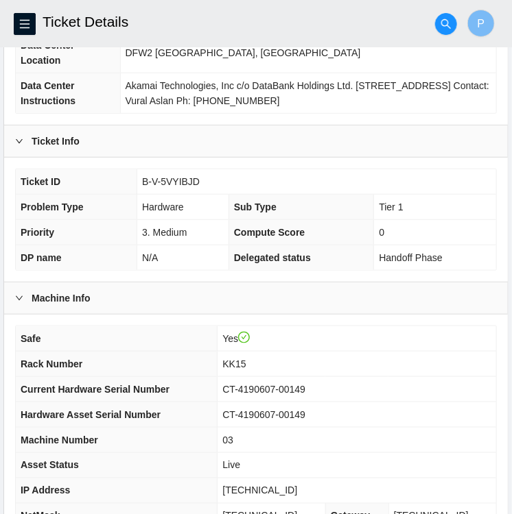
scroll to position [356, 0]
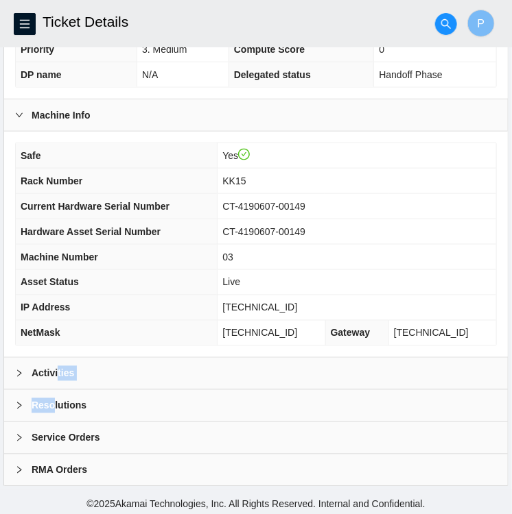
drag, startPoint x: 58, startPoint y: 377, endPoint x: 53, endPoint y: 401, distance: 25.2
click at [53, 401] on div "Data Center Info Data Center ID B-C-17LTQ4O Data Center Name DataBank Holdings …" at bounding box center [255, 120] width 505 height 732
click at [53, 401] on b "Resolutions" at bounding box center [59, 405] width 55 height 15
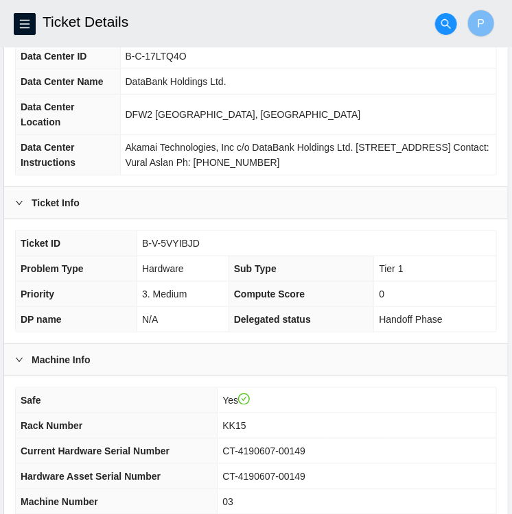
scroll to position [0, 0]
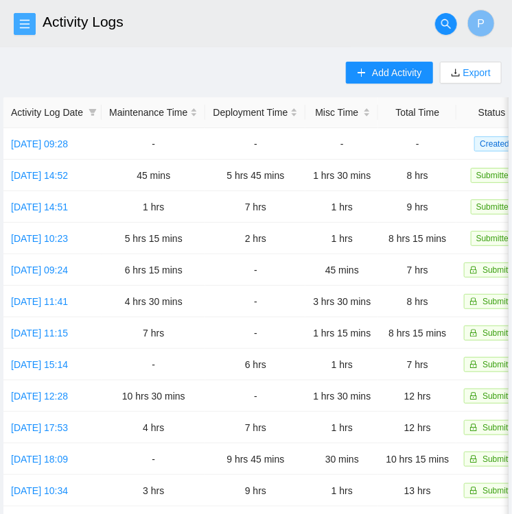
click at [32, 22] on span "menu" at bounding box center [24, 24] width 21 height 11
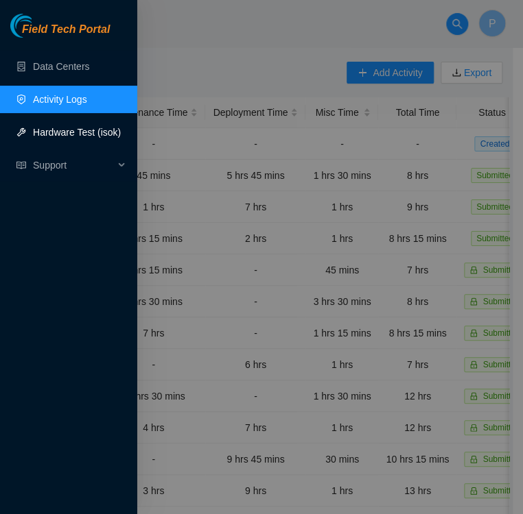
click at [48, 135] on link "Hardware Test (isok)" at bounding box center [77, 132] width 88 height 11
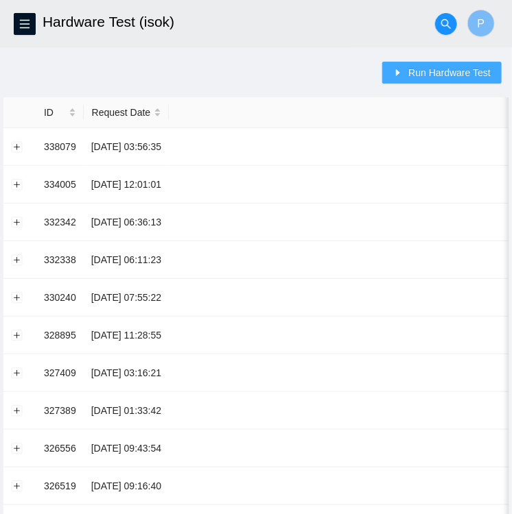
click at [467, 77] on span "Run Hardware Test" at bounding box center [449, 72] width 82 height 15
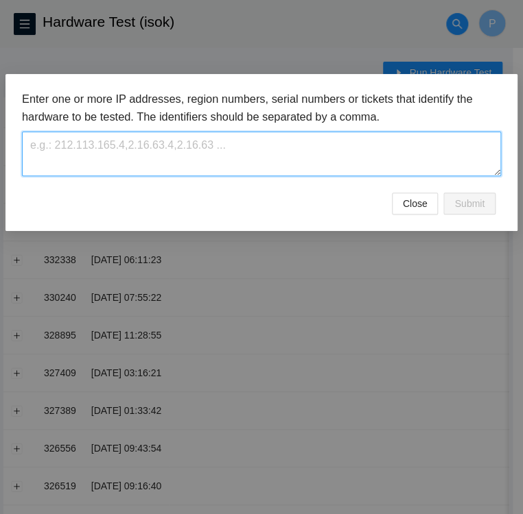
click at [243, 160] on textarea at bounding box center [261, 154] width 479 height 45
paste textarea "B-V-5VYIBJD"
type textarea "B-V-5VYIBJD"
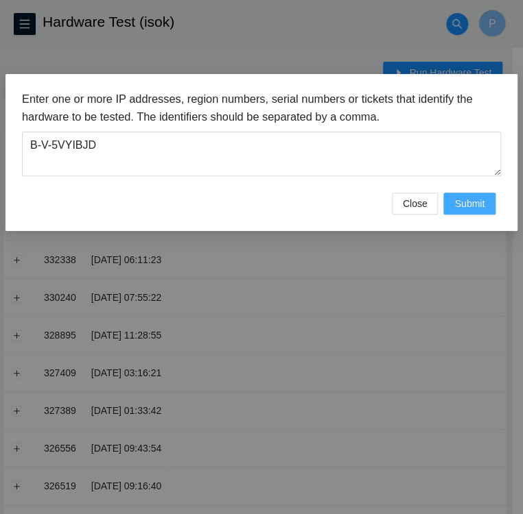
click at [471, 208] on span "Submit" at bounding box center [469, 203] width 30 height 15
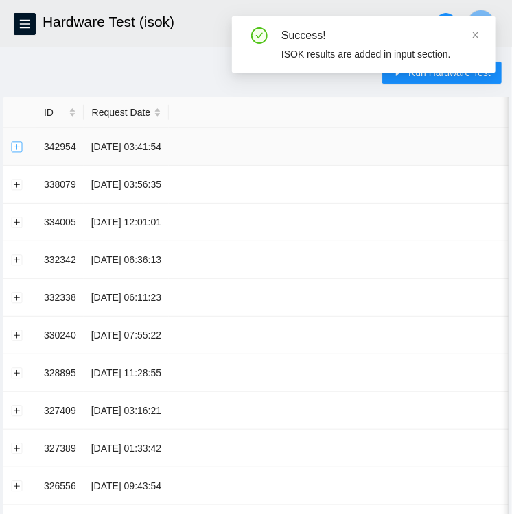
click at [14, 145] on button "Expand row" at bounding box center [17, 146] width 11 height 11
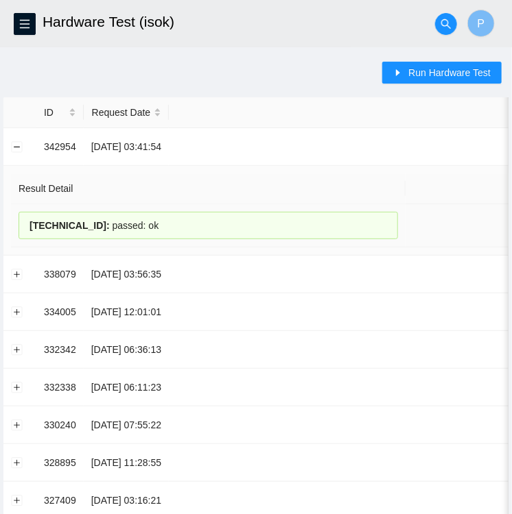
drag, startPoint x: 151, startPoint y: 226, endPoint x: 28, endPoint y: 226, distance: 122.8
click at [28, 226] on div "104.123.157.6 : passed: ok" at bounding box center [208, 225] width 379 height 27
copy div "104.123.157.6 : passed: ok"
click at [29, 26] on icon "menu" at bounding box center [24, 24] width 11 height 11
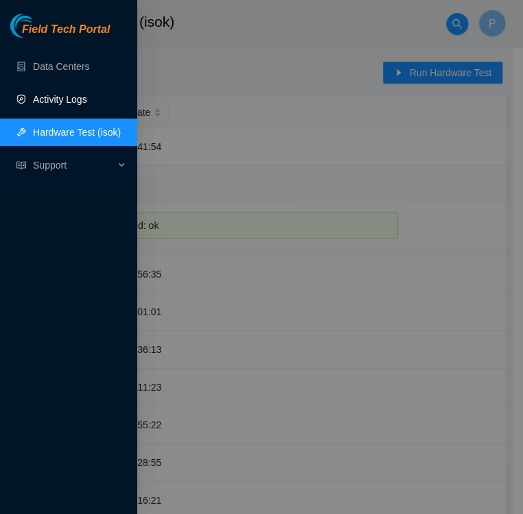
click at [45, 94] on link "Activity Logs" at bounding box center [60, 99] width 54 height 11
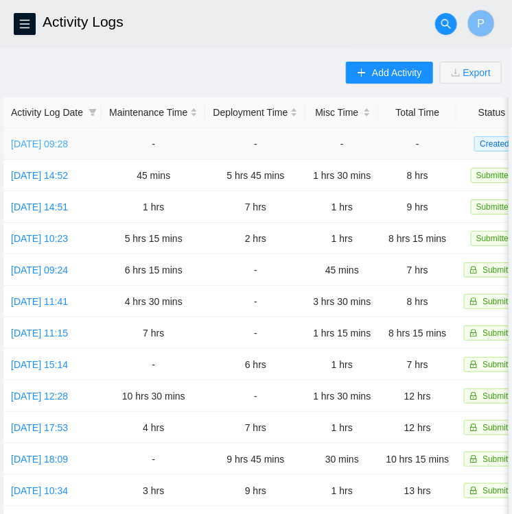
click at [46, 145] on link "[DATE] 09:28" at bounding box center [39, 144] width 57 height 11
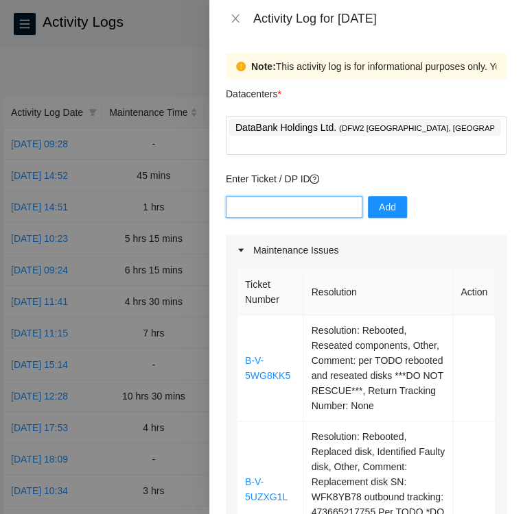
click at [274, 196] on input "text" at bounding box center [294, 207] width 136 height 22
paste input "DP83438"
type input "DP83438"
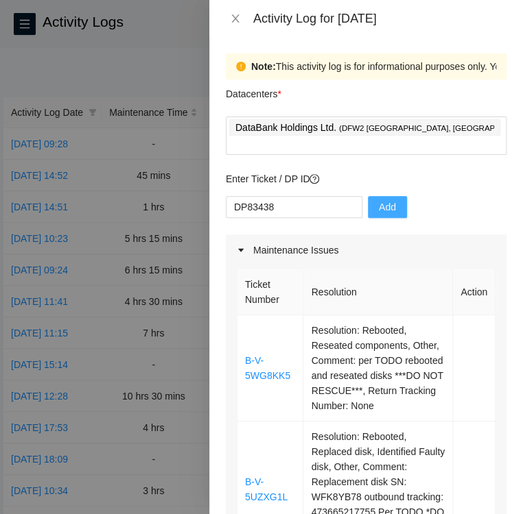
click at [385, 196] on button "Add" at bounding box center [387, 207] width 39 height 22
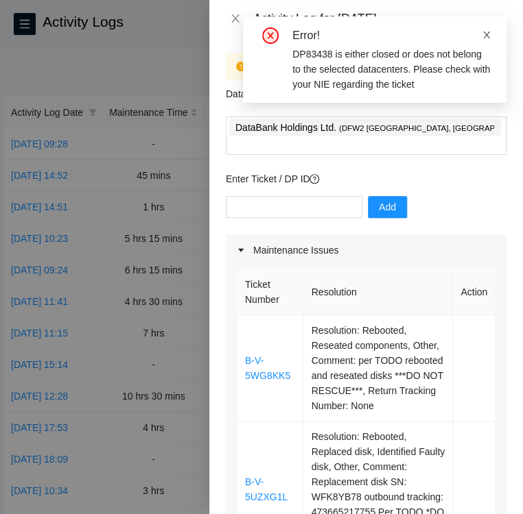
click at [484, 34] on icon "close" at bounding box center [486, 35] width 7 height 7
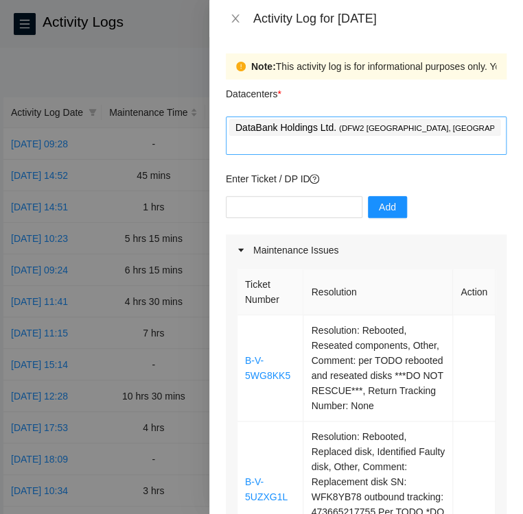
click at [449, 127] on div "DataBank Holdings Ltd. ( DFW2 Richardson, TX )" at bounding box center [366, 136] width 274 height 36
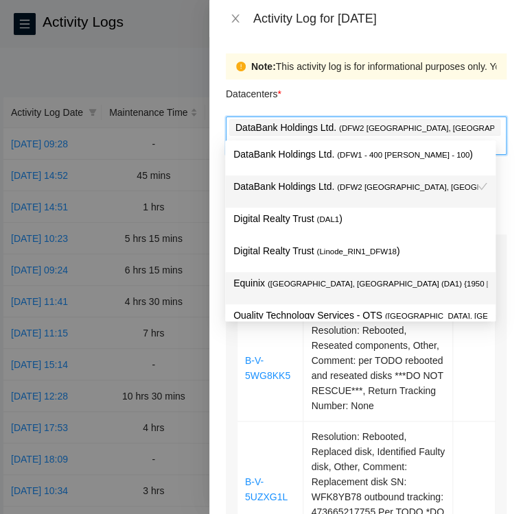
click at [294, 283] on span "( Dallas, TX (DA1) {1950 N. Stemmons}5b gr" at bounding box center [419, 284] width 304 height 8
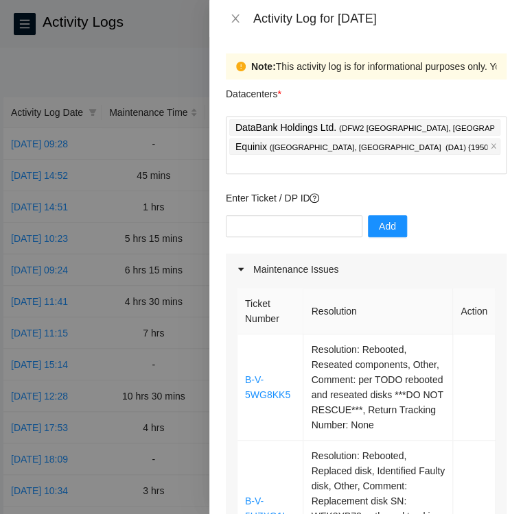
click at [423, 81] on div "Datacenters *" at bounding box center [366, 98] width 280 height 37
click at [274, 215] on input "text" at bounding box center [294, 226] width 136 height 22
click at [285, 215] on input "text" at bounding box center [294, 226] width 136 height 22
paste input "DP83438"
click at [232, 215] on input "DP83438" at bounding box center [294, 226] width 136 height 22
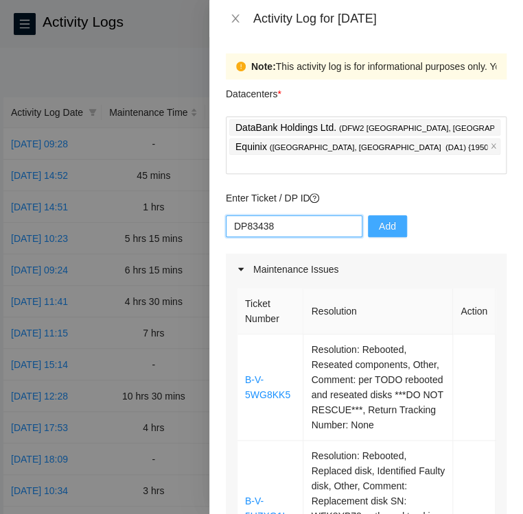
type input "DP83438"
click at [386, 215] on button "Add" at bounding box center [387, 226] width 39 height 22
click at [291, 215] on input "text" at bounding box center [294, 226] width 136 height 22
paste input "DP82939"
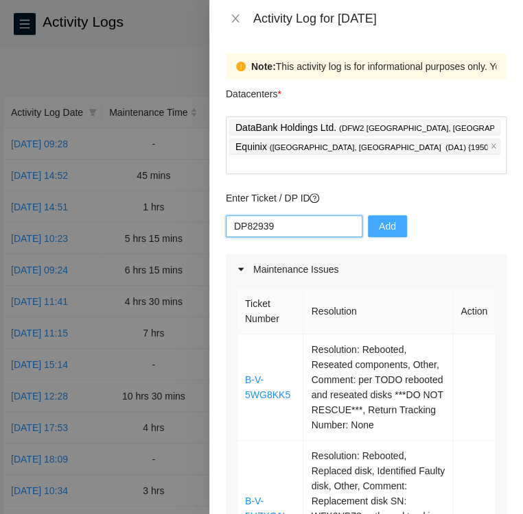
type input "DP82939"
click at [381, 219] on span "Add" at bounding box center [387, 226] width 17 height 15
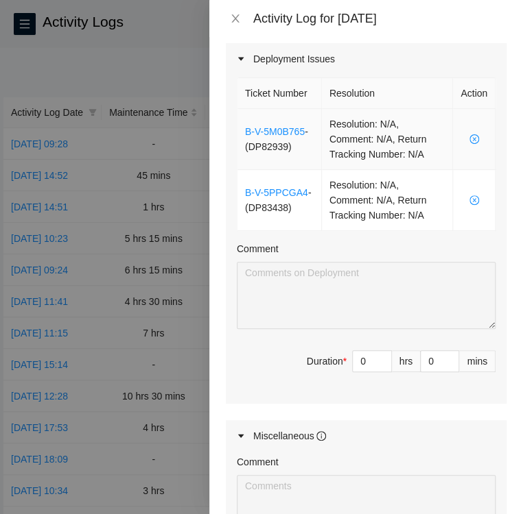
scroll to position [1286, 0]
type input "1"
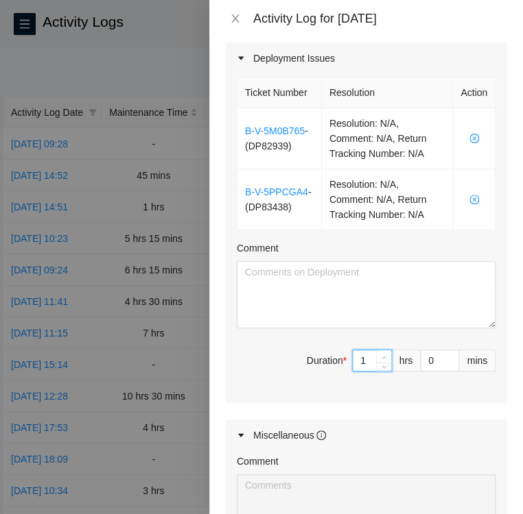
click at [382, 359] on icon "up" at bounding box center [384, 357] width 4 height 3
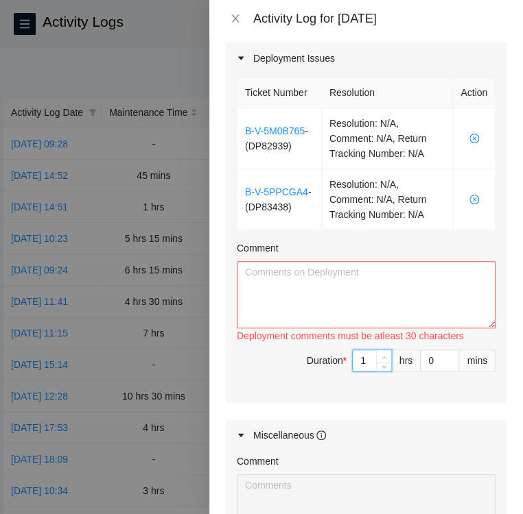
type input "2"
click at [382, 359] on icon "up" at bounding box center [384, 357] width 4 height 3
click at [274, 329] on textarea "Comment" at bounding box center [366, 294] width 259 height 67
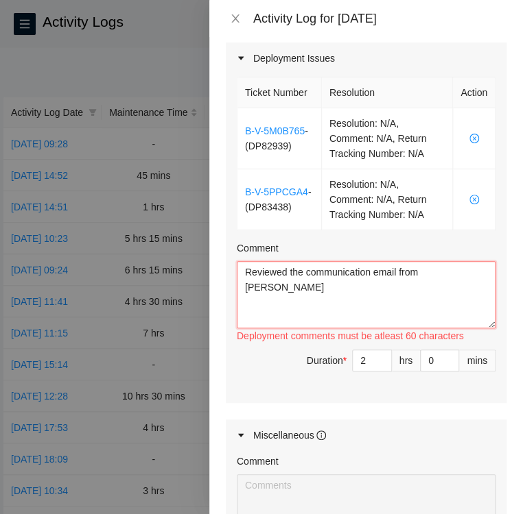
click at [396, 329] on textarea "Reviewed the communication email from Ken" at bounding box center [366, 294] width 259 height 67
click at [448, 329] on textarea "Reviewed the communication emails from Ken" at bounding box center [366, 294] width 259 height 67
paste textarea "DP82939"
paste textarea "router port assignments have since been changed"
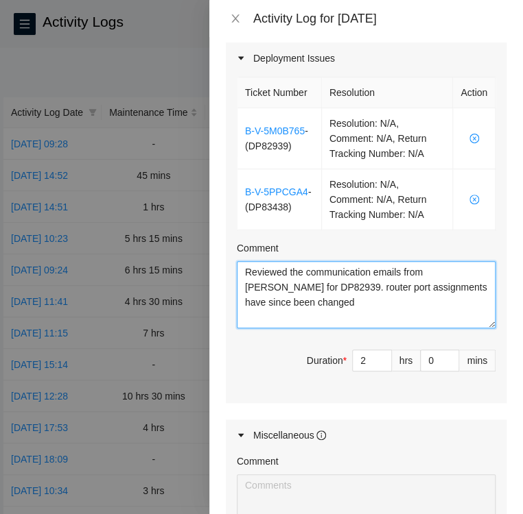
click at [284, 329] on textarea "Reviewed the communication emails from Ken for DP82939. router port assignments…" at bounding box center [366, 294] width 259 height 67
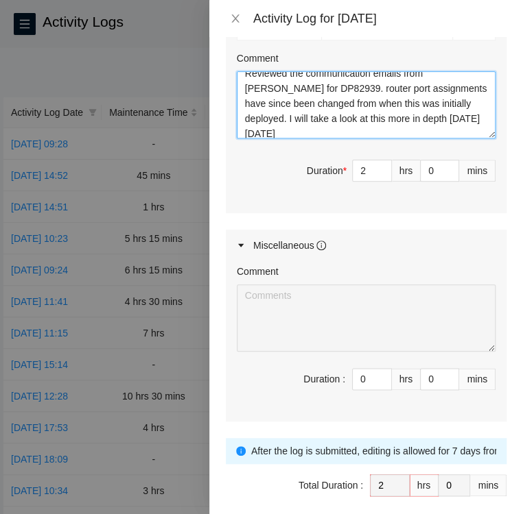
scroll to position [15, 0]
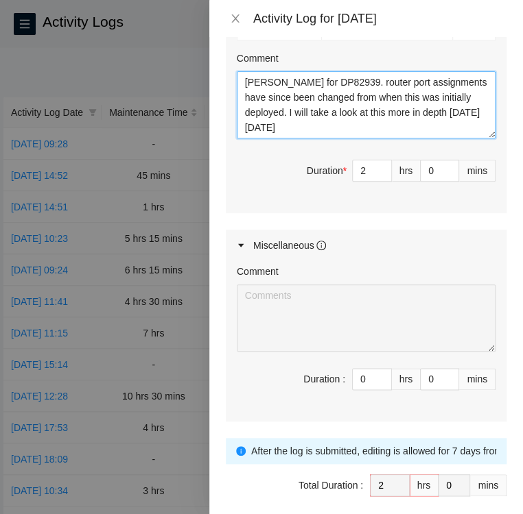
paste textarea "trace and report the missing bulk fiber information from the paths below"
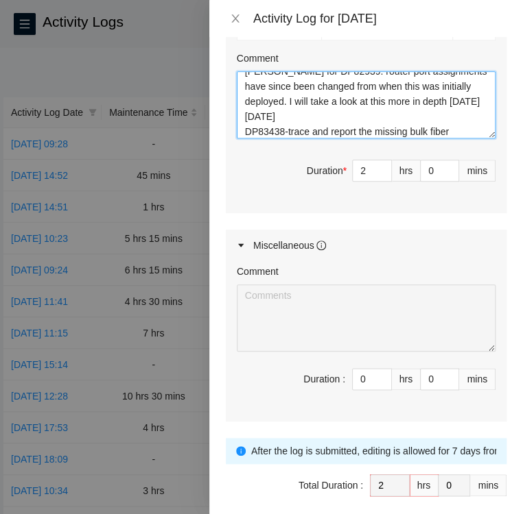
click at [393, 139] on textarea "Reviewed the communication emails from Ken for DP82939. router port assignments…" at bounding box center [366, 104] width 259 height 67
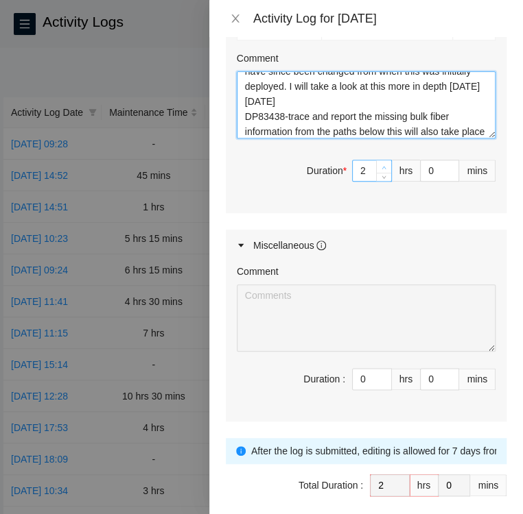
type textarea "Reviewed the communication emails from Ken for DP82939. router port assignments…"
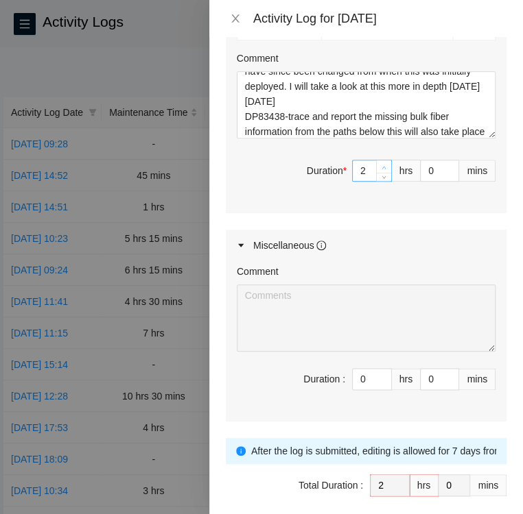
type input "3"
click at [381, 170] on icon "up" at bounding box center [383, 167] width 5 height 5
type input "2"
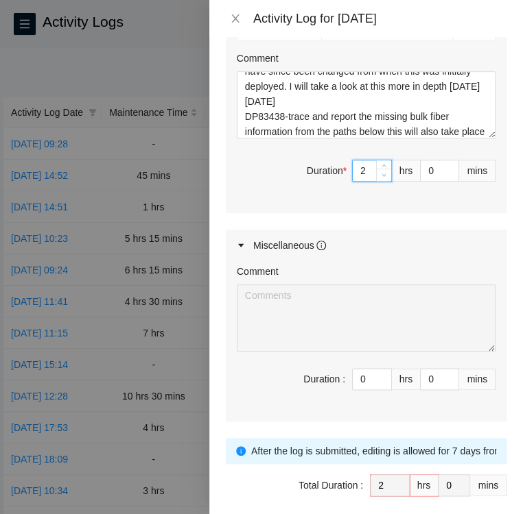
click at [381, 178] on icon "down" at bounding box center [383, 175] width 5 height 5
type input "1"
click at [381, 178] on icon "down" at bounding box center [383, 175] width 5 height 5
click at [409, 261] on div "Miscellaneous" at bounding box center [366, 246] width 280 height 32
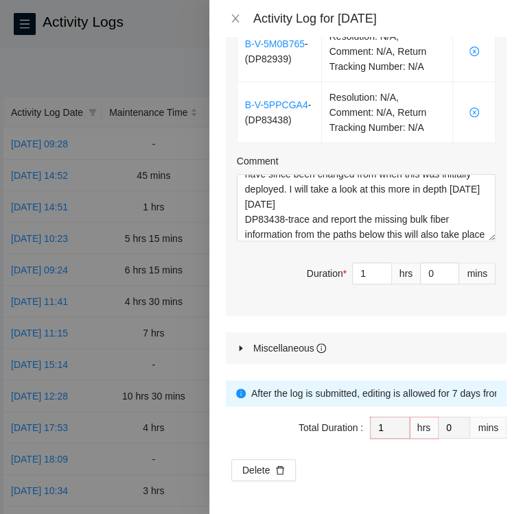
scroll to position [1472, 0]
click at [430, 304] on div "Ticket Number Resolution Action B-V-5M0B765 - ( DP82939 ) Resolution: N/A, Comm…" at bounding box center [366, 152] width 280 height 330
type textarea "Reviewed the communication emails from Ken for DP82939. router port assignments…"
click at [263, 294] on span "Duration * 1 hrs 0 mins" at bounding box center [366, 282] width 259 height 38
click at [240, 350] on icon "caret-right" at bounding box center [240, 348] width 3 height 5
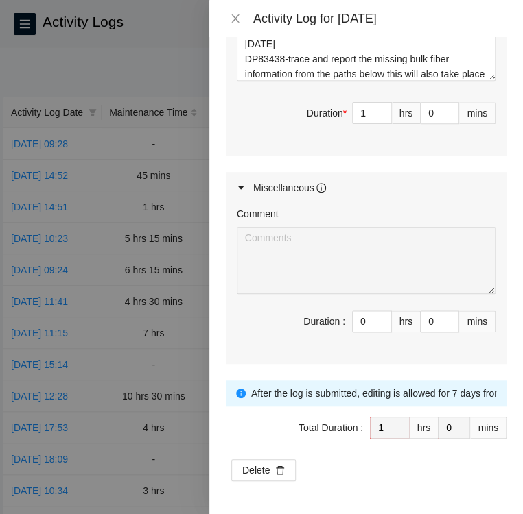
scroll to position [1610, 0]
type input "1"
type input "2"
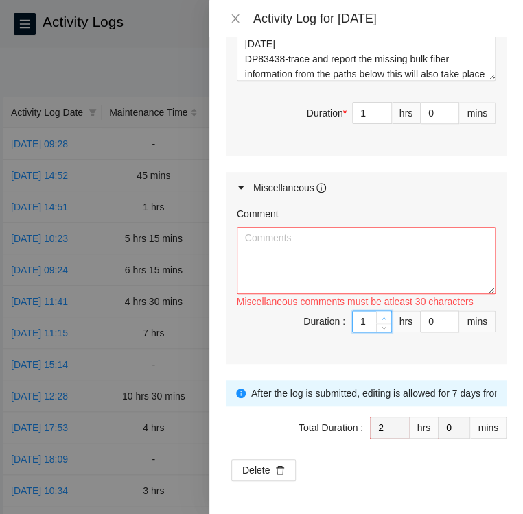
click at [381, 321] on icon "up" at bounding box center [383, 318] width 5 height 5
click at [343, 286] on textarea "Comment" at bounding box center [366, 260] width 259 height 67
click at [285, 267] on textarea "Comment" at bounding box center [366, 260] width 259 height 67
paste textarea "Activity Log 9/26 Upon arrival there were two medium priority tickets in the qu…"
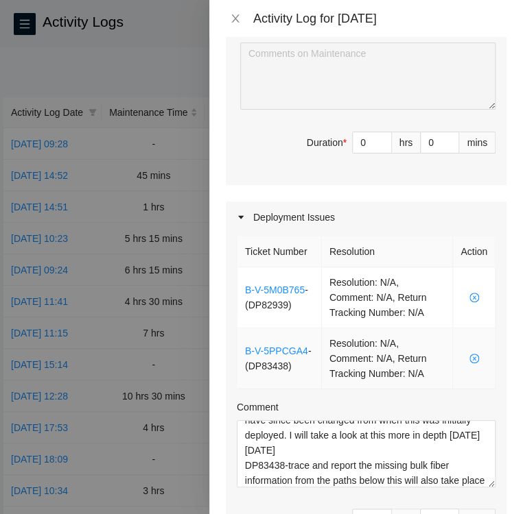
scroll to position [1124, 0]
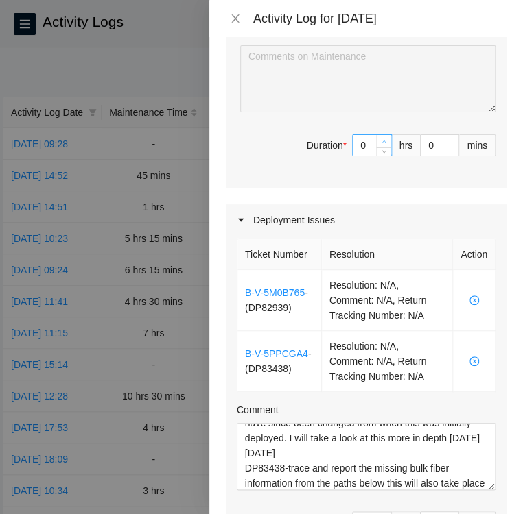
type textarea "Activity Log 9/26 Upon arrival there were two medium priority tickets in the qu…"
type input "1"
type input "3"
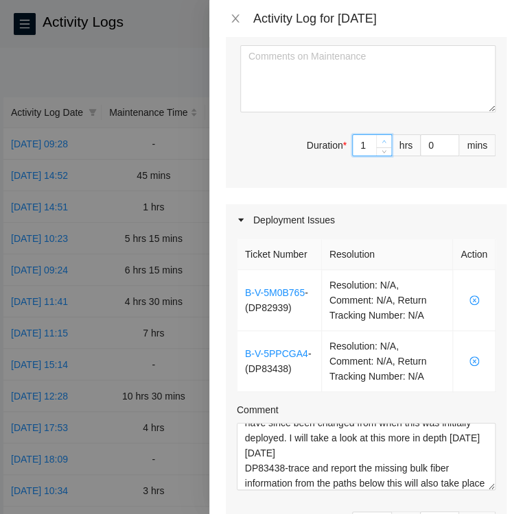
click at [381, 144] on icon "up" at bounding box center [383, 141] width 5 height 5
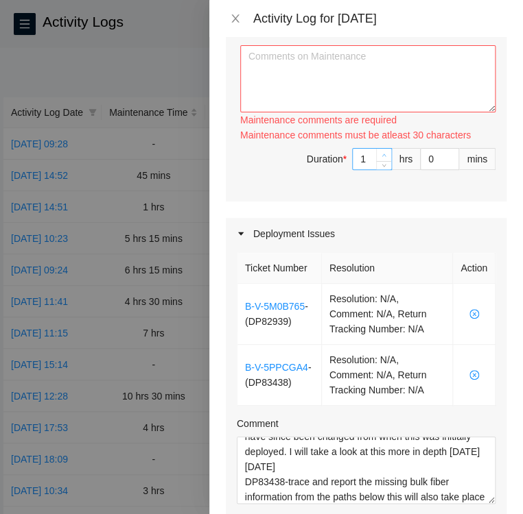
type input "0"
type input "2"
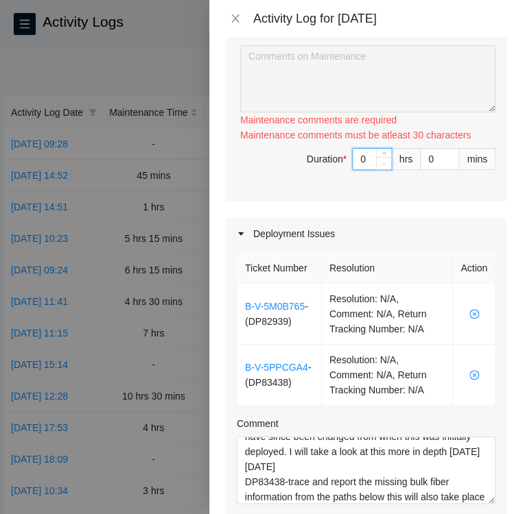
drag, startPoint x: 374, startPoint y: 230, endPoint x: 368, endPoint y: 247, distance: 17.6
click at [376, 169] on span "Decrease Value" at bounding box center [383, 163] width 15 height 12
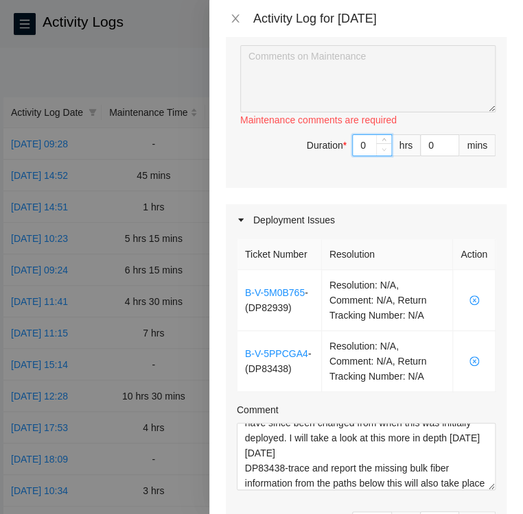
click at [380, 154] on span "down" at bounding box center [384, 149] width 8 height 8
type input "1"
type input "3"
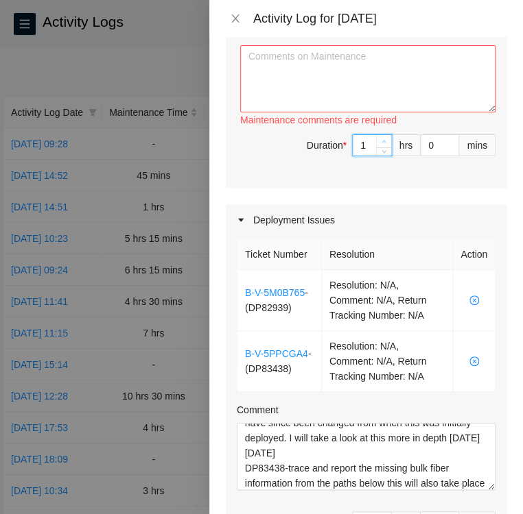
click at [381, 144] on icon "up" at bounding box center [383, 141] width 5 height 5
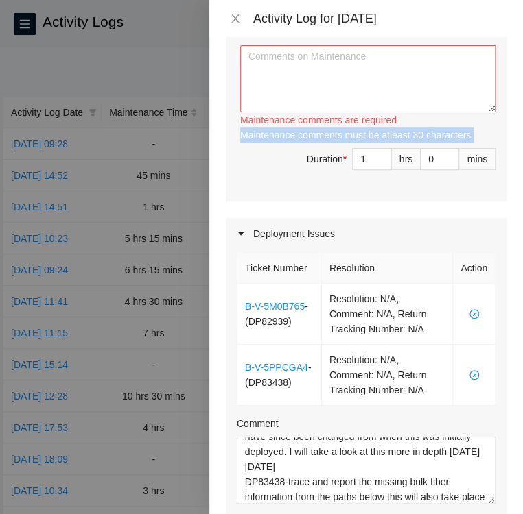
type input "2"
type input "4"
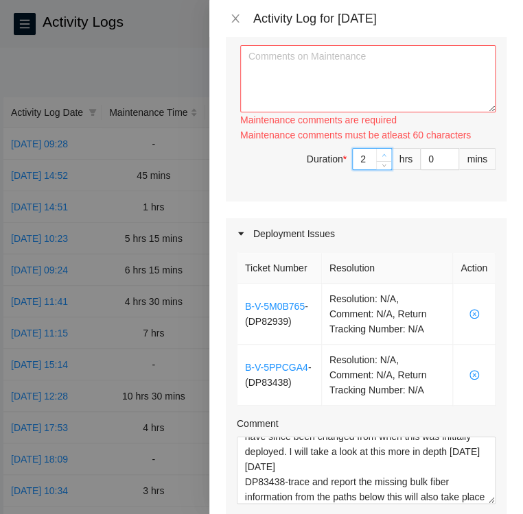
drag, startPoint x: 374, startPoint y: 230, endPoint x: 374, endPoint y: 245, distance: 15.1
click at [381, 158] on icon "up" at bounding box center [383, 155] width 5 height 5
type input "3"
type input "5"
click at [381, 158] on icon "up" at bounding box center [383, 155] width 5 height 5
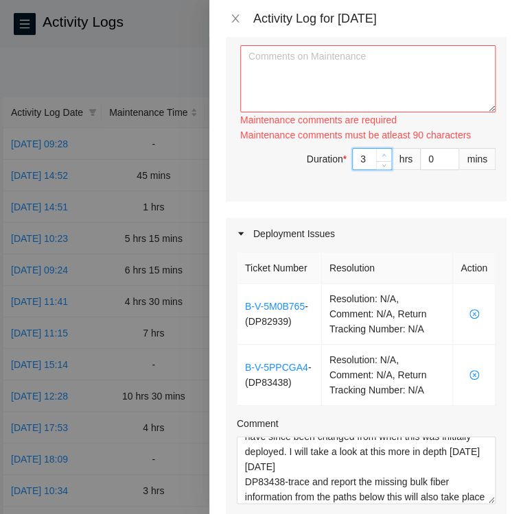
type input "4"
type input "6"
click at [381, 158] on icon "up" at bounding box center [383, 155] width 5 height 5
type input "5"
type input "7"
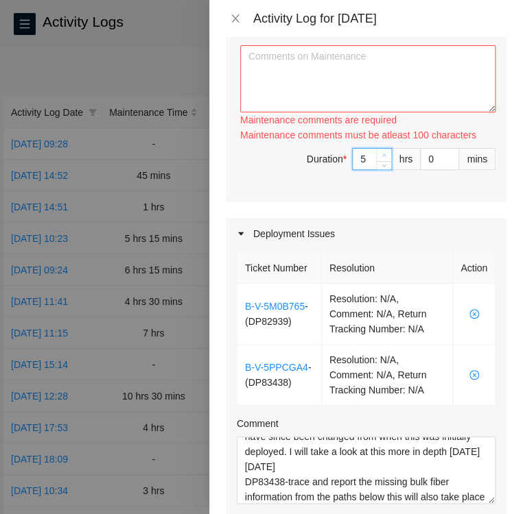
click at [381, 158] on icon "up" at bounding box center [383, 155] width 5 height 5
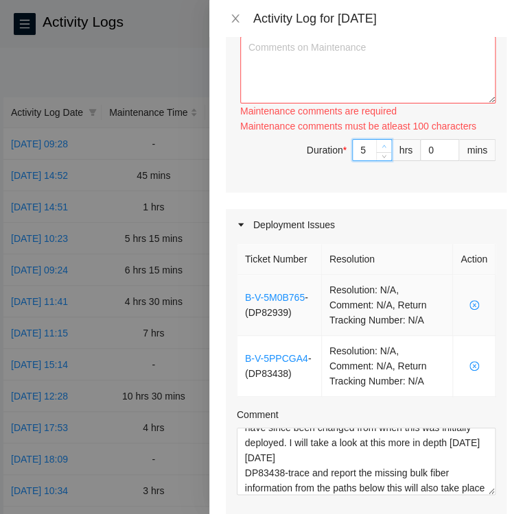
scroll to position [1130, 0]
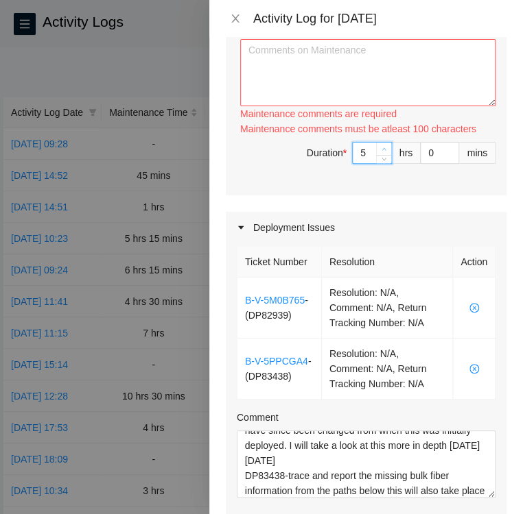
type input "6"
type input "8"
click at [381, 152] on icon "up" at bounding box center [383, 149] width 5 height 5
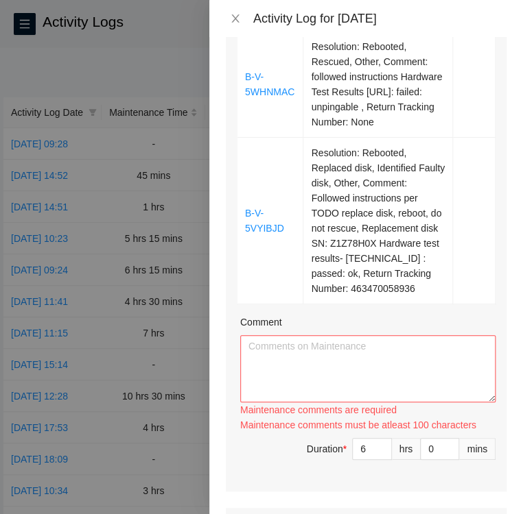
scroll to position [990, 0]
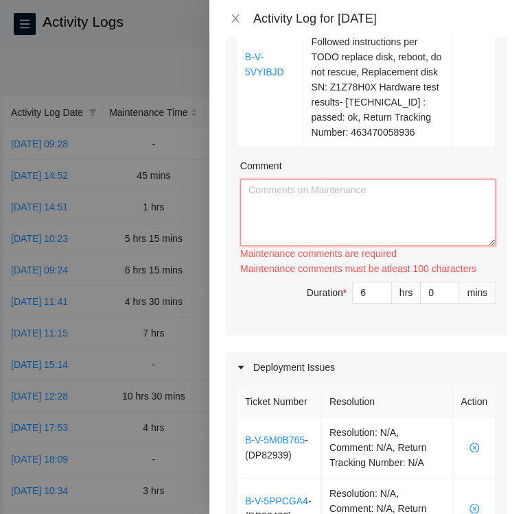
click at [339, 246] on textarea "Comment" at bounding box center [367, 212] width 255 height 67
paste textarea "Ticket B-V-5WG8KK5 KK14 34 • Contacted the NOCC via Webex to verify tick is saf…"
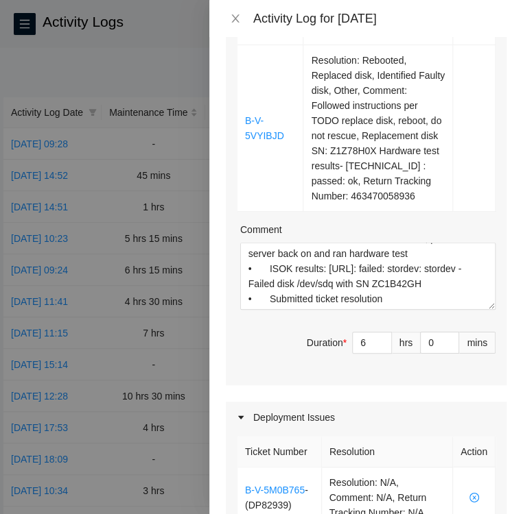
scroll to position [150, 0]
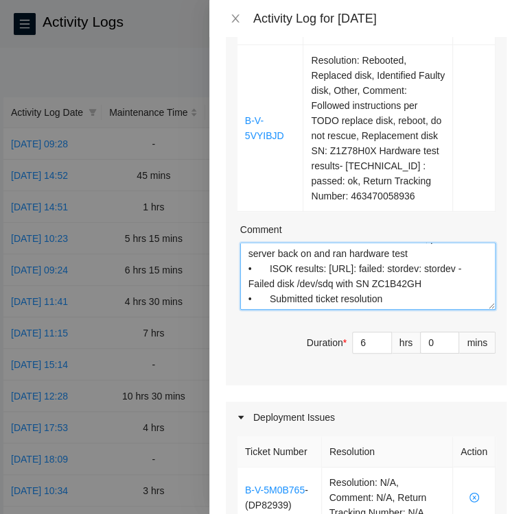
click at [390, 310] on textarea "Ticket B-V-5WG8KK5 KK14 34 • Contacted the NOCC via Webex to verify tick is saf…" at bounding box center [367, 276] width 255 height 67
paste textarea "Ticket: B-V-5UZXG1L"
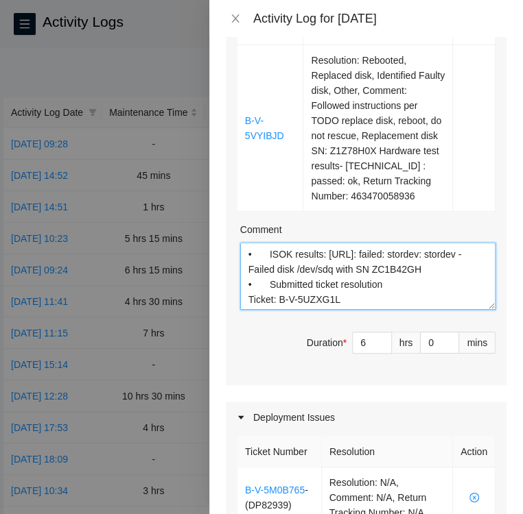
click at [341, 310] on textarea "Ticket B-V-5WG8KK5 KK14 34 • Contacted the NOCC via Webex to verify tick is saf…" at bounding box center [367, 276] width 255 height 67
paste textarea "• I contacted the NOCC via Webex to verify that ticket is safe to work on • Mes…"
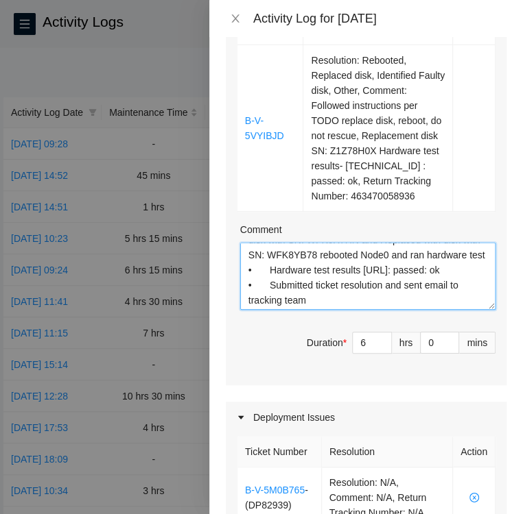
scroll to position [347, 0]
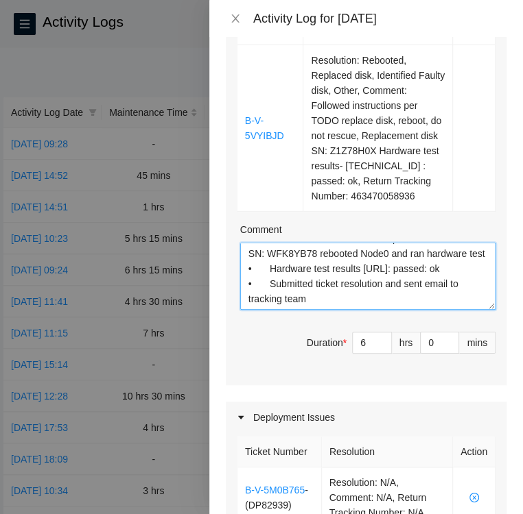
click at [310, 310] on textarea "Ticket B-V-5WG8KK5 KK14 34 • Contacted the NOCC via Webex to verify tick is saf…" at bounding box center [367, 276] width 255 height 67
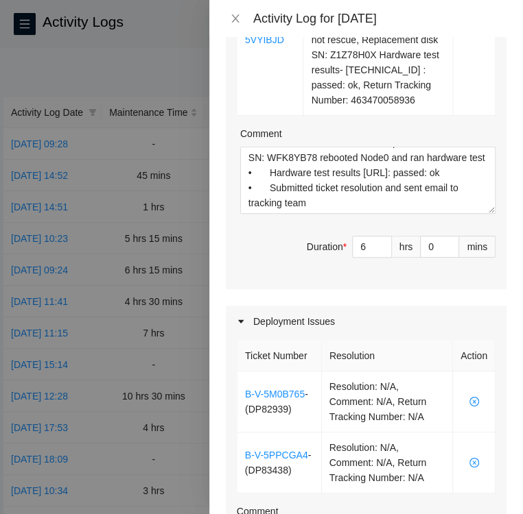
scroll to position [1029, 0]
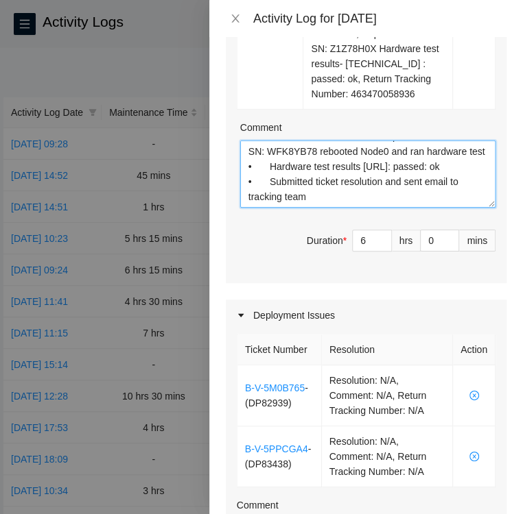
click at [310, 208] on textarea "Ticket B-V-5WG8KK5 KK14 34 • Contacted the NOCC via Webex to verify tick is saf…" at bounding box center [367, 174] width 255 height 67
paste textarea "Ticket B-V-5WHO77E • Located Rack KI12 machine 22 and verified SN: CT-4201027-0…"
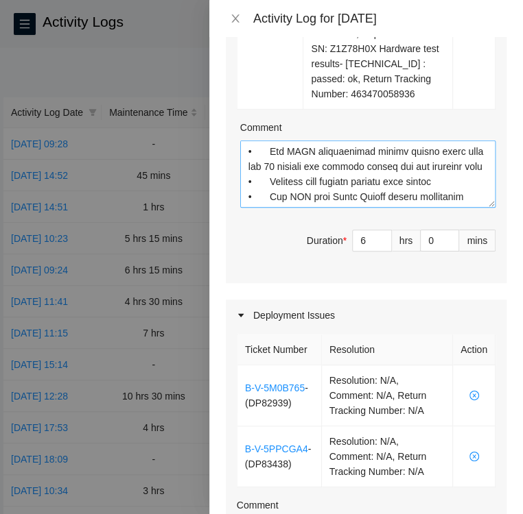
scroll to position [468, 0]
click at [260, 208] on textarea "Comment" at bounding box center [367, 174] width 255 height 67
paste textarea "Ticket B-V-5WHNMAC KA15 #04 • Located rack KA15 machine #04 and verified SN: MX…"
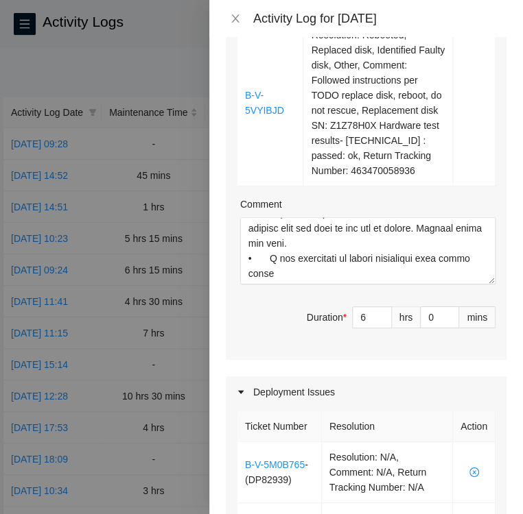
scroll to position [953, 0]
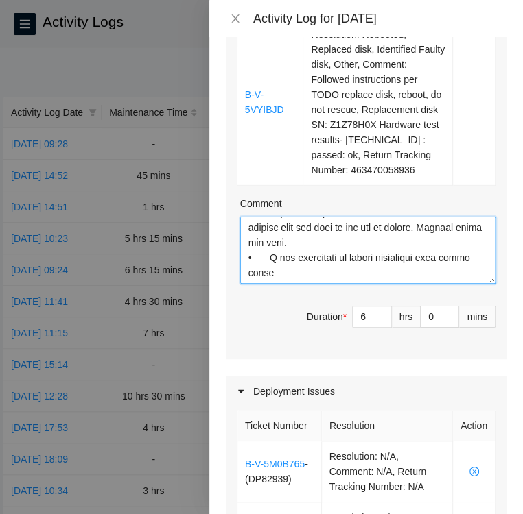
click at [307, 284] on textarea "Comment" at bounding box center [367, 250] width 255 height 67
paste textarea "Ticket B-W-14F078X KI04 Machine 17:00 • Located rack KI04 machine 17:00 verifie…"
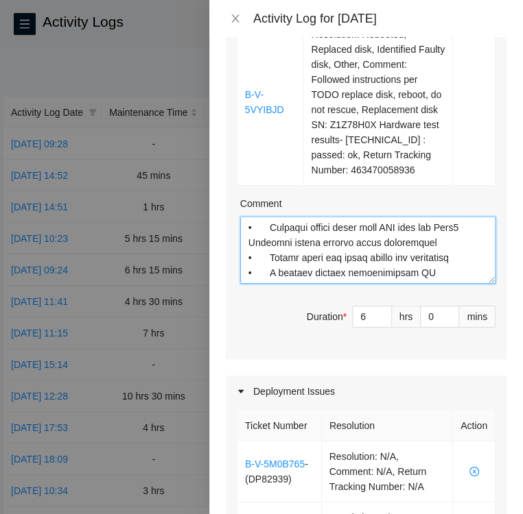
scroll to position [901, 0]
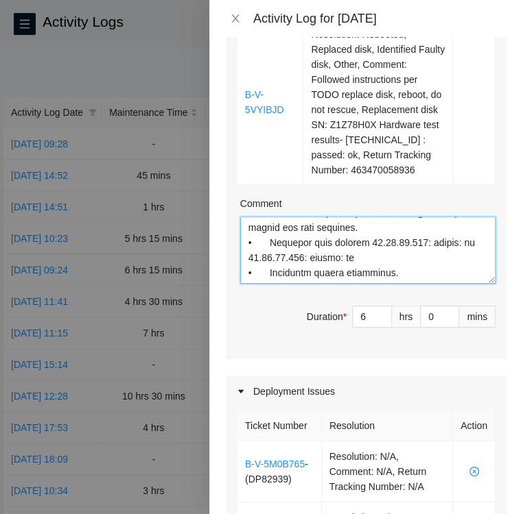
click at [396, 284] on textarea "Comment" at bounding box center [367, 250] width 255 height 67
paste textarea "Ticket: B-V-5VYIBJD KK15 #03"
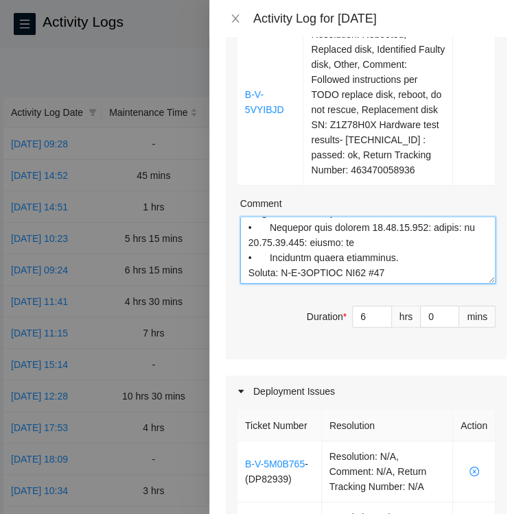
click at [378, 284] on textarea "Comment" at bounding box center [367, 250] width 255 height 67
paste textarea "• Contacted the NOCC via Webex to ask if ticket is safe to work on. • sind is t…"
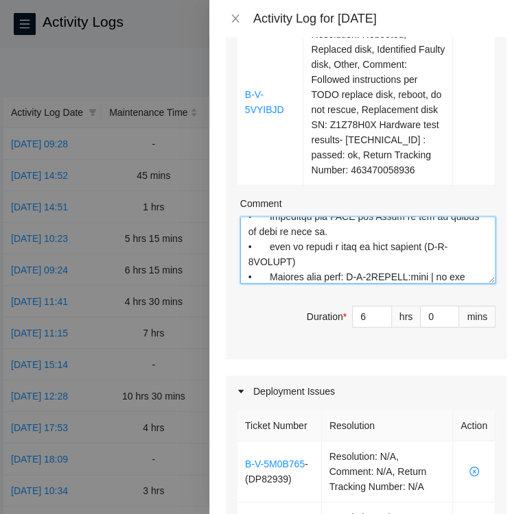
scroll to position [1143, 0]
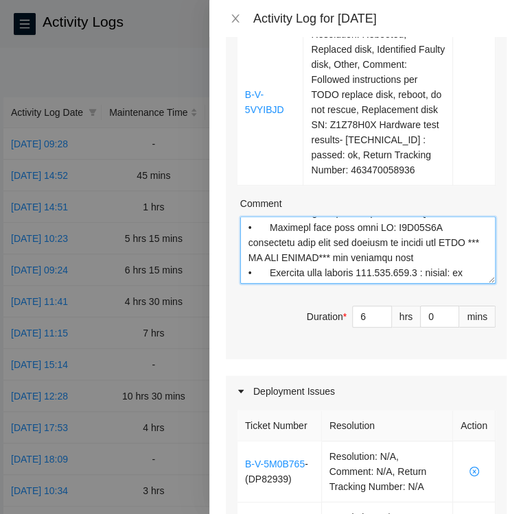
click at [378, 284] on textarea "Comment" at bounding box center [367, 250] width 255 height 67
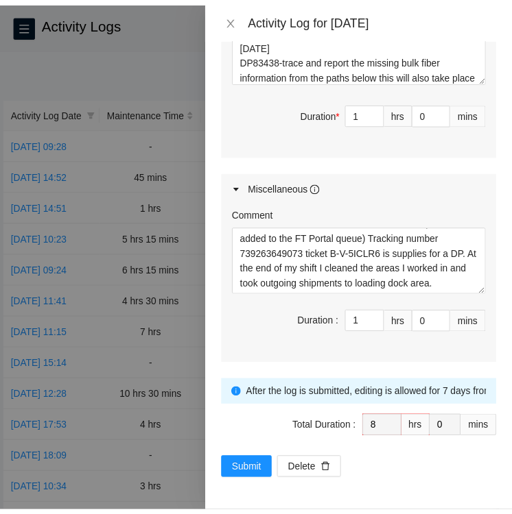
scroll to position [1632, 0]
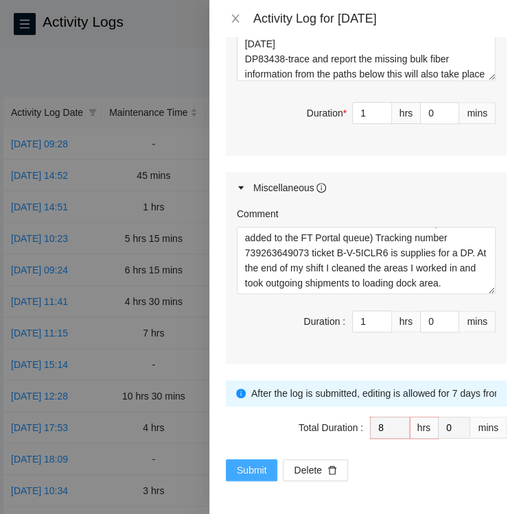
type textarea "Ticket B-V-5WG8KK5 KK14 34 • Contacted the NOCC via Webex to verify tick is saf…"
click at [250, 469] on span "Submit" at bounding box center [252, 470] width 30 height 15
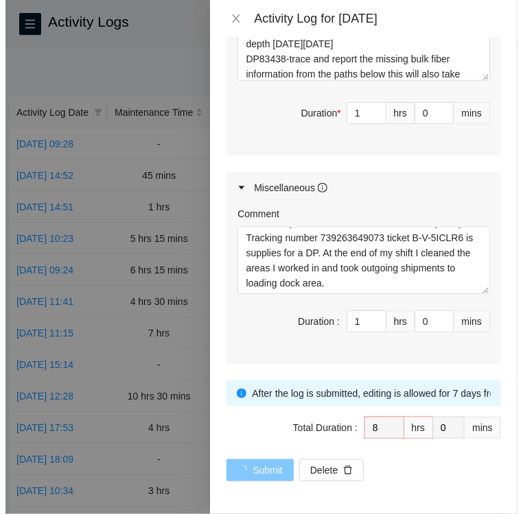
scroll to position [0, 0]
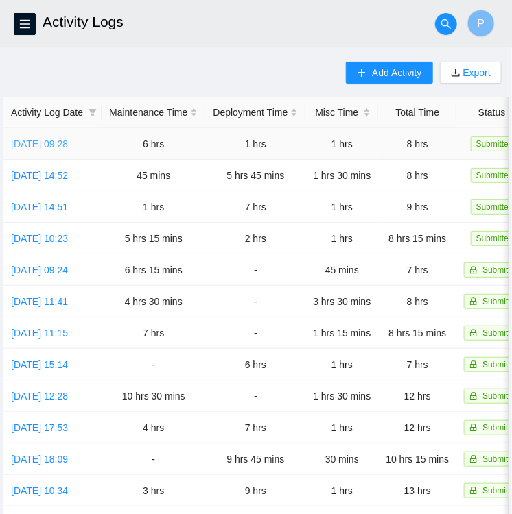
click at [38, 146] on link "Fri, 26 Sep 2025 09:28" at bounding box center [39, 144] width 57 height 11
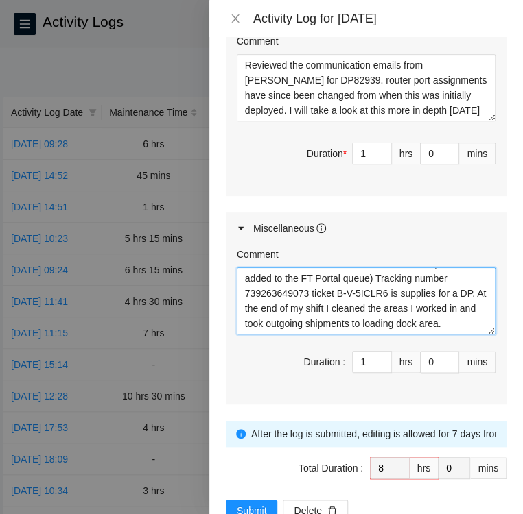
scroll to position [129, 0]
click at [359, 335] on textarea "Activity Log 9/26 Upon arrival there were two medium priority tickets in the qu…" at bounding box center [366, 300] width 259 height 67
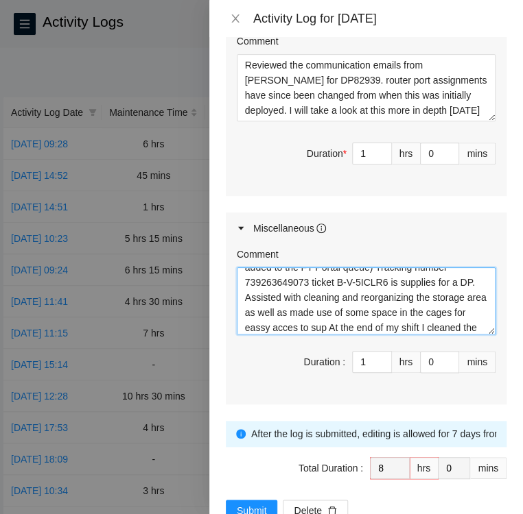
scroll to position [147, 0]
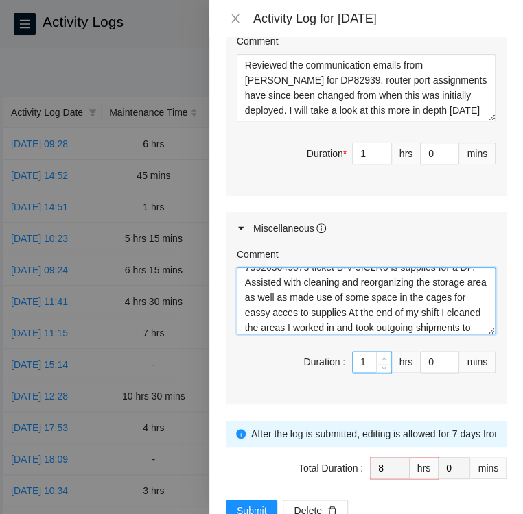
type textarea "Activity Log 9/26 Upon arrival there were two medium priority tickets in the qu…"
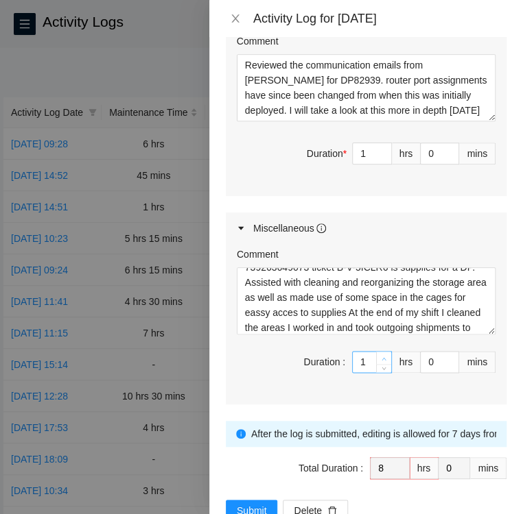
type input "2"
type input "9"
click at [380, 363] on span "up" at bounding box center [384, 359] width 8 height 8
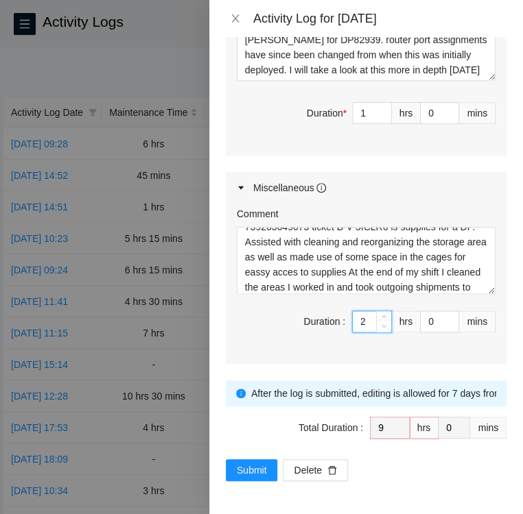
type input "1"
type input "8"
click at [381, 329] on icon "down" at bounding box center [383, 326] width 5 height 5
click at [443, 322] on span "Decrease Value" at bounding box center [450, 326] width 15 height 12
click at [420, 323] on input "0" at bounding box center [439, 321] width 38 height 21
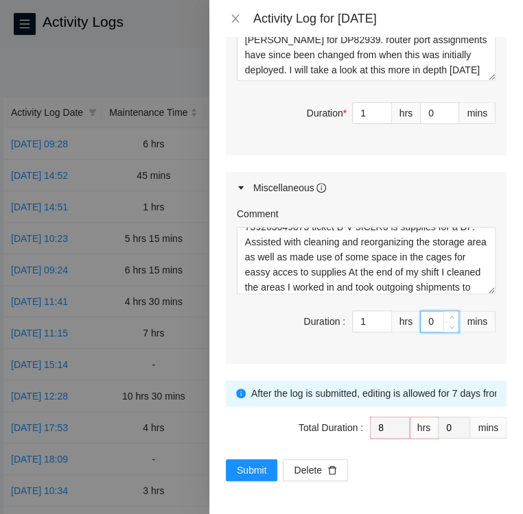
type input "30"
click at [458, 464] on div "Submit Delete" at bounding box center [366, 470] width 280 height 22
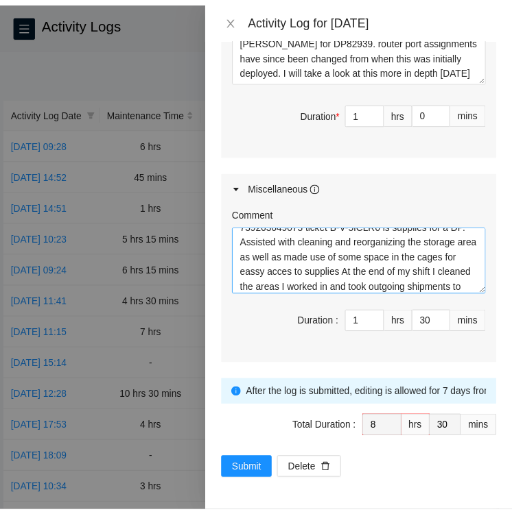
scroll to position [196, 0]
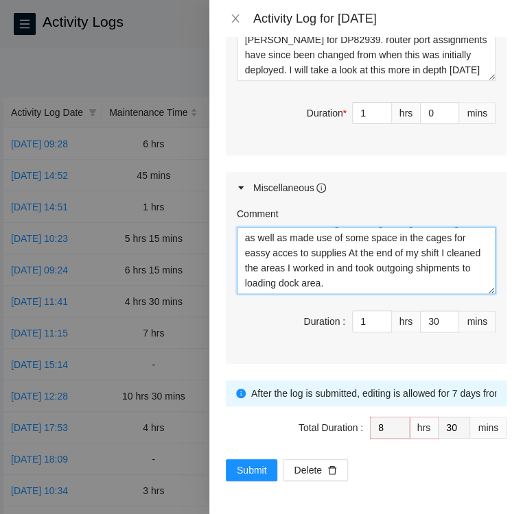
click at [295, 267] on textarea "Activity Log 9/26 Upon arrival there were two medium priority tickets in the qu…" at bounding box center [366, 260] width 259 height 67
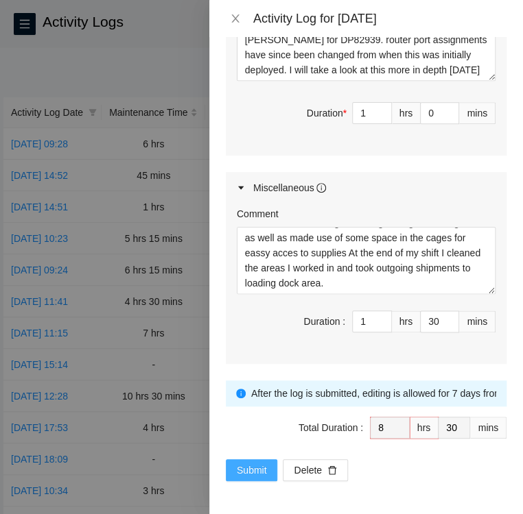
click at [254, 466] on span "Submit" at bounding box center [252, 470] width 30 height 15
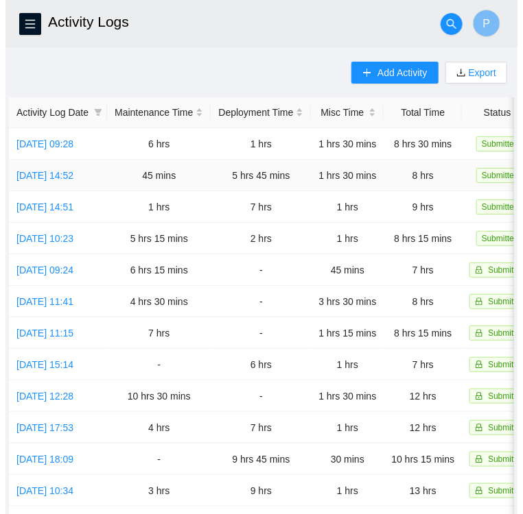
scroll to position [0, 51]
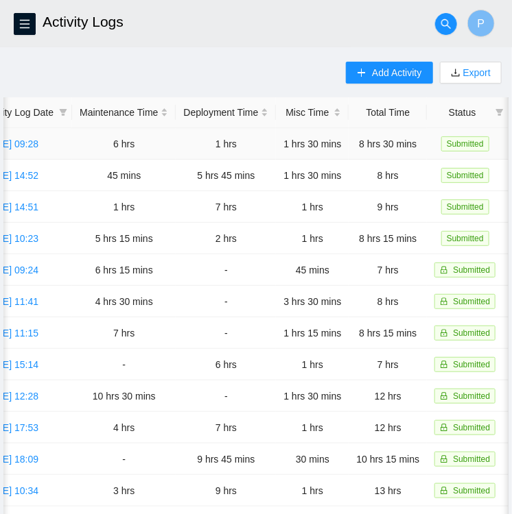
click at [469, 145] on span "Submitted" at bounding box center [465, 143] width 48 height 15
click at [23, 22] on icon "menu" at bounding box center [24, 24] width 11 height 11
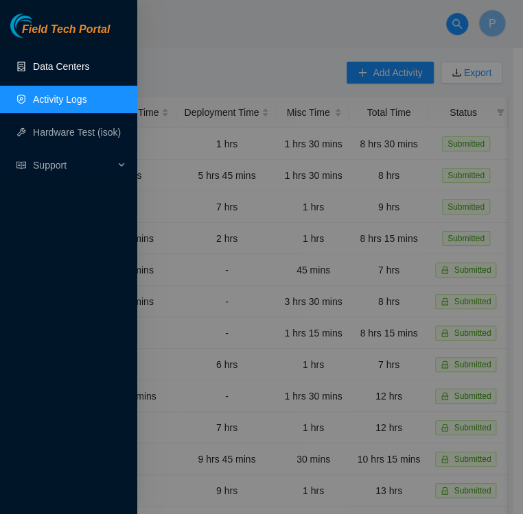
click at [66, 64] on link "Data Centers" at bounding box center [61, 66] width 56 height 11
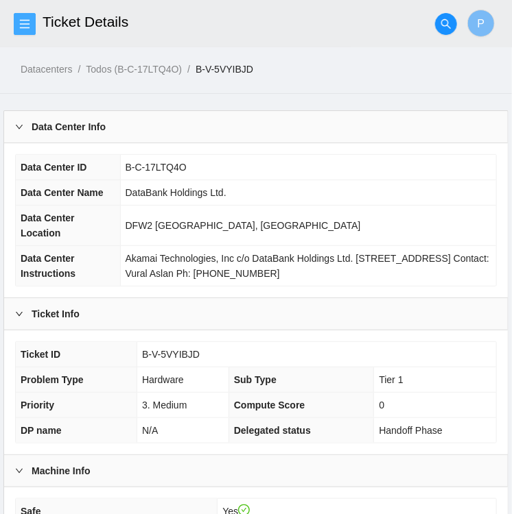
click at [26, 21] on icon "menu" at bounding box center [24, 24] width 11 height 11
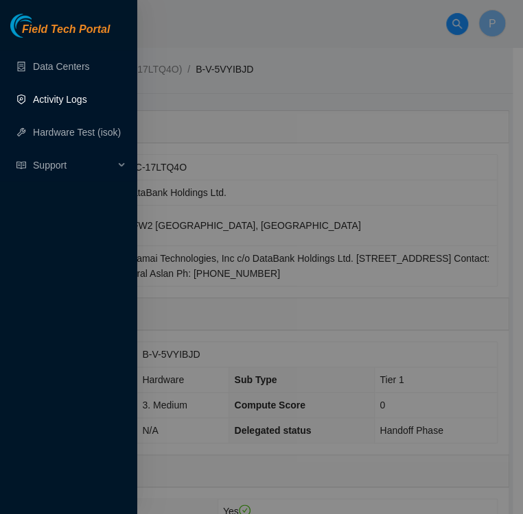
click at [53, 105] on link "Activity Logs" at bounding box center [60, 99] width 54 height 11
